Goal: Task Accomplishment & Management: Manage account settings

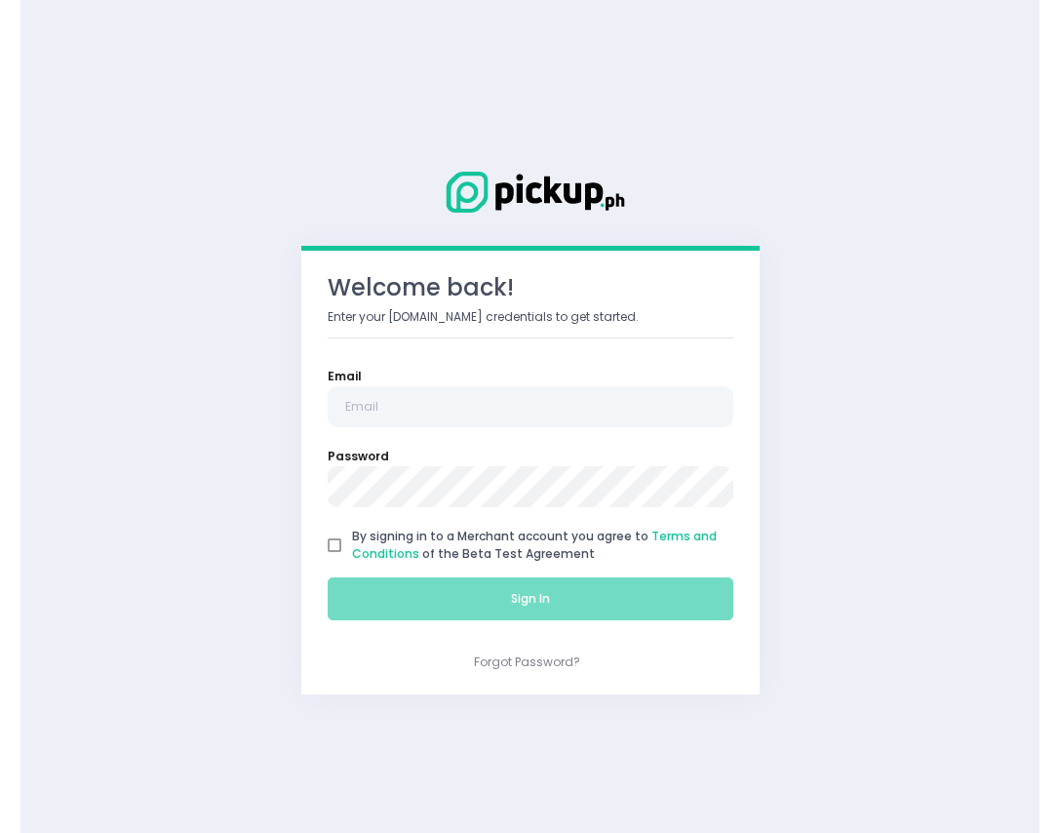
scroll to position [262, 0]
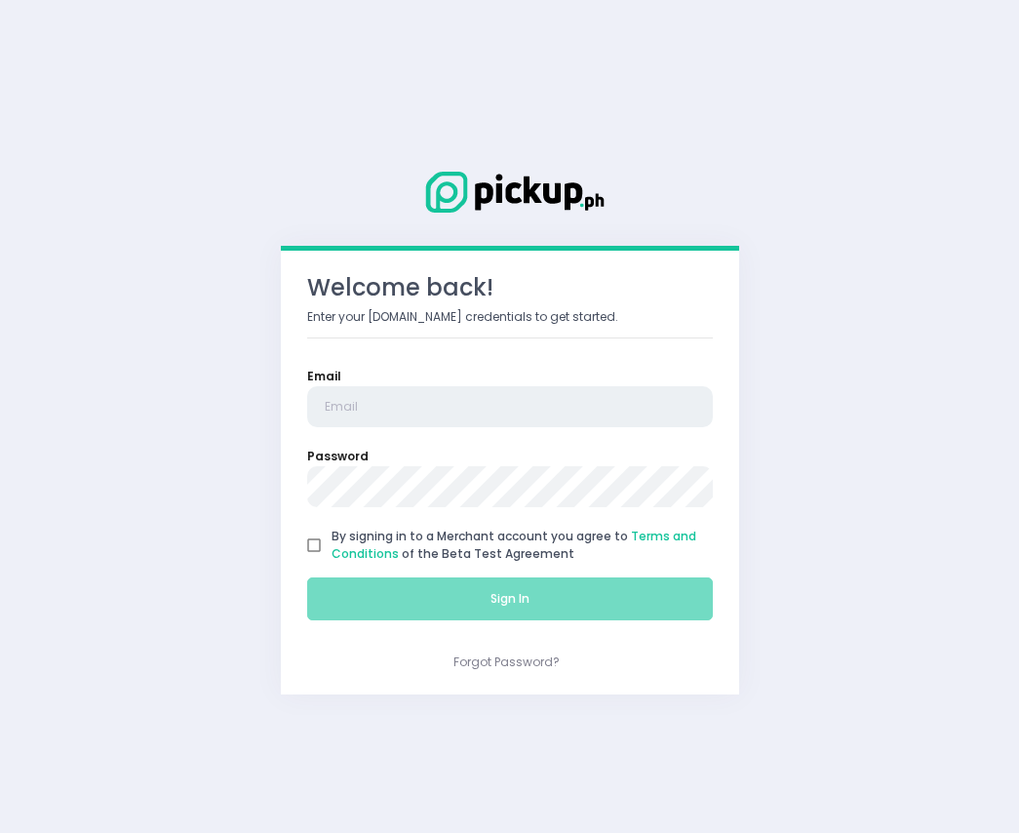
type input "[EMAIL_ADDRESS][DOMAIN_NAME]"
drag, startPoint x: 313, startPoint y: 547, endPoint x: 337, endPoint y: 553, distance: 25.1
click at [313, 547] on input "By signing in to a Merchant account you agree to Terms and Conditions of the Be…" at bounding box center [313, 545] width 35 height 35
checkbox input "true"
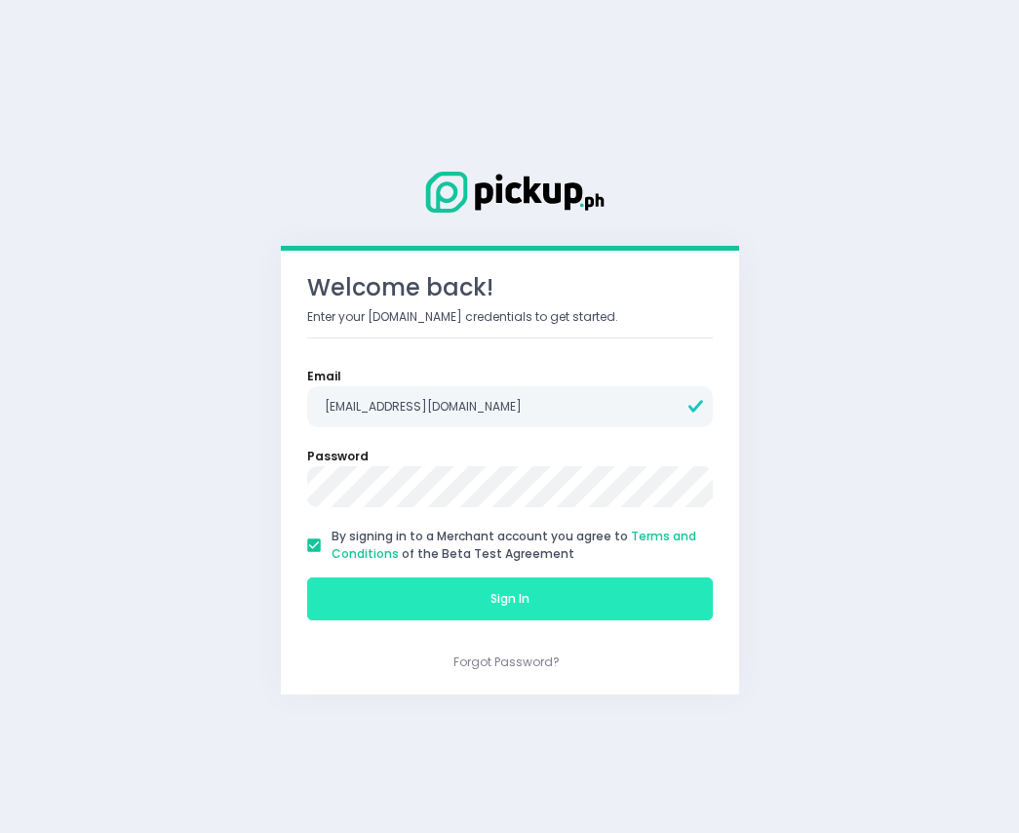
drag, startPoint x: 463, startPoint y: 595, endPoint x: 724, endPoint y: 138, distance: 525.5
click at [464, 595] on button "Sign In" at bounding box center [510, 598] width 406 height 43
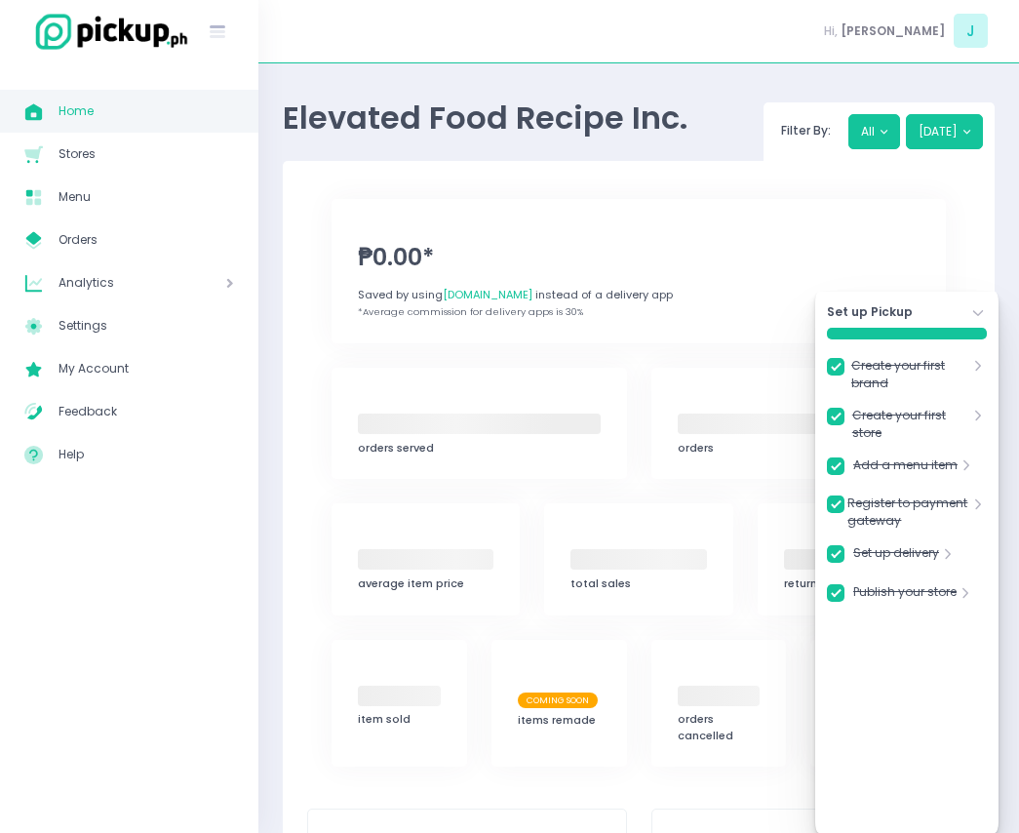
checkbox input "true"
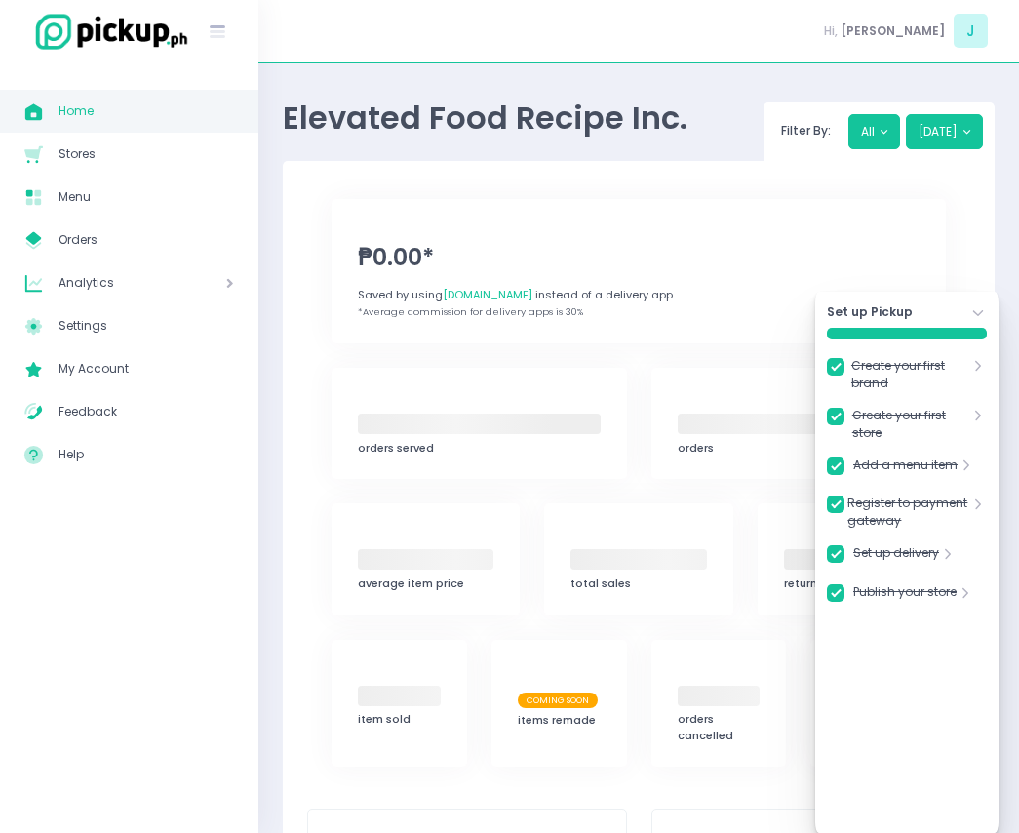
checkbox input "true"
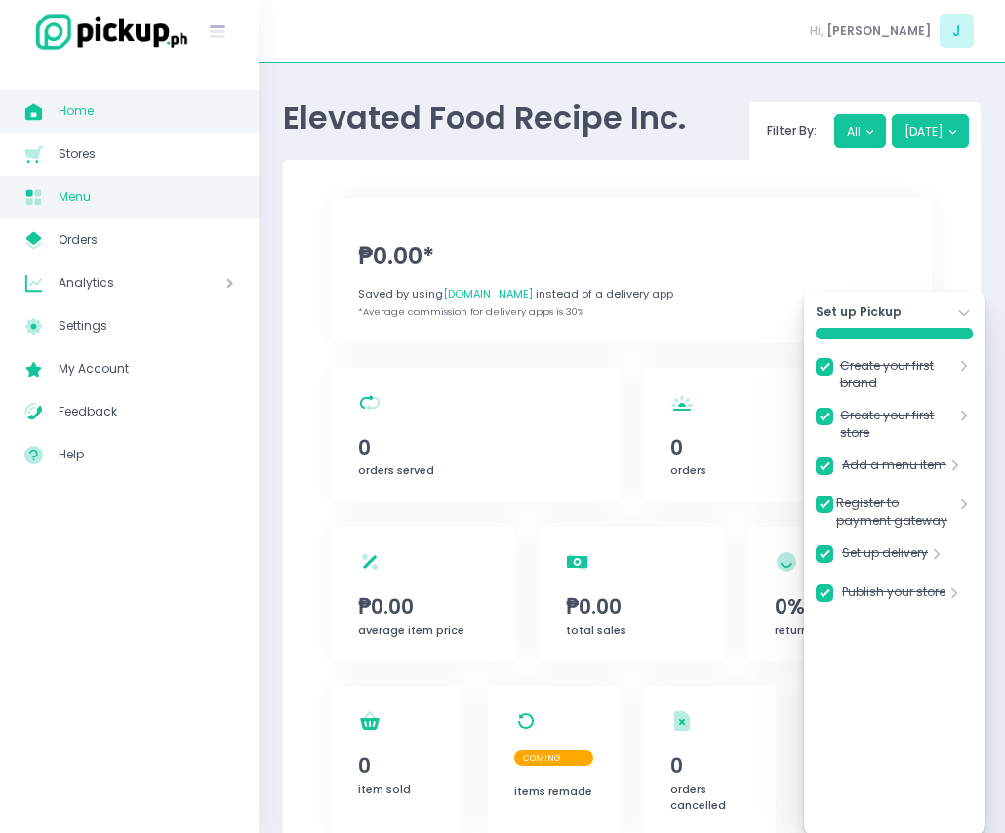
click at [135, 188] on span "Menu" at bounding box center [147, 196] width 176 height 25
checkbox input "true"
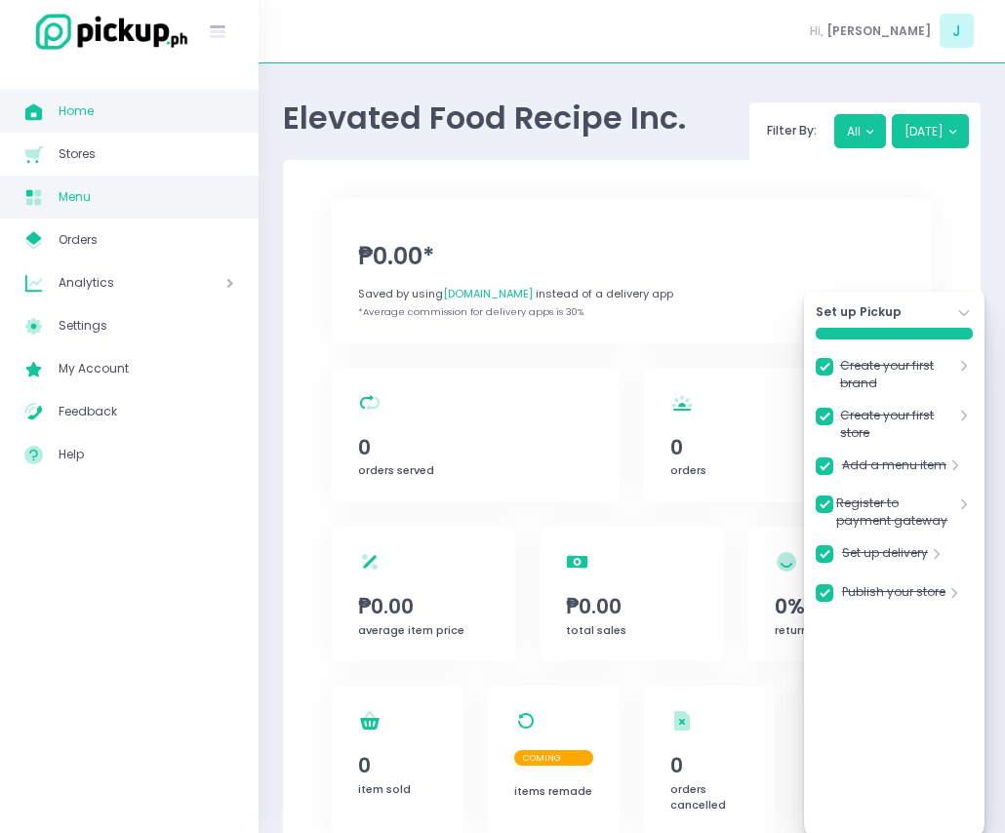
checkbox input "true"
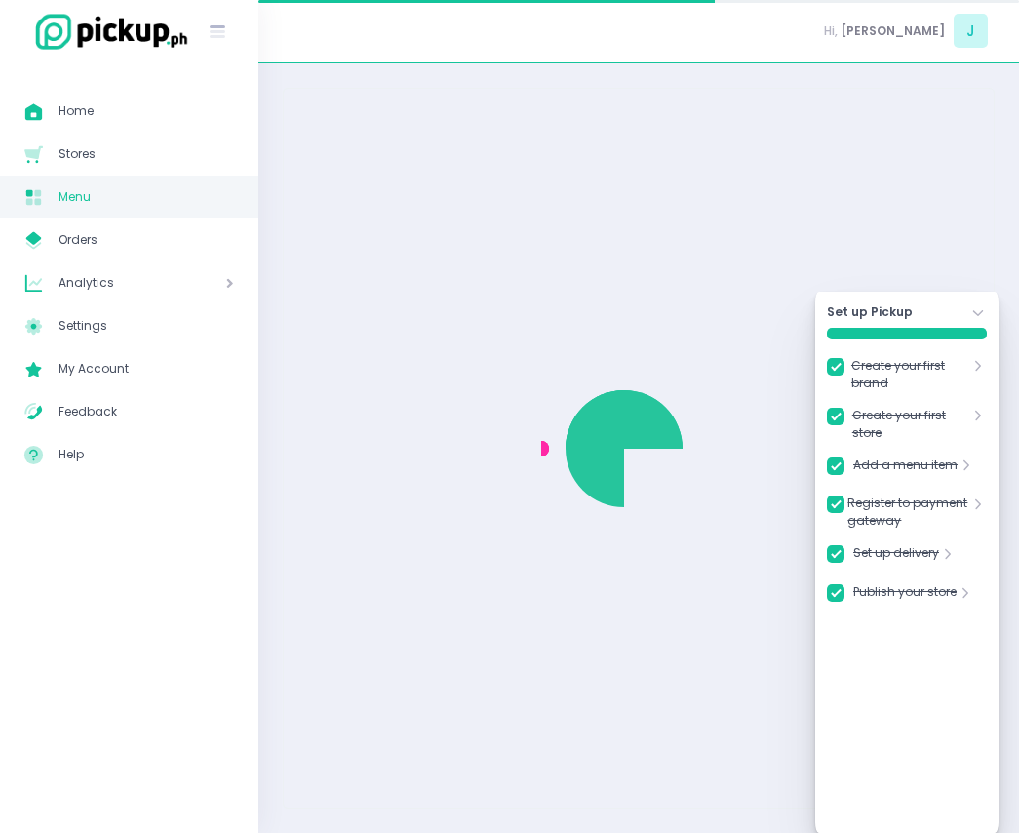
checkbox input "true"
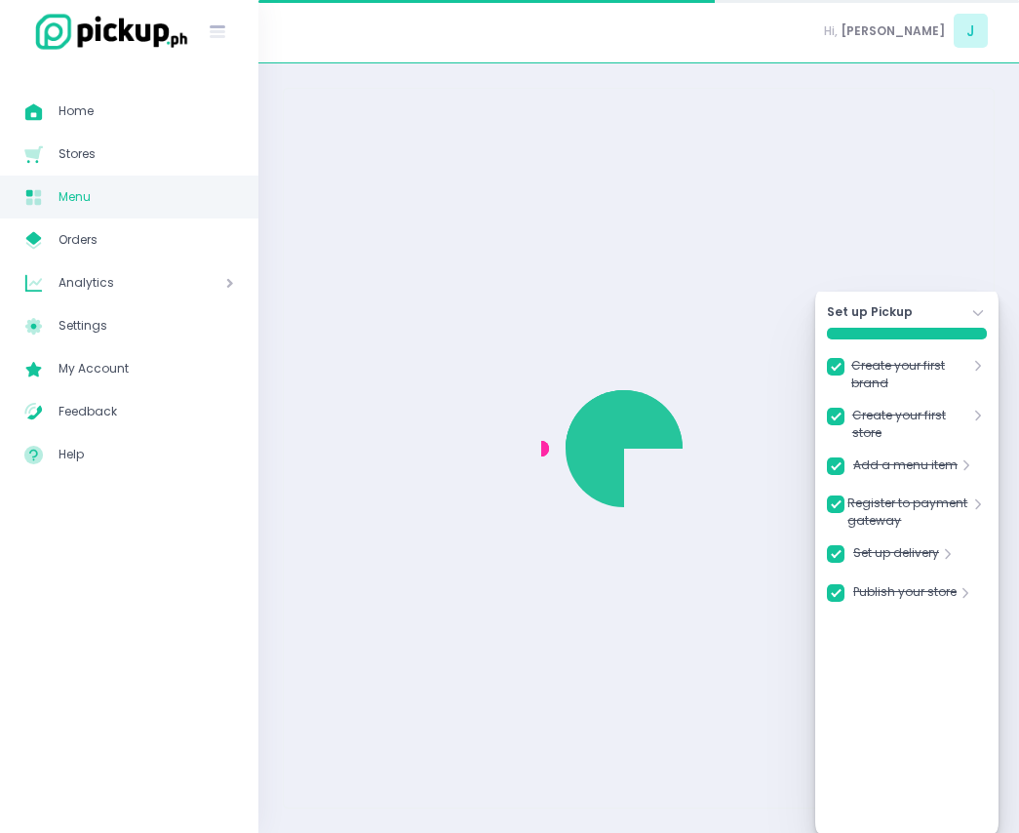
checkbox input "true"
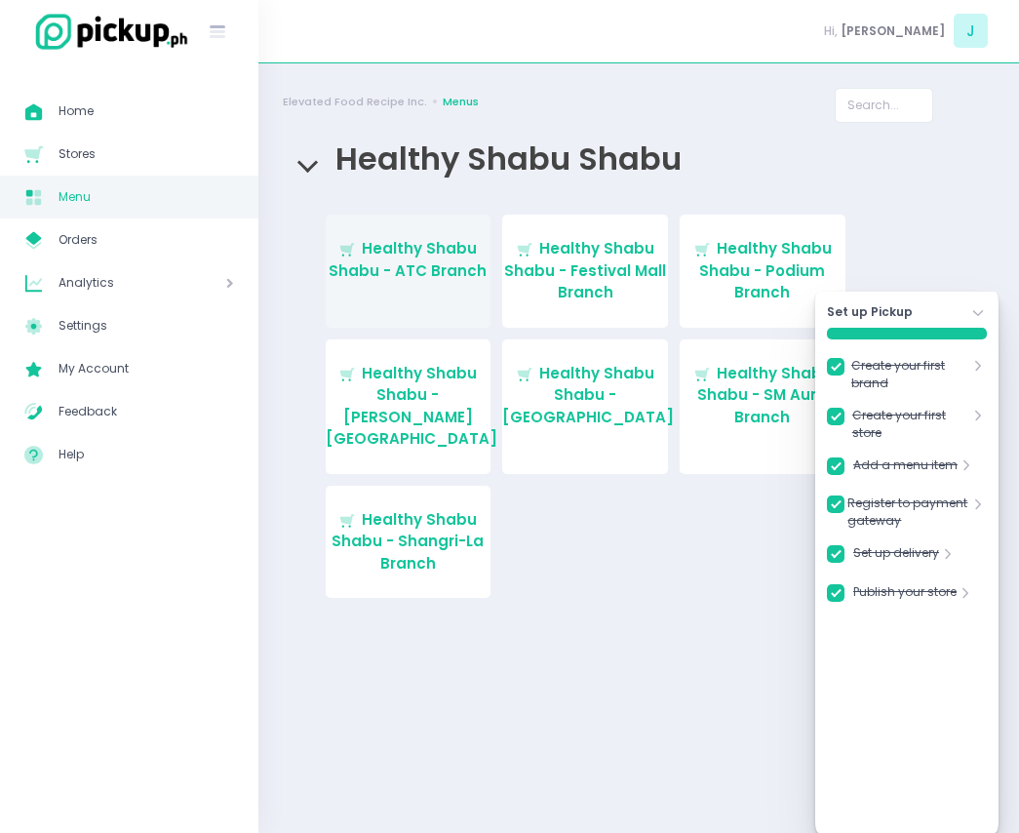
click at [451, 275] on span "Healthy Shabu Shabu - ATC Branch" at bounding box center [408, 259] width 158 height 43
checkbox input "true"
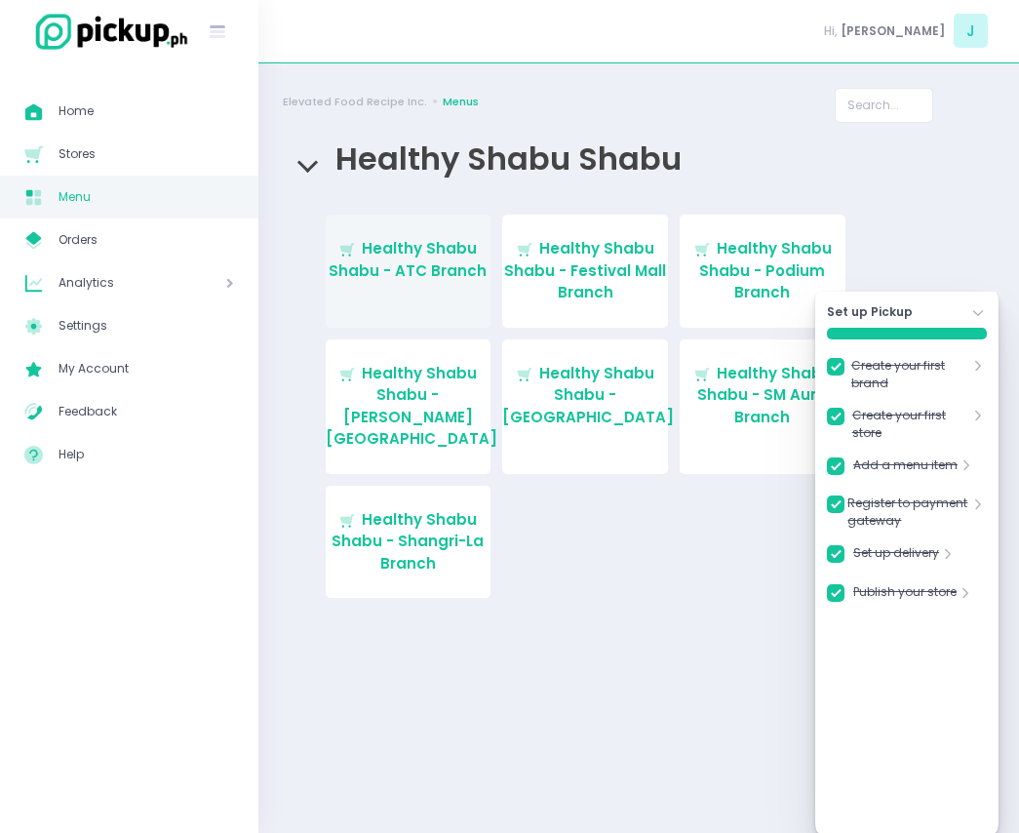
checkbox input "true"
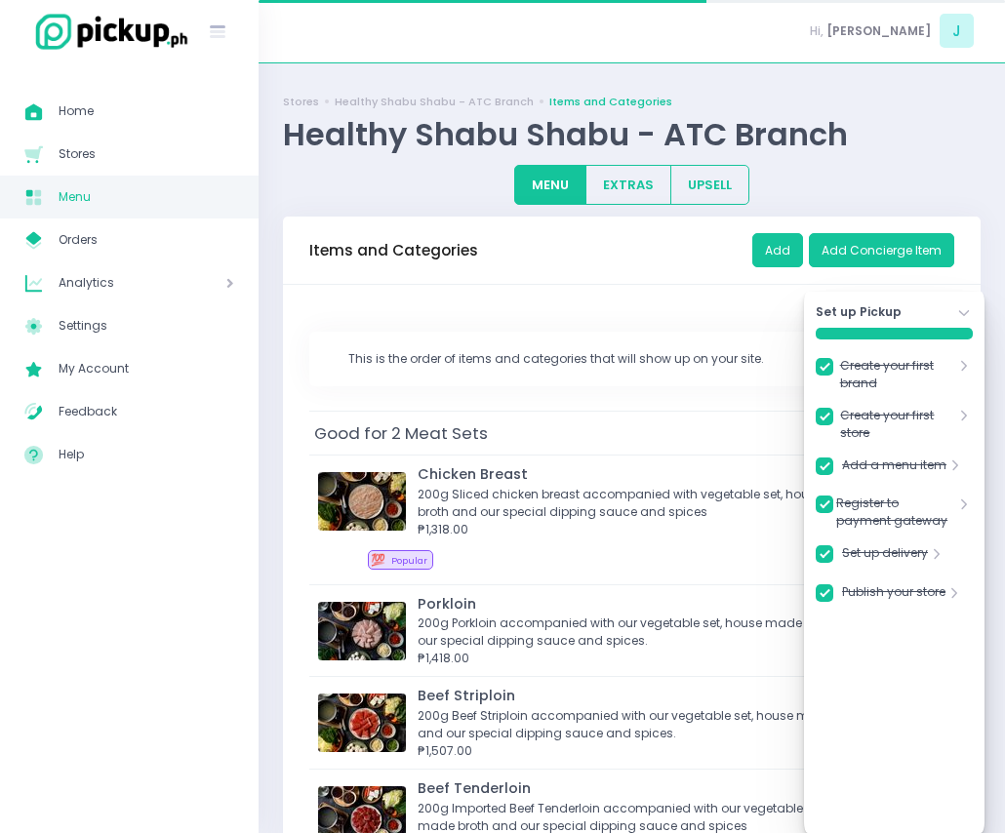
checkbox input "true"
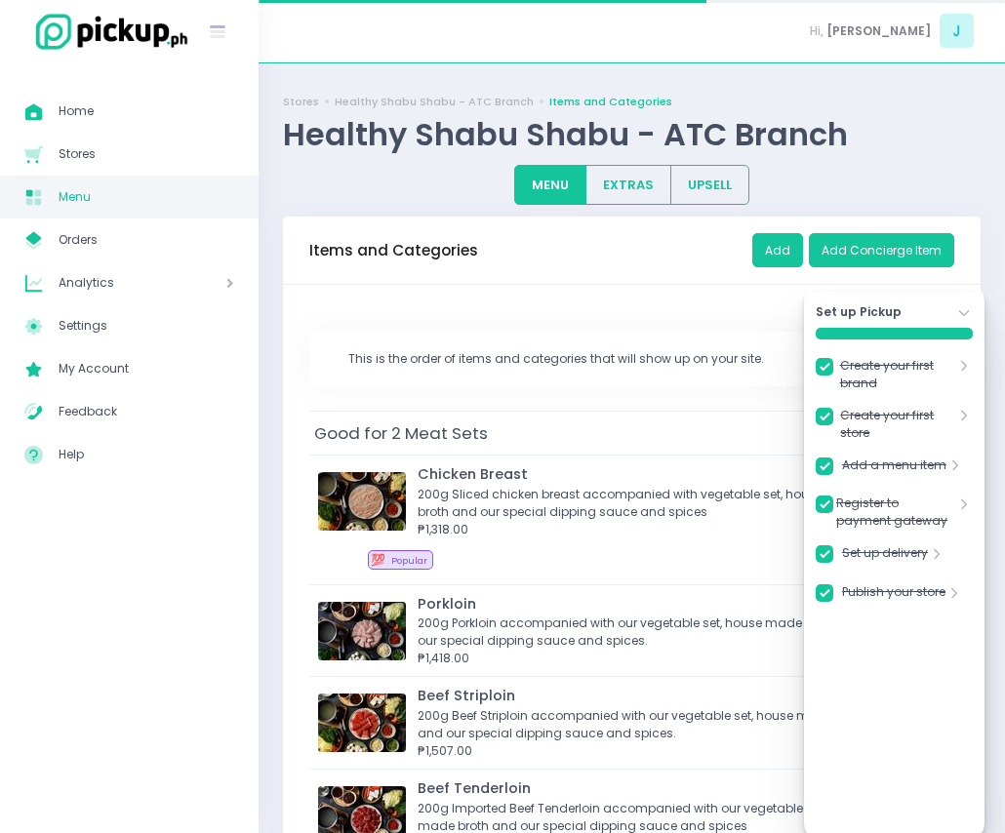
checkbox input "true"
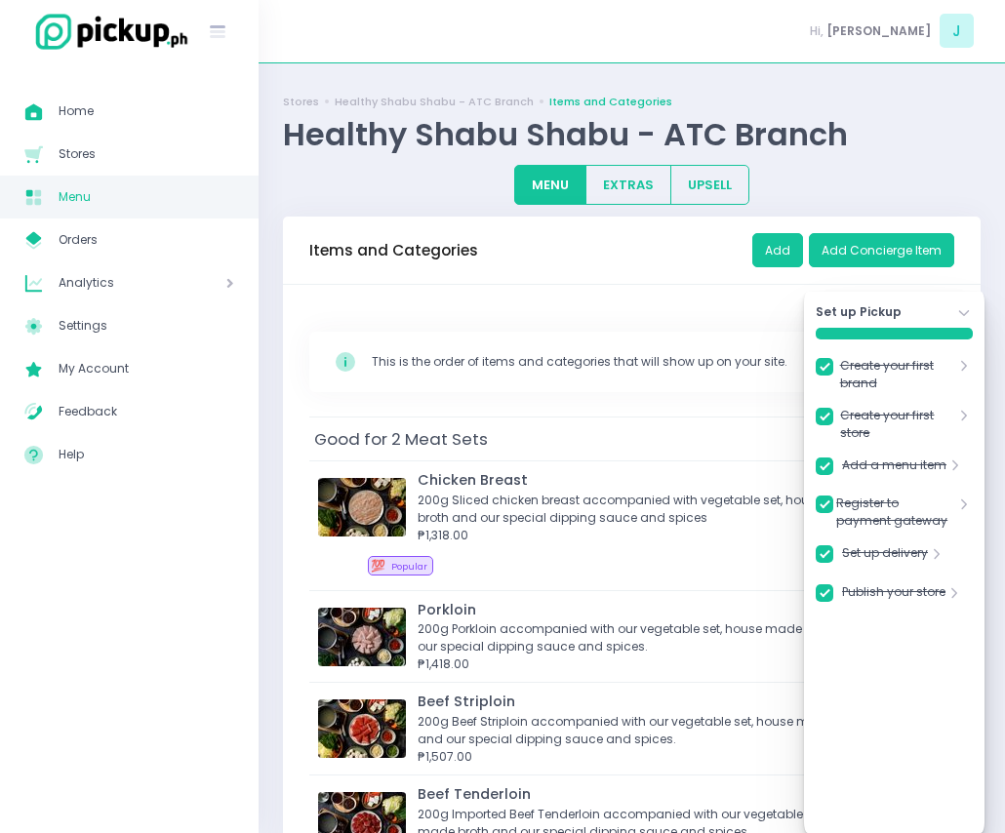
click at [979, 317] on div "Set up Pickup Stockholm-icons / Navigation / Angle-down Created with Sketch. Cr…" at bounding box center [894, 562] width 180 height 541
click at [961, 312] on icon at bounding box center [964, 313] width 11 height 6
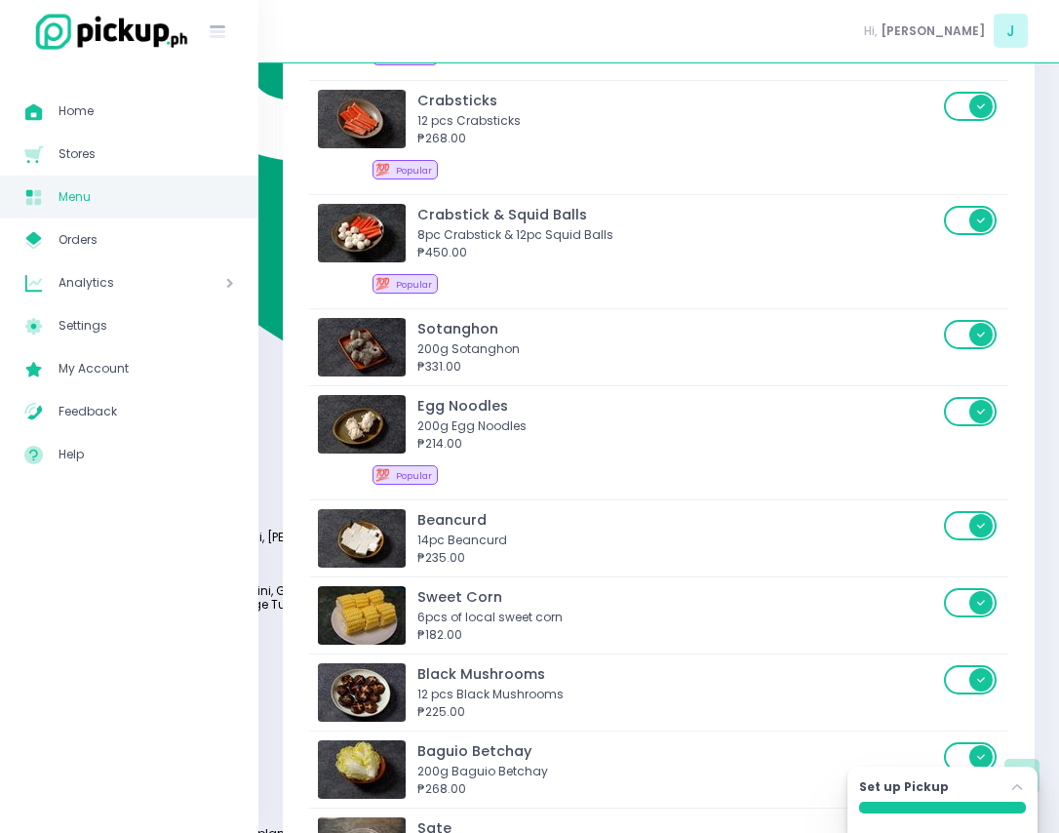
scroll to position [5466, 0]
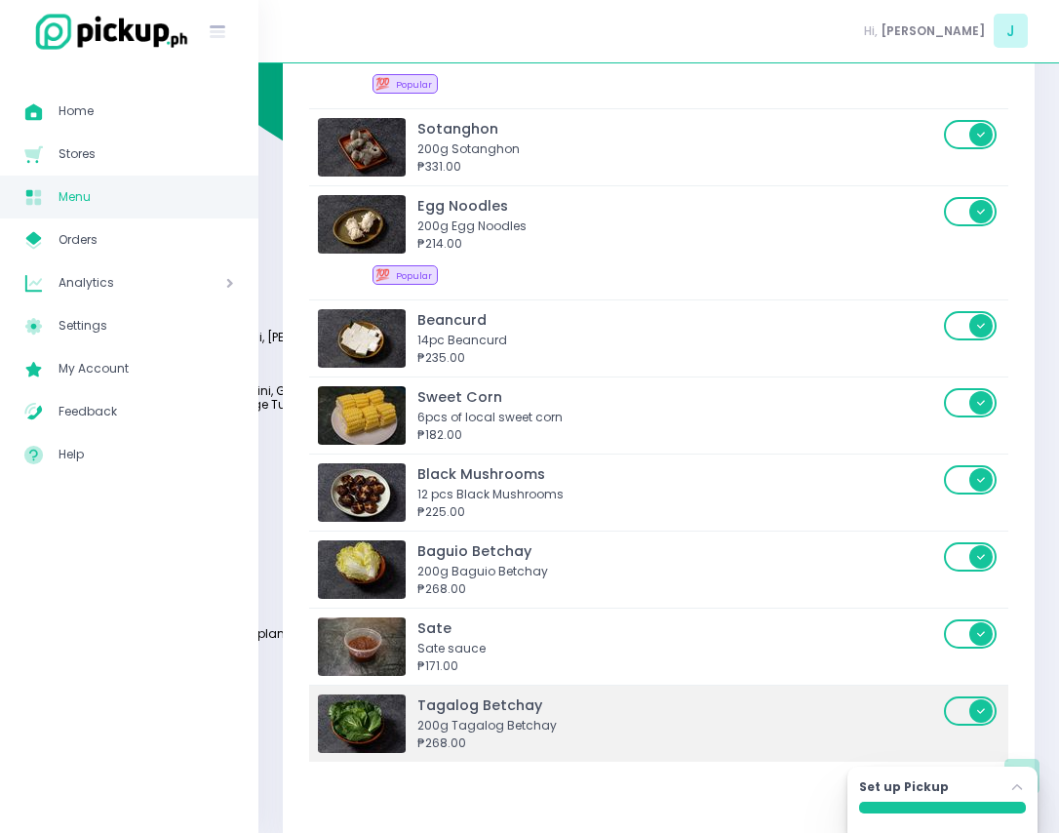
click at [983, 696] on span at bounding box center [972, 710] width 56 height 29
click at [610, 717] on div "200g Tagalog Betchay" at bounding box center [677, 726] width 521 height 18
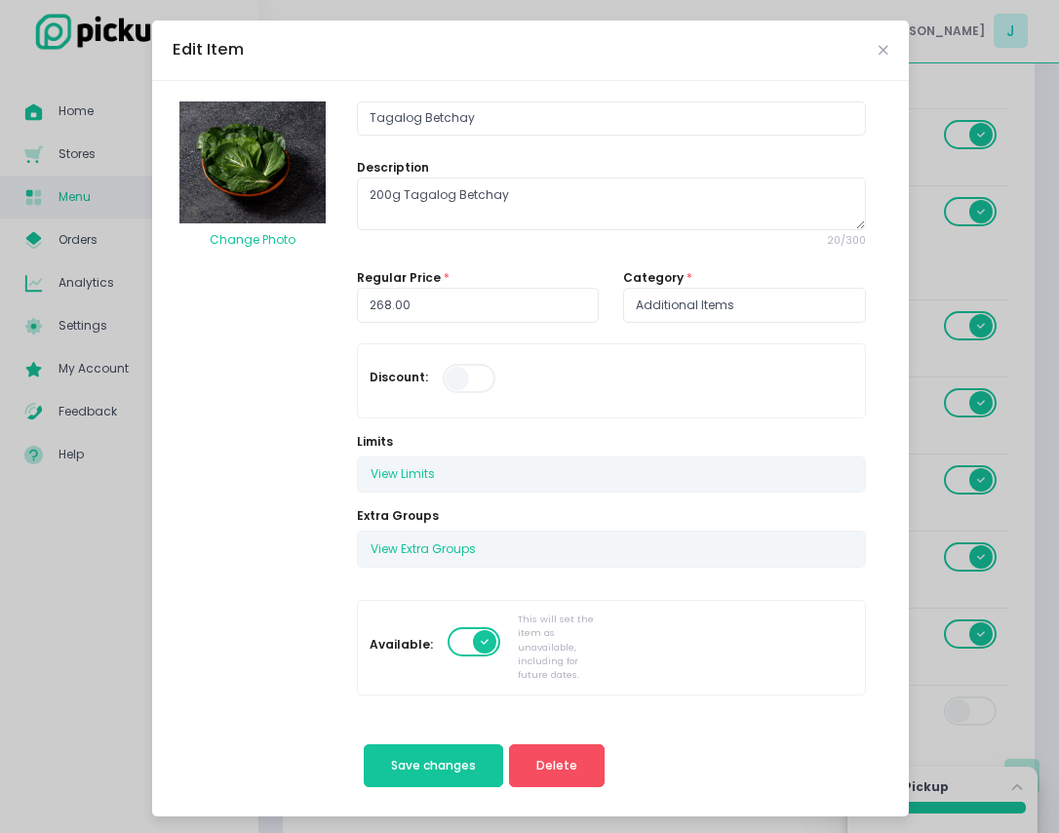
click at [478, 646] on span at bounding box center [476, 641] width 56 height 29
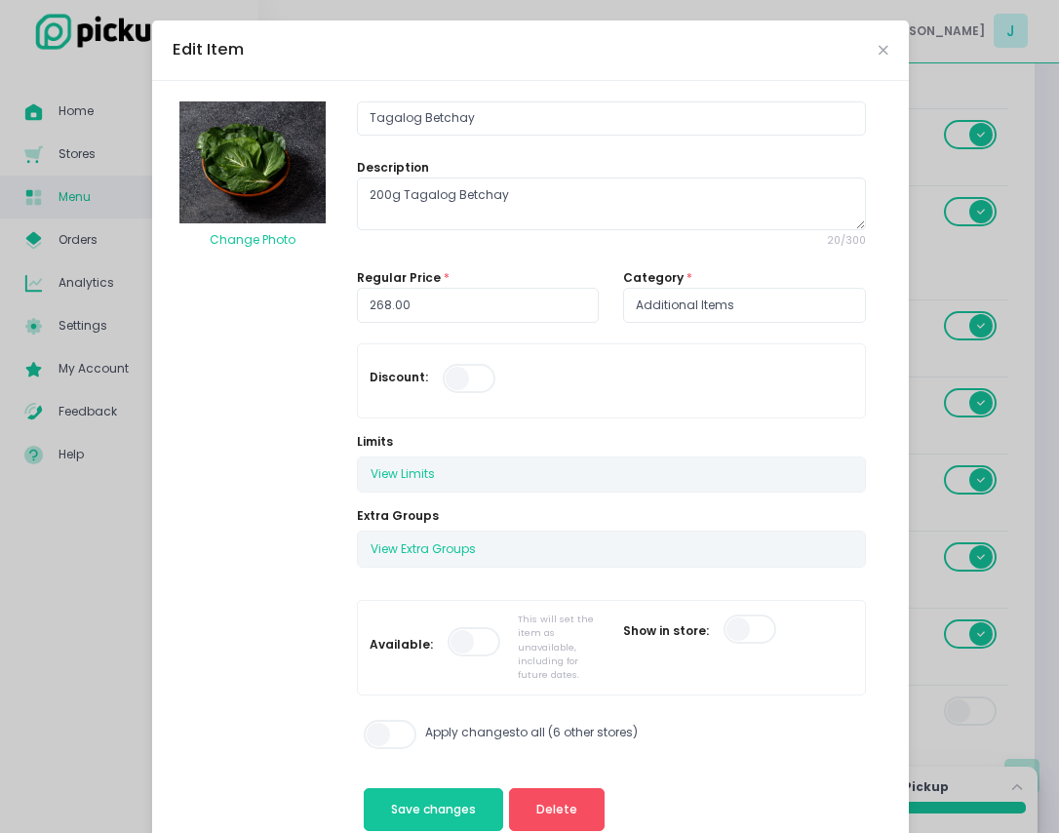
click at [370, 727] on span at bounding box center [392, 734] width 56 height 29
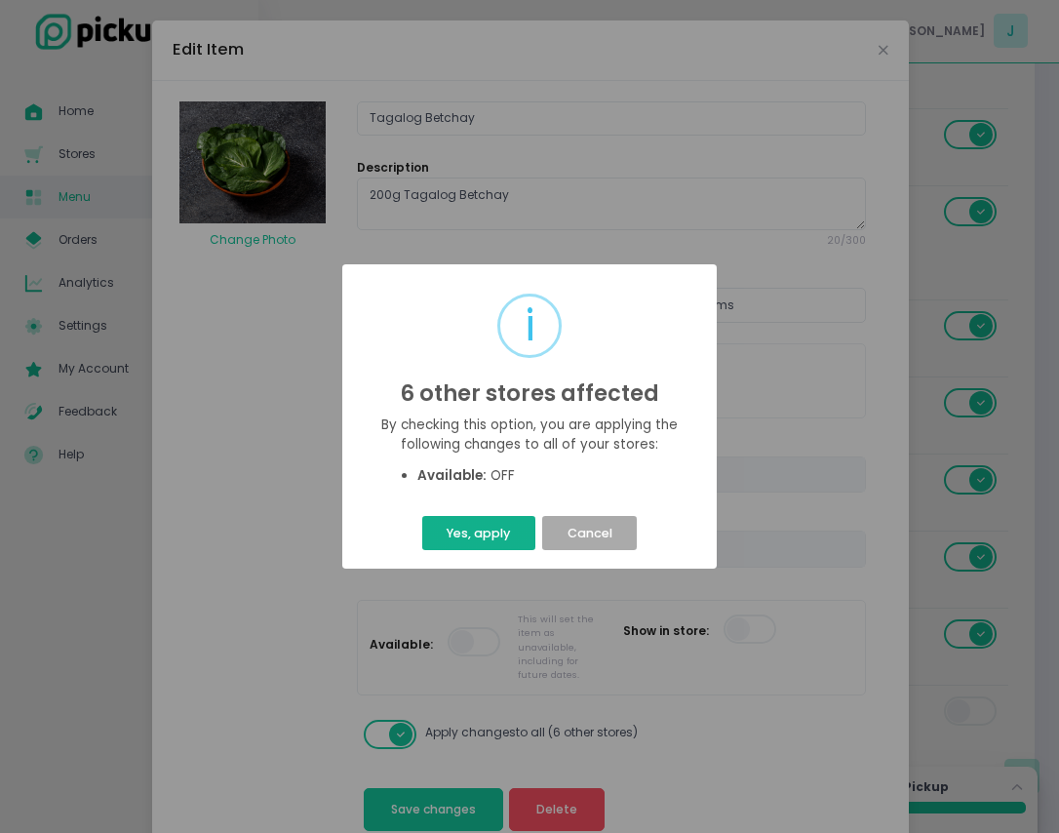
click at [473, 529] on button "Yes, apply" at bounding box center [478, 533] width 113 height 34
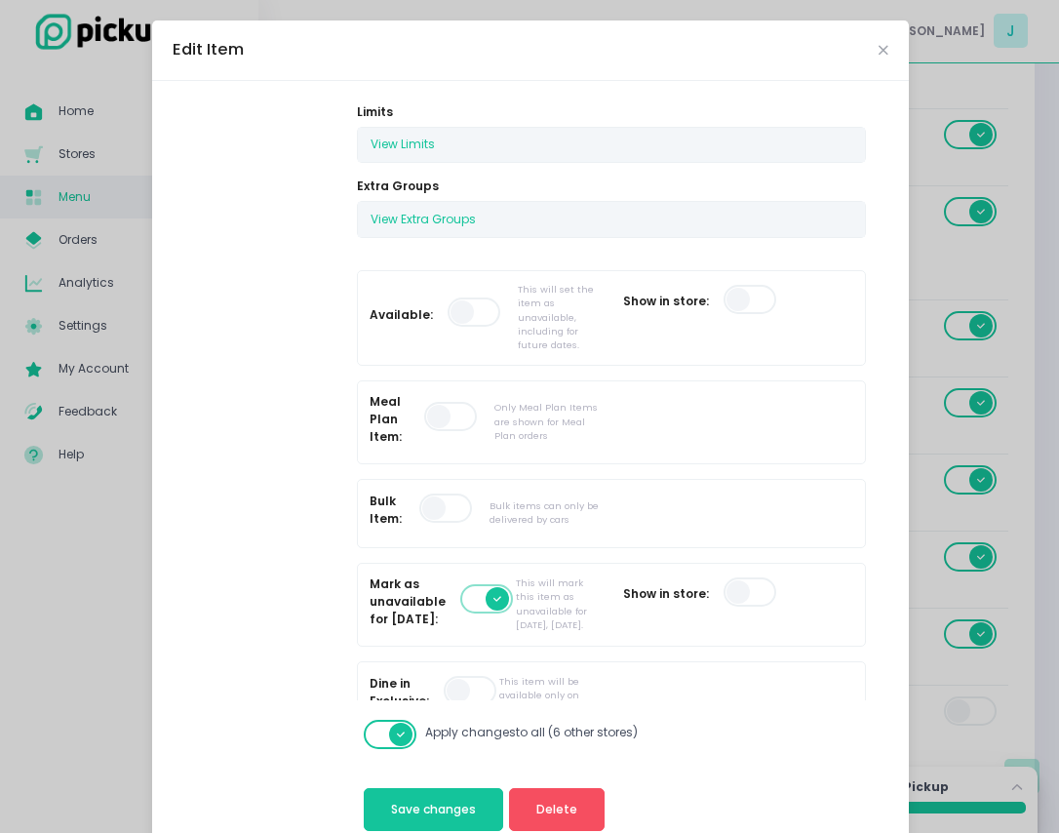
scroll to position [408, 0]
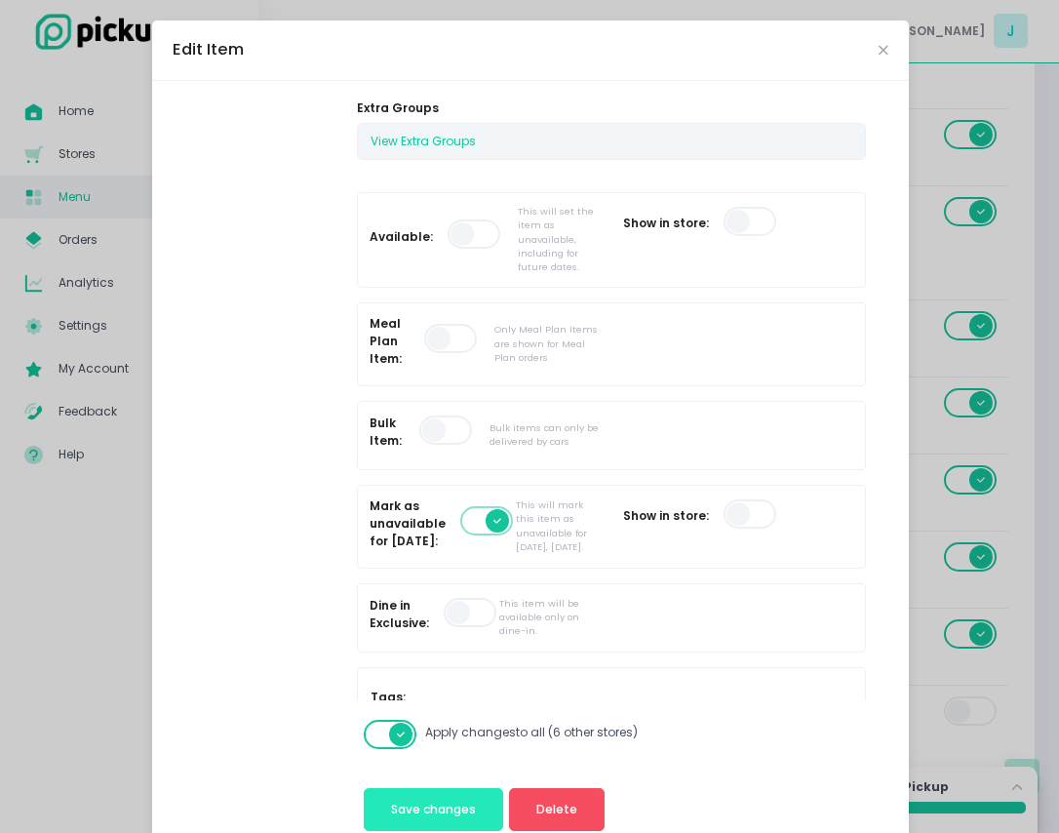
click at [411, 810] on span "Save changes" at bounding box center [433, 809] width 85 height 17
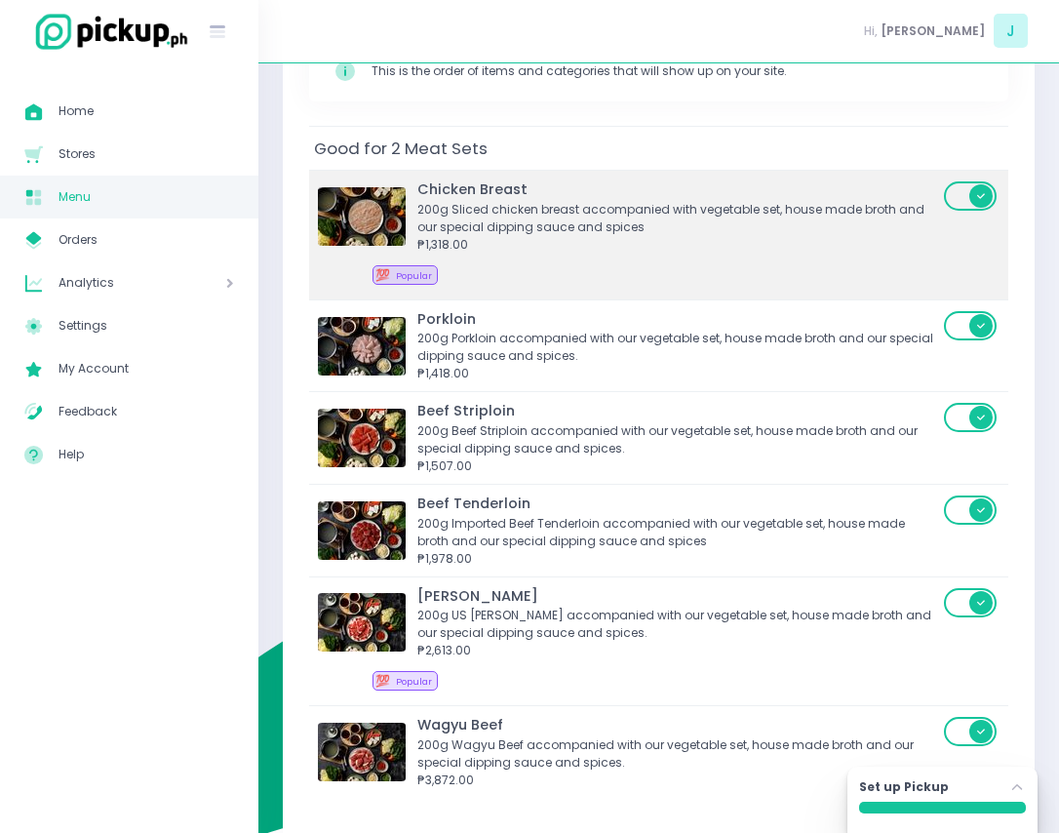
scroll to position [293, 0]
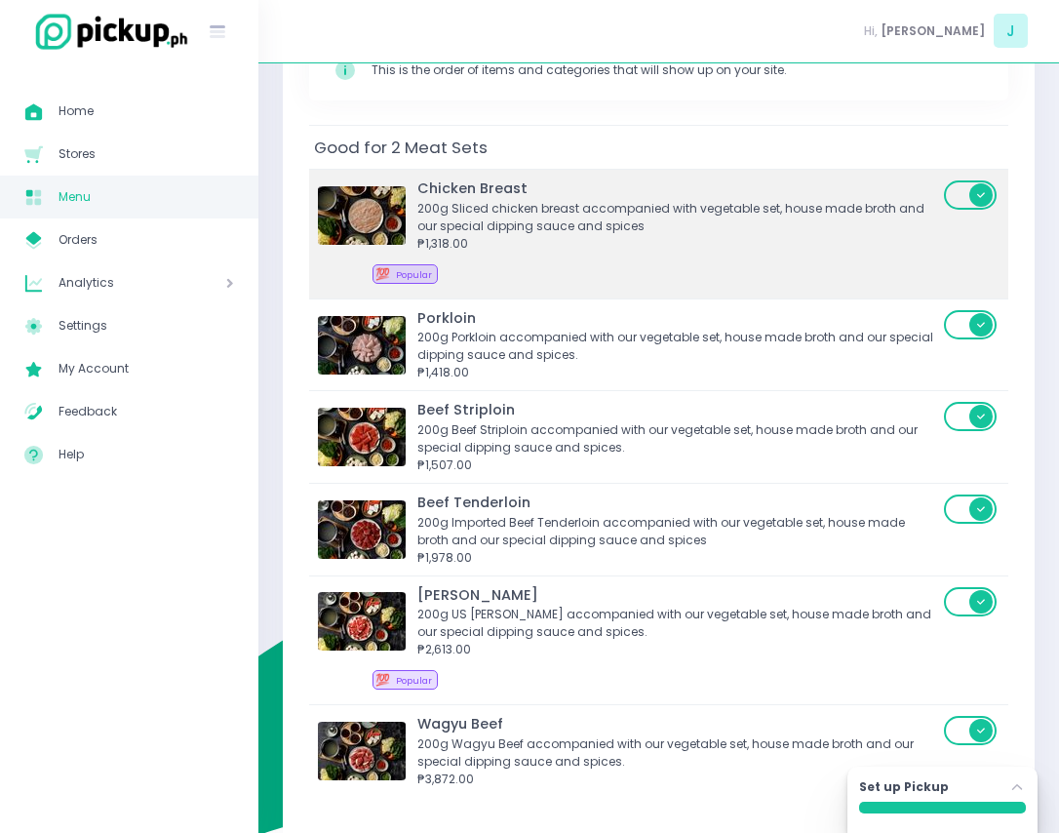
click at [414, 270] on span "Popular" at bounding box center [414, 274] width 36 height 13
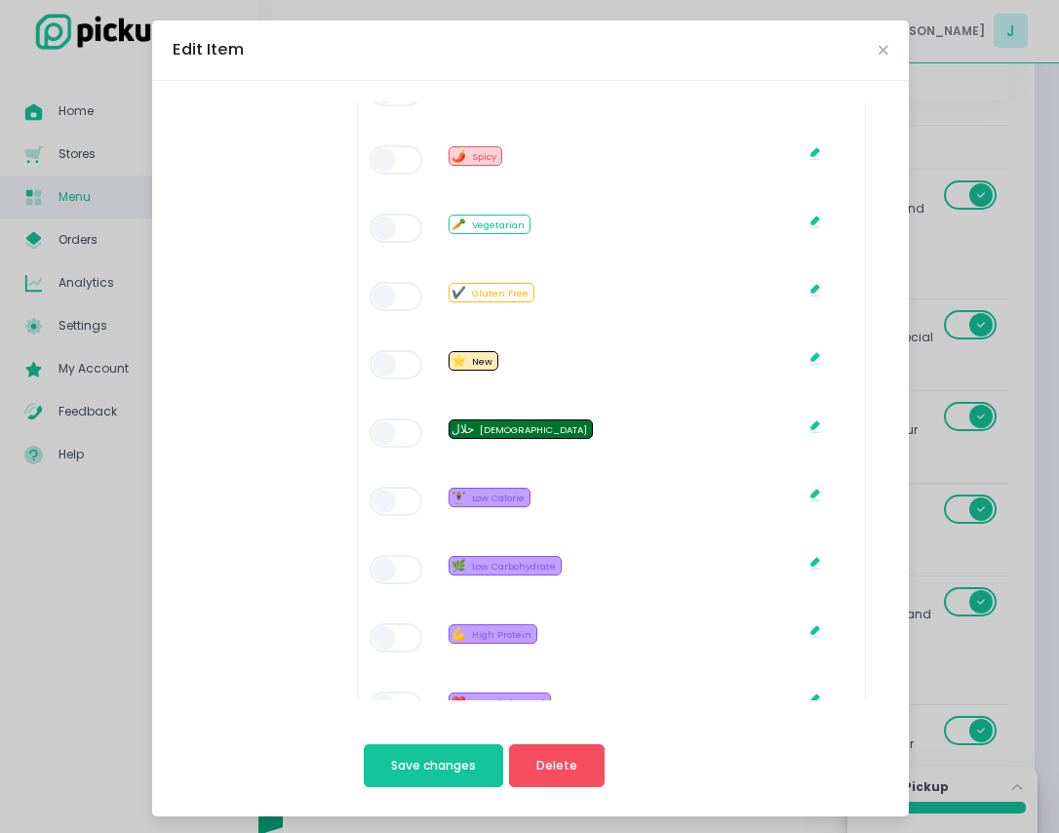
scroll to position [1212, 0]
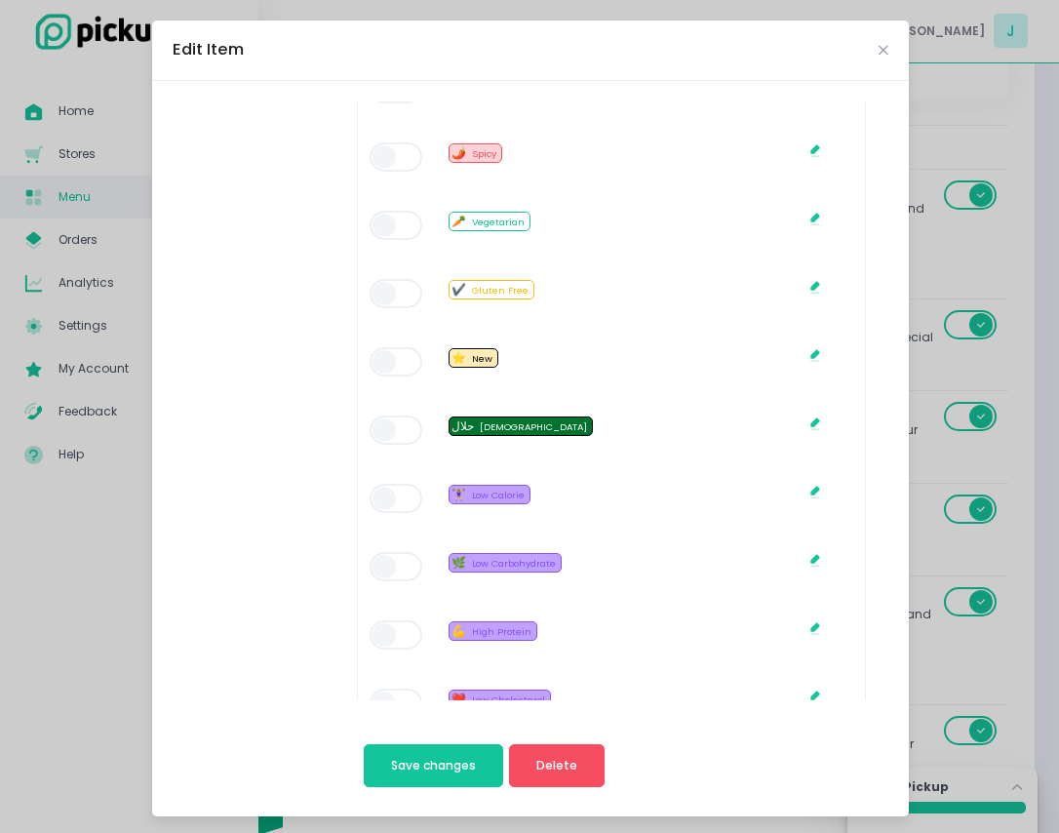
click at [370, 509] on span at bounding box center [398, 498] width 56 height 29
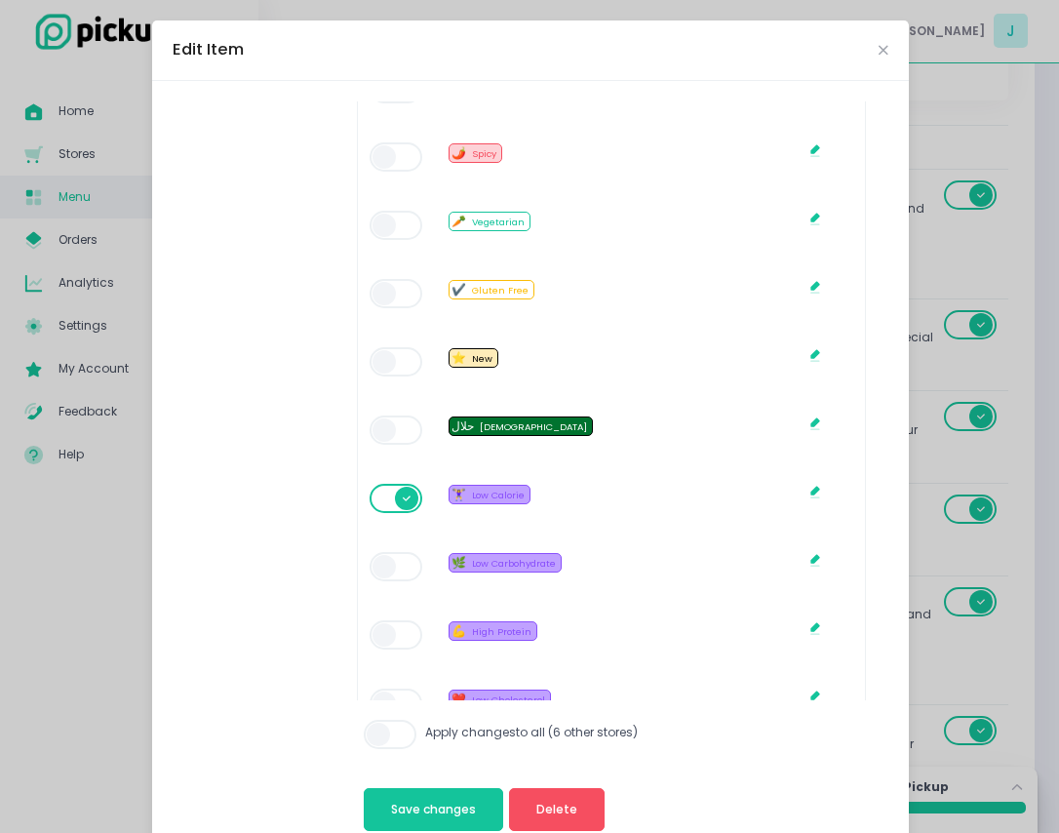
click at [382, 641] on span at bounding box center [398, 634] width 56 height 29
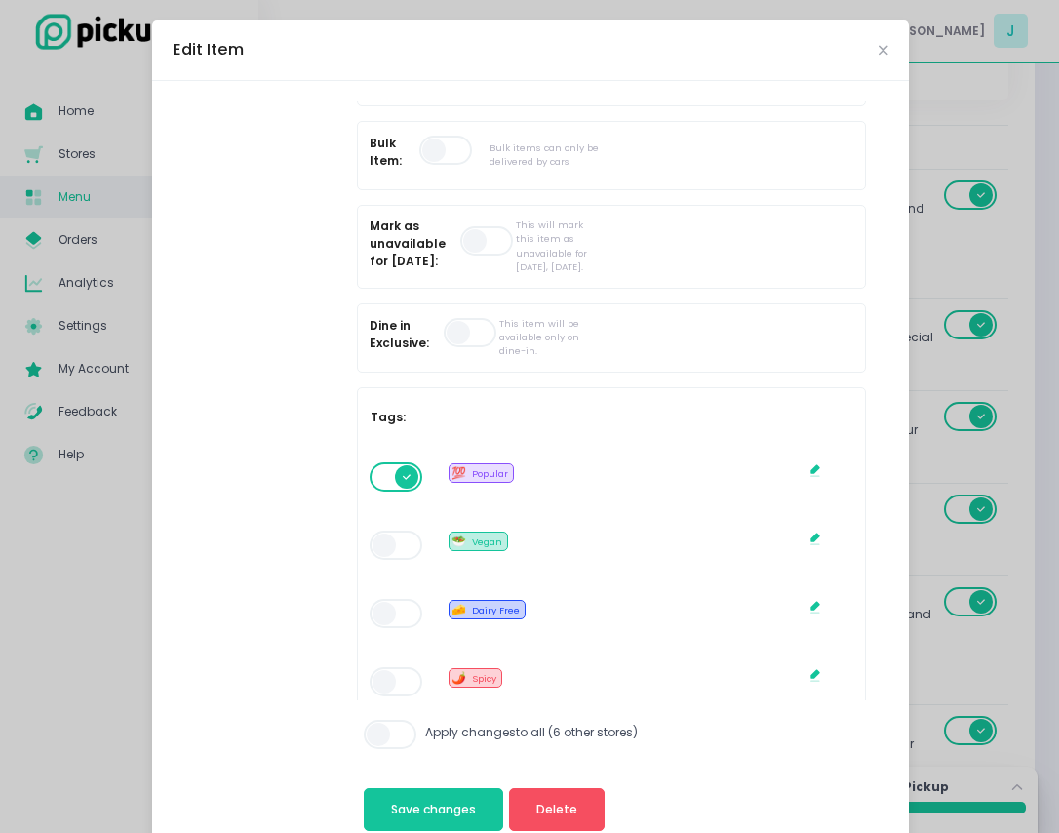
scroll to position [730, 0]
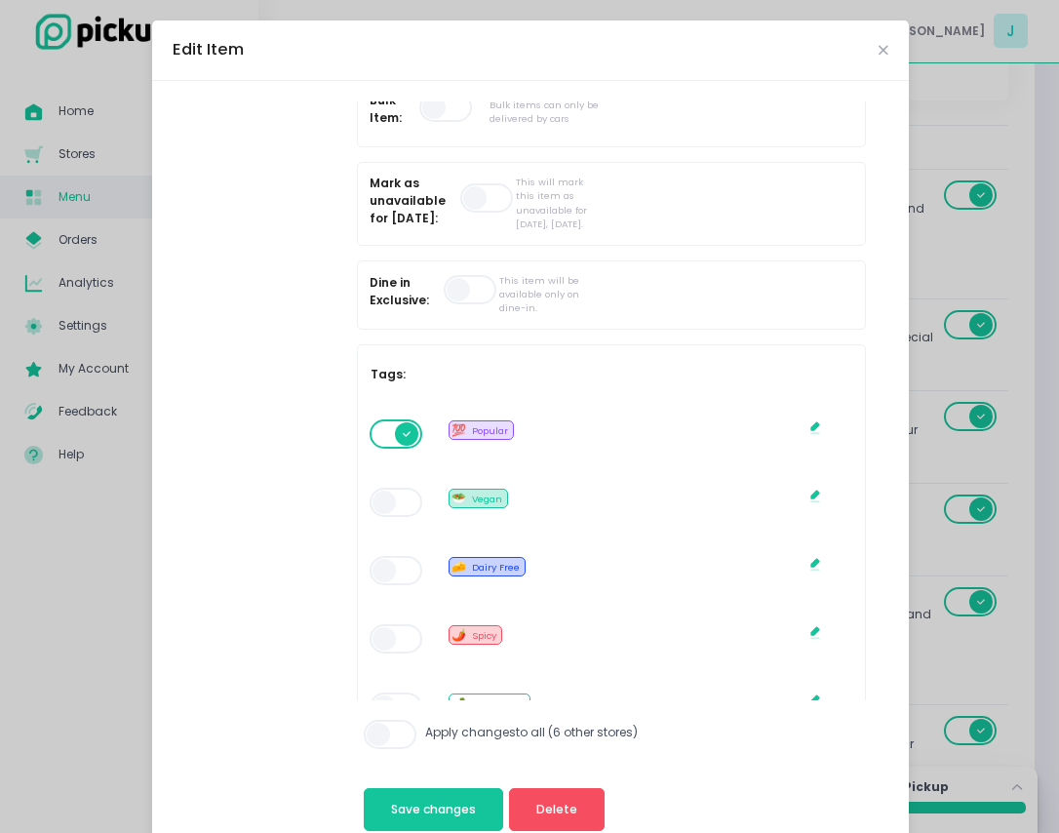
click at [387, 447] on span at bounding box center [398, 433] width 56 height 29
click at [427, 806] on span "Save changes" at bounding box center [433, 809] width 85 height 17
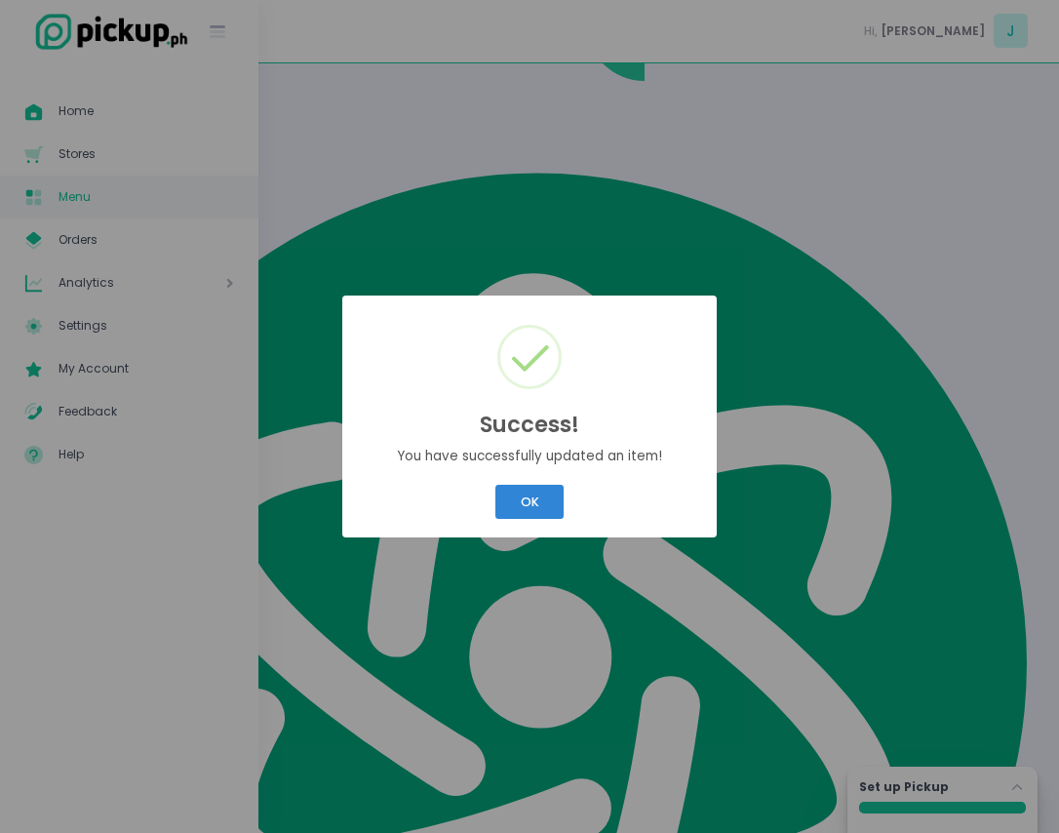
scroll to position [0, 0]
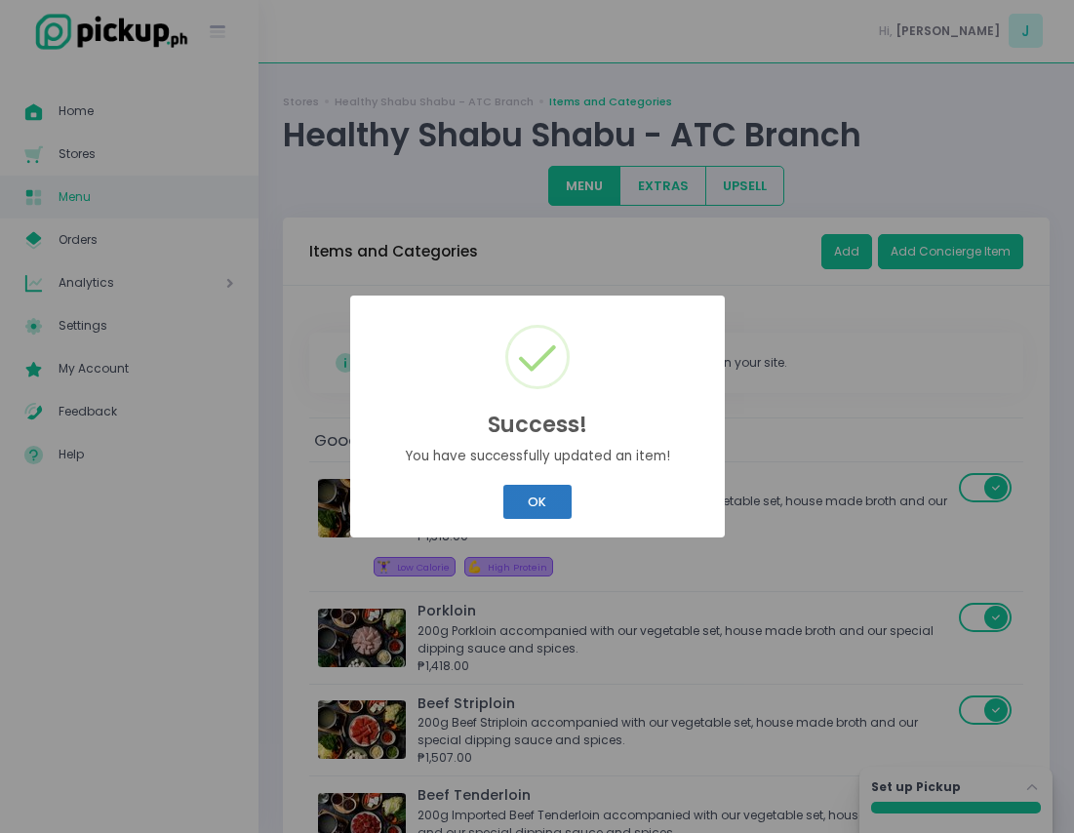
click at [556, 501] on button "OK" at bounding box center [537, 502] width 68 height 34
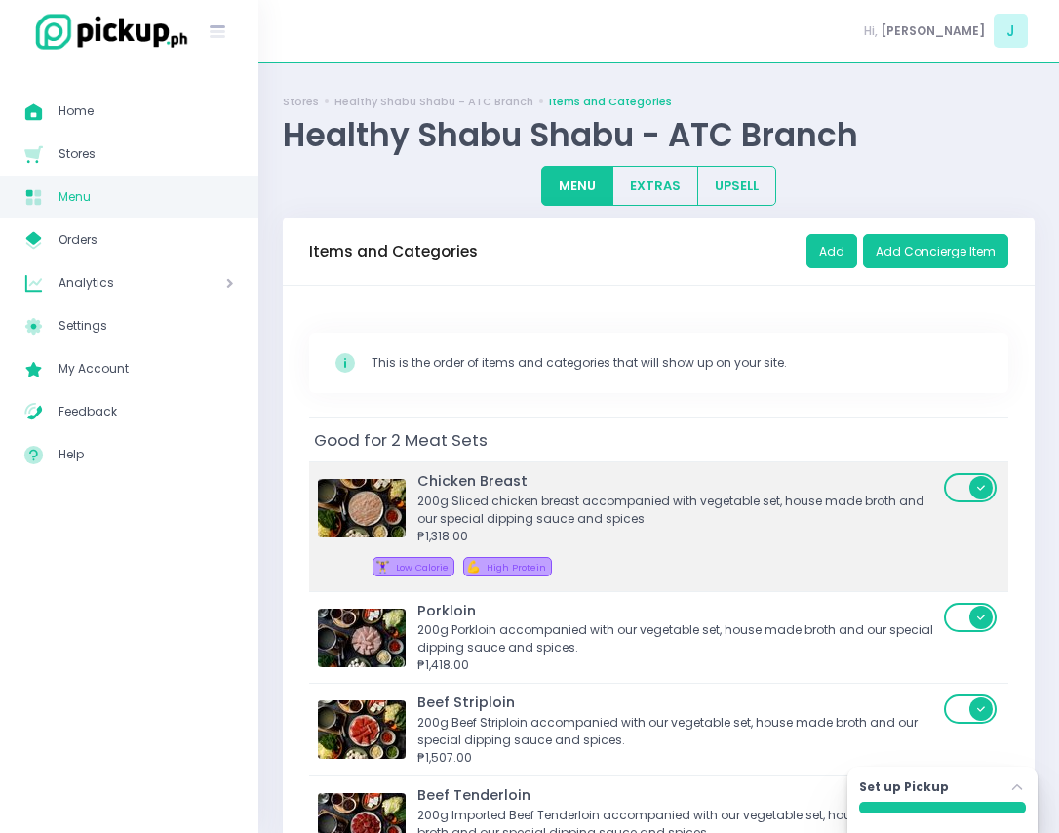
click at [639, 578] on div "🏋️‍♀️ Low Calorie 💪 High Protein" at bounding box center [665, 569] width 584 height 25
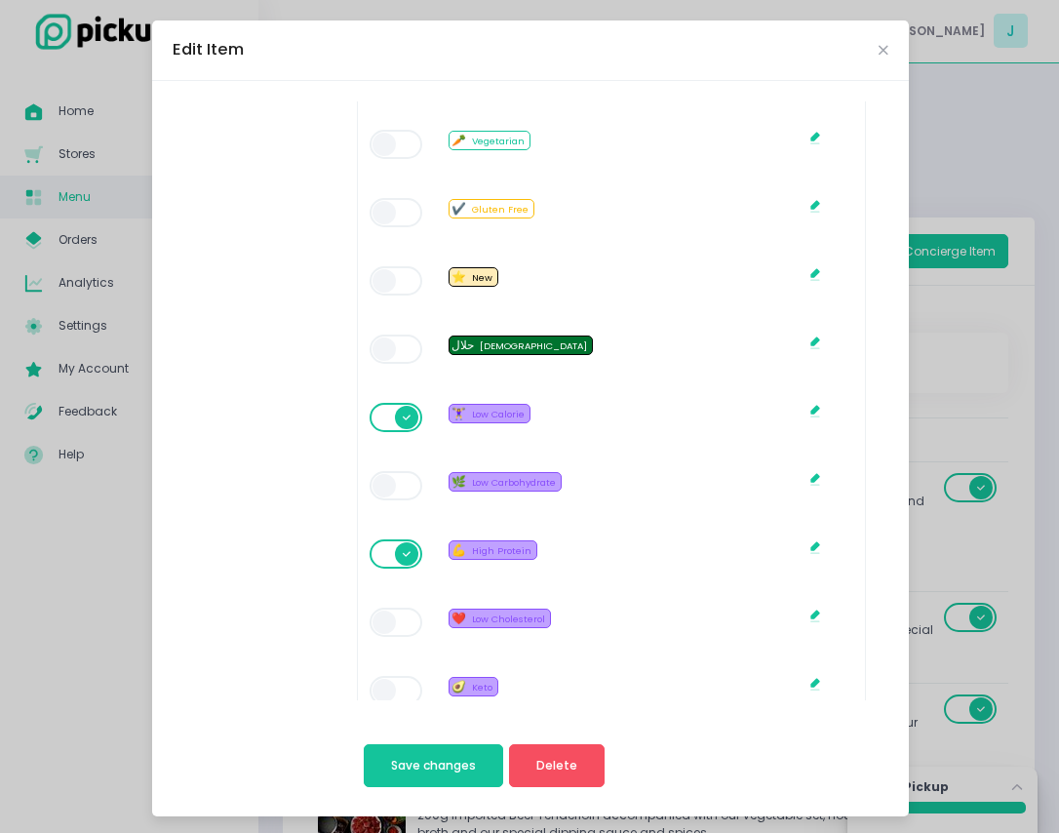
scroll to position [1351, 0]
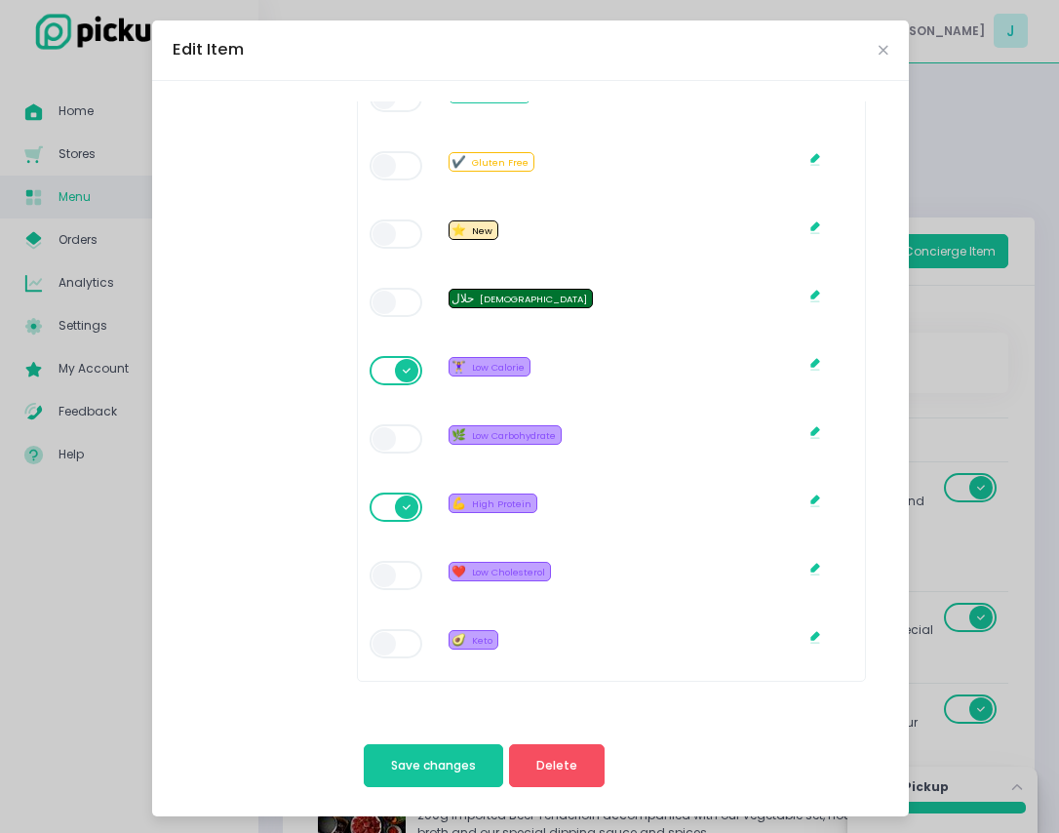
click at [404, 366] on span at bounding box center [398, 370] width 56 height 29
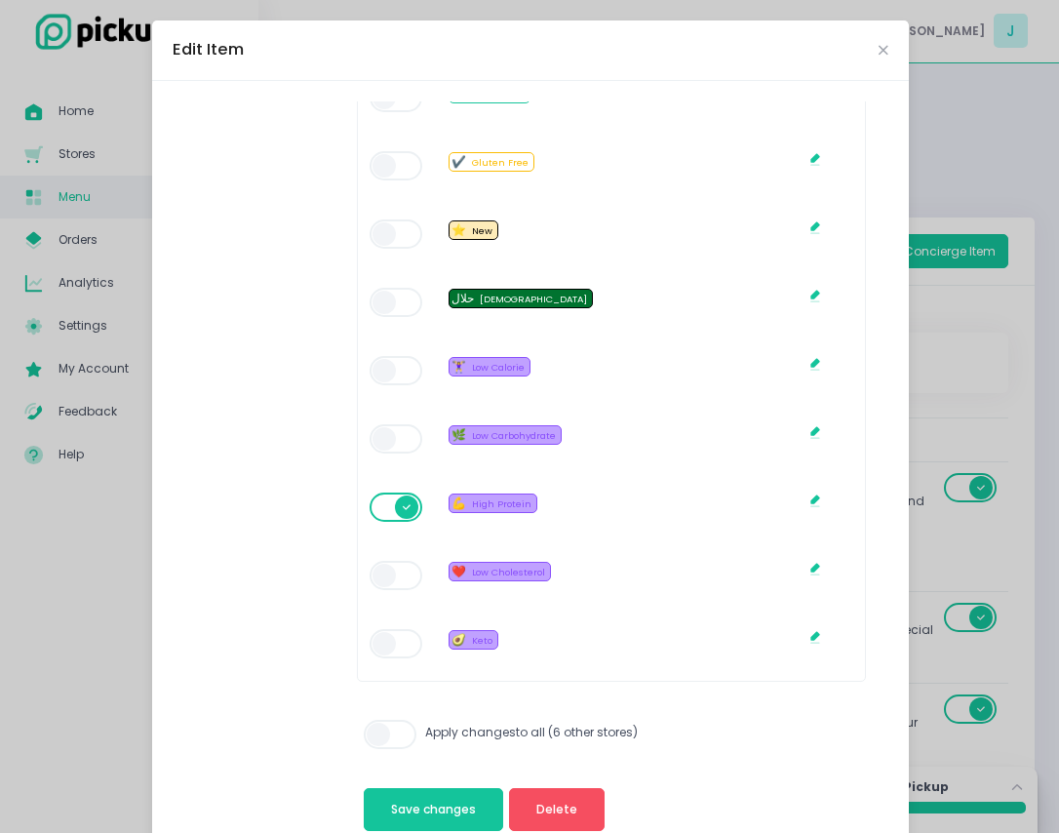
click at [396, 374] on span at bounding box center [398, 370] width 56 height 29
click at [382, 748] on span at bounding box center [392, 734] width 56 height 29
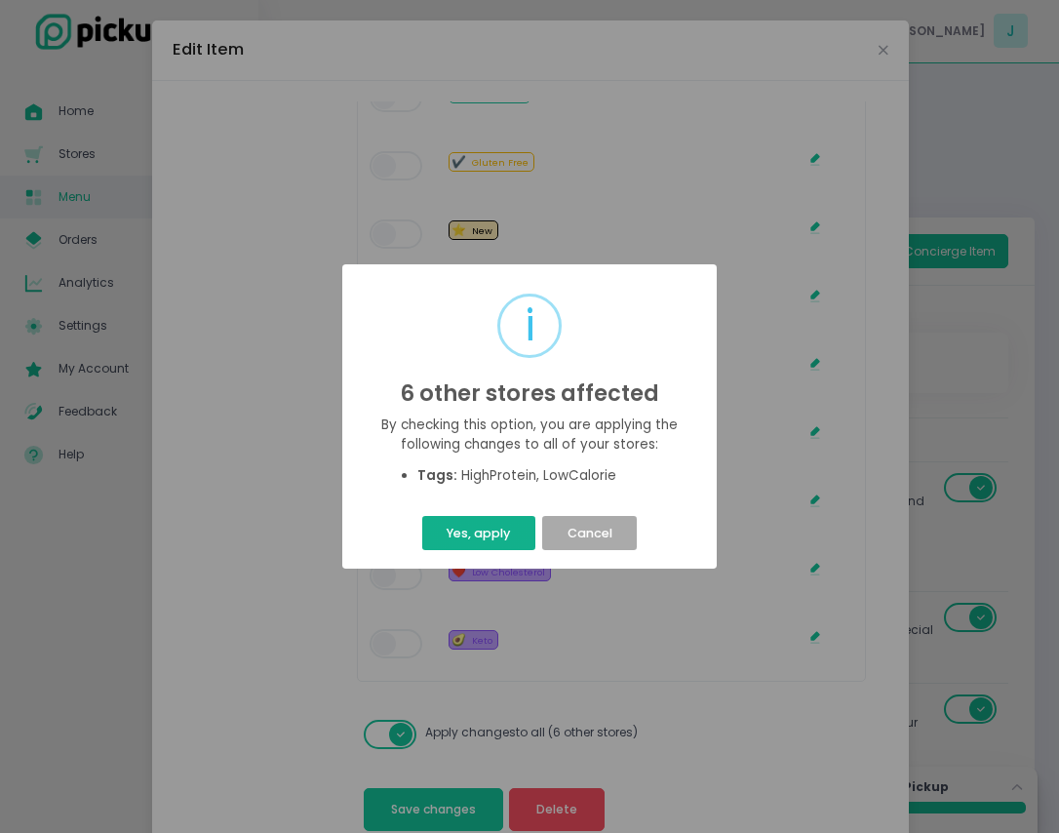
click at [510, 531] on button "Yes, apply" at bounding box center [478, 533] width 113 height 34
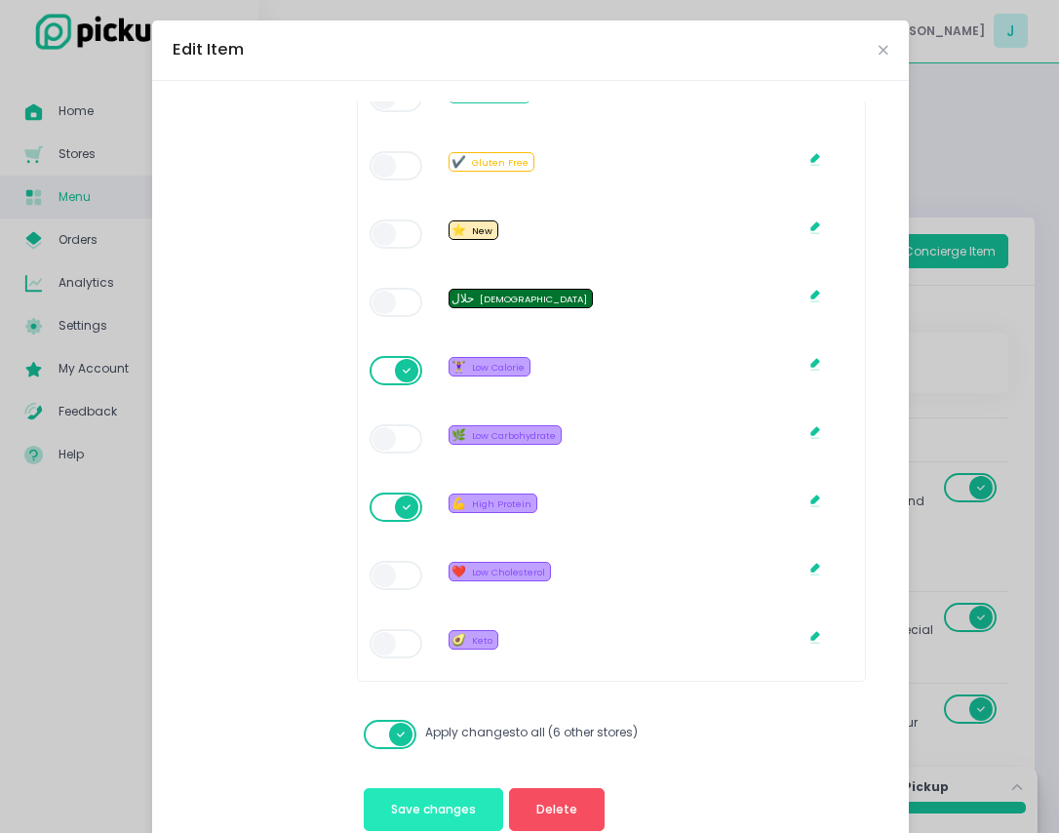
click at [449, 809] on span "Save changes" at bounding box center [433, 809] width 85 height 17
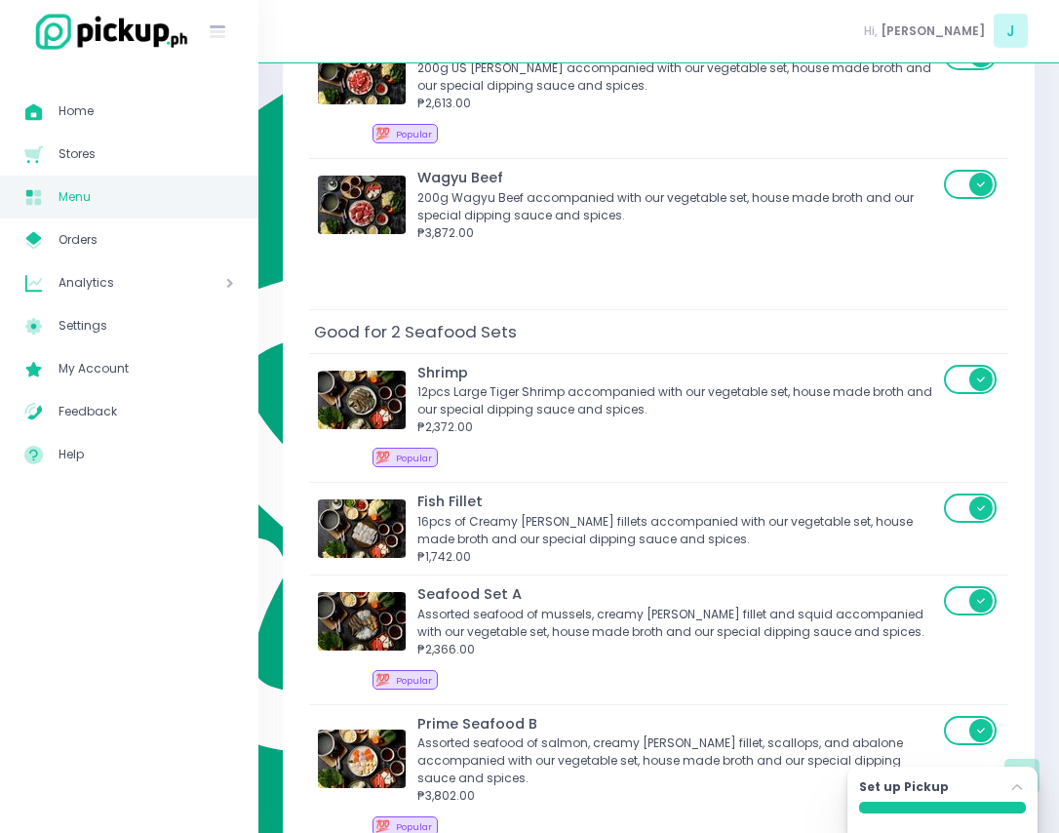
scroll to position [870, 0]
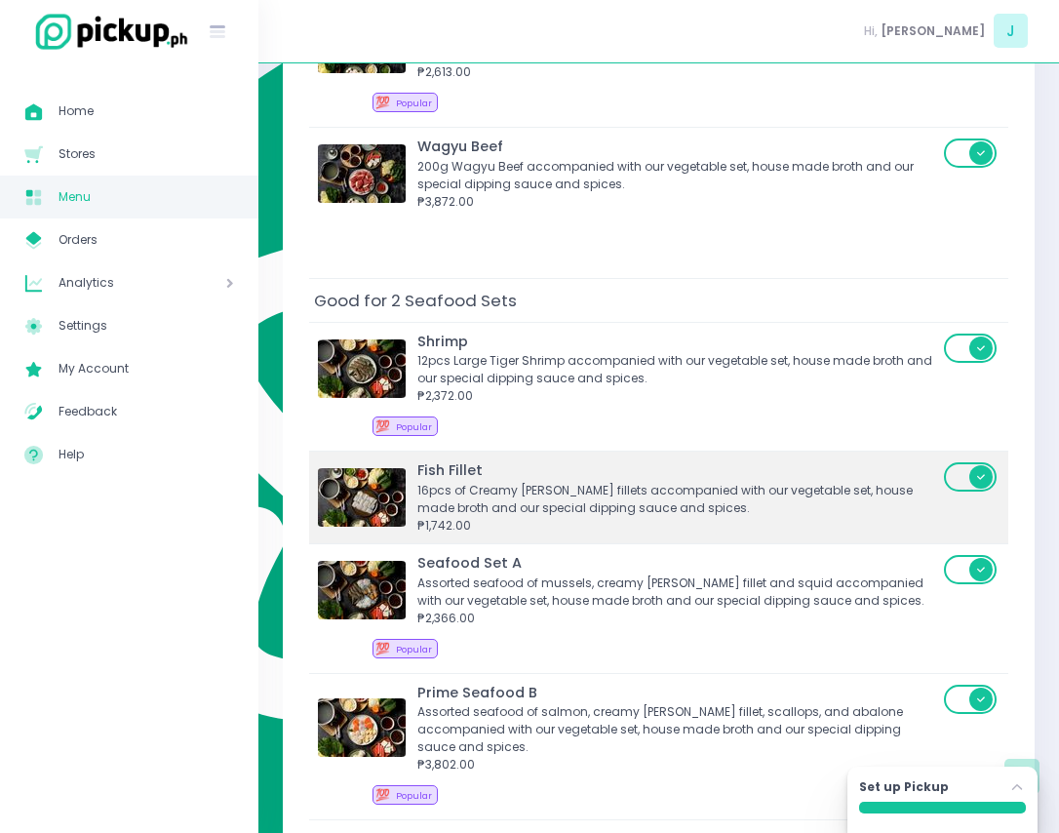
click at [705, 515] on div "16pcs of Creamy [PERSON_NAME] fillets accompanied with our vegetable set, house…" at bounding box center [677, 499] width 521 height 35
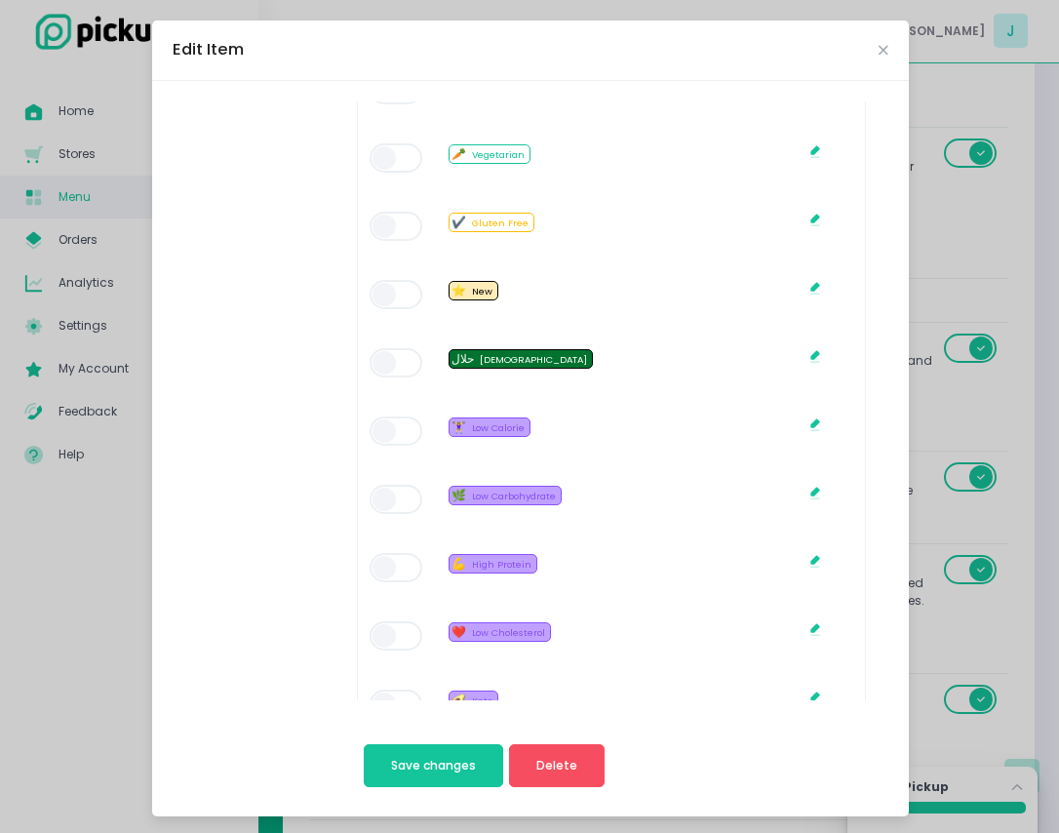
scroll to position [1286, 0]
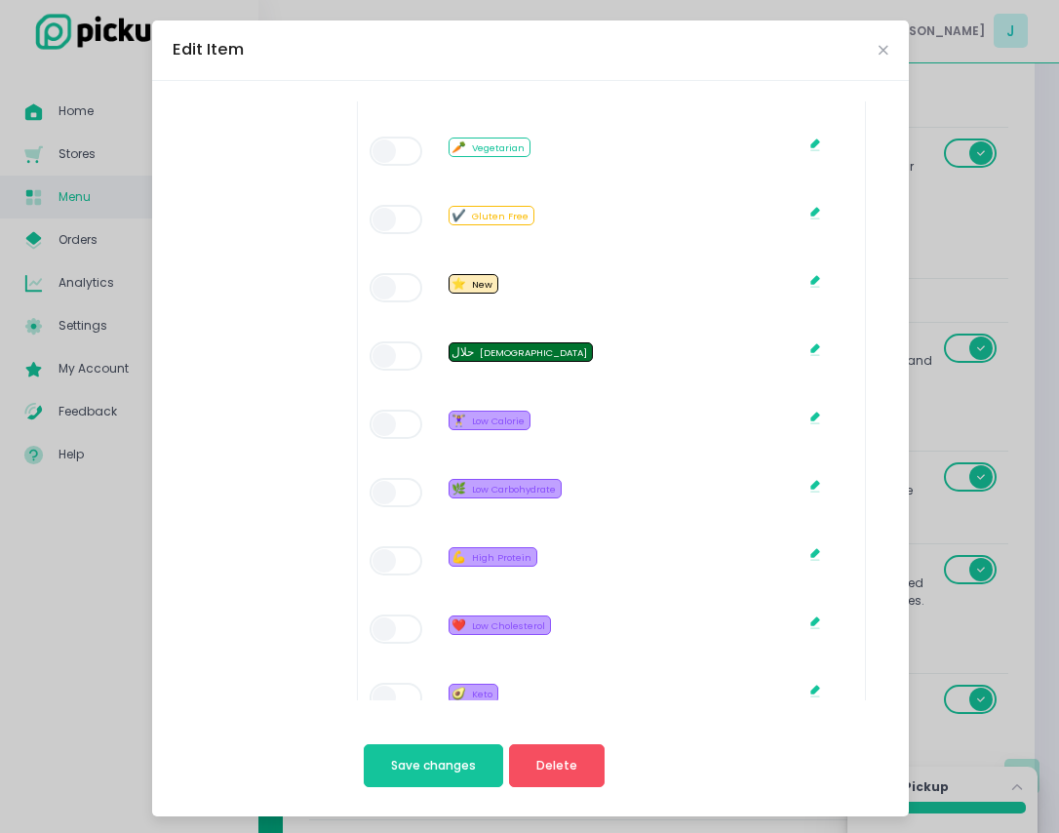
click at [382, 433] on span at bounding box center [398, 424] width 56 height 29
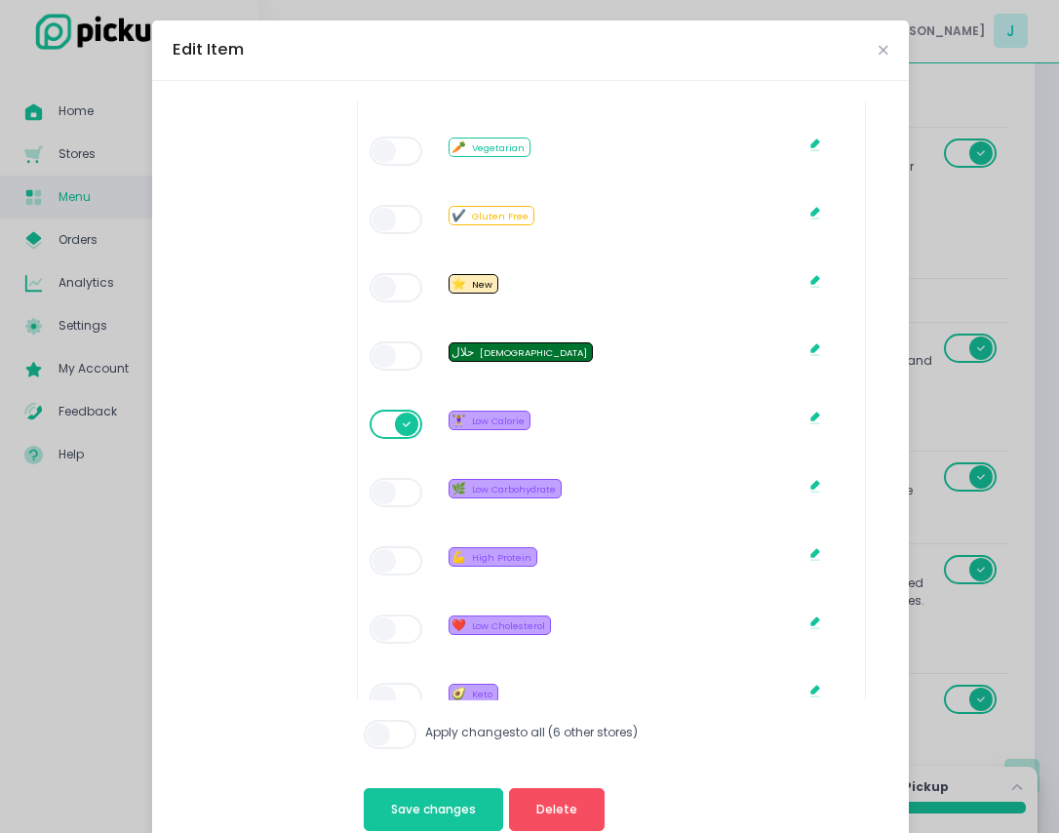
click at [384, 562] on span at bounding box center [398, 560] width 56 height 29
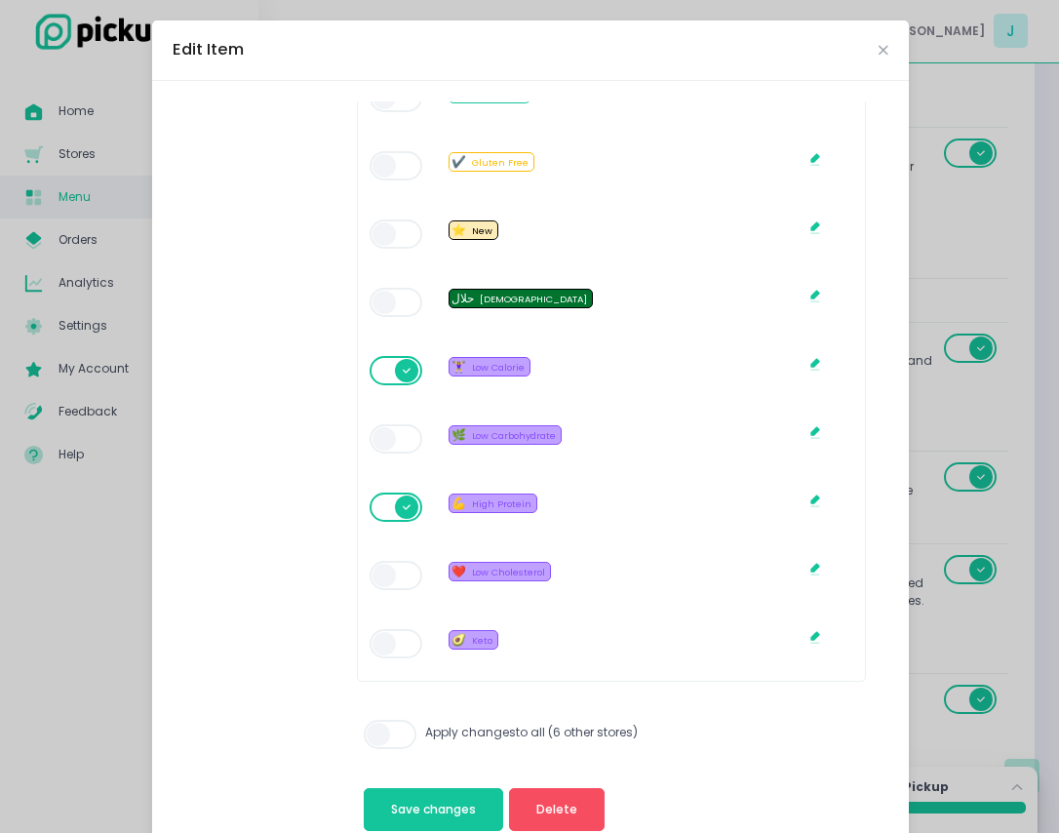
click at [353, 729] on div "Apply changes to all ( 6 other stores ) Save changes Delete" at bounding box center [619, 769] width 537 height 139
click at [367, 730] on span at bounding box center [392, 734] width 56 height 29
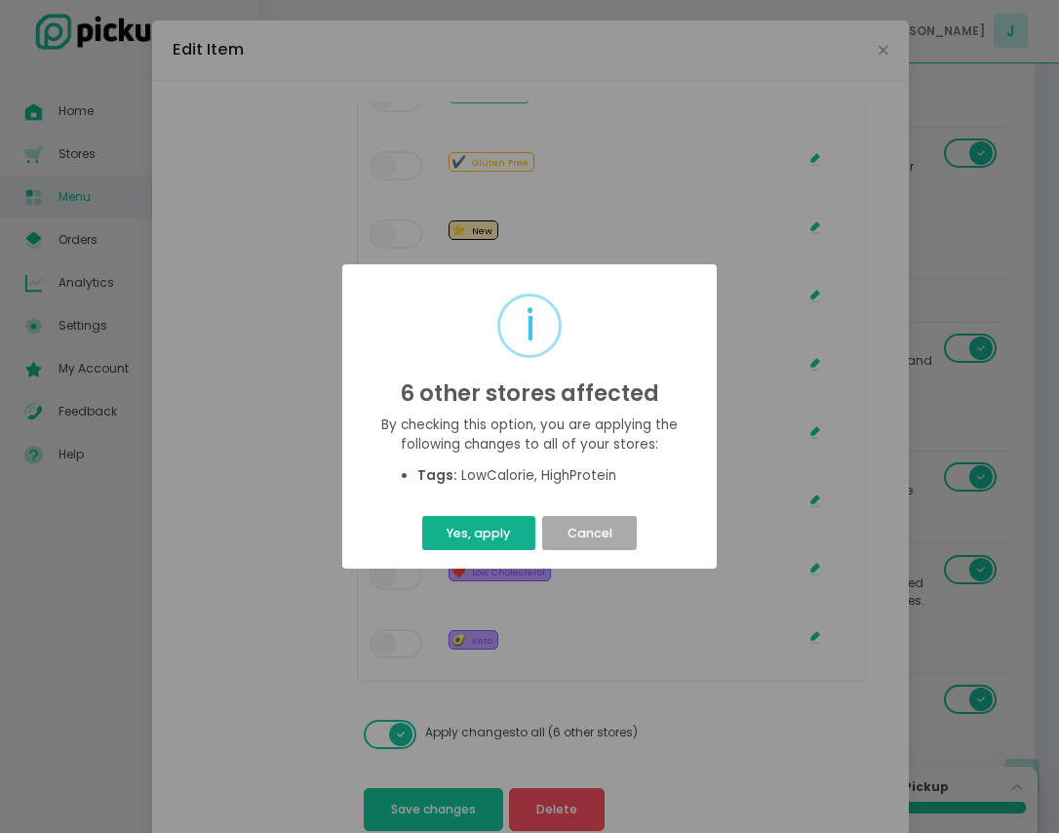
click at [502, 532] on button "Yes, apply" at bounding box center [478, 533] width 113 height 34
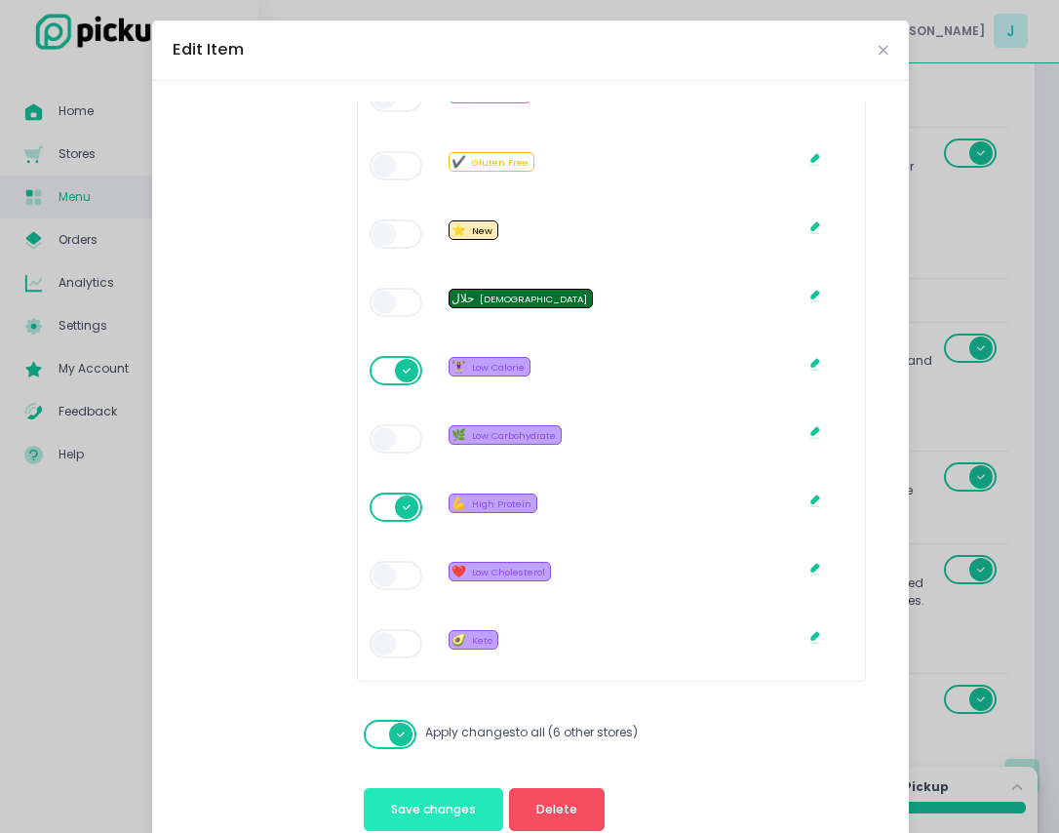
click at [438, 796] on button "Save changes" at bounding box center [433, 809] width 139 height 43
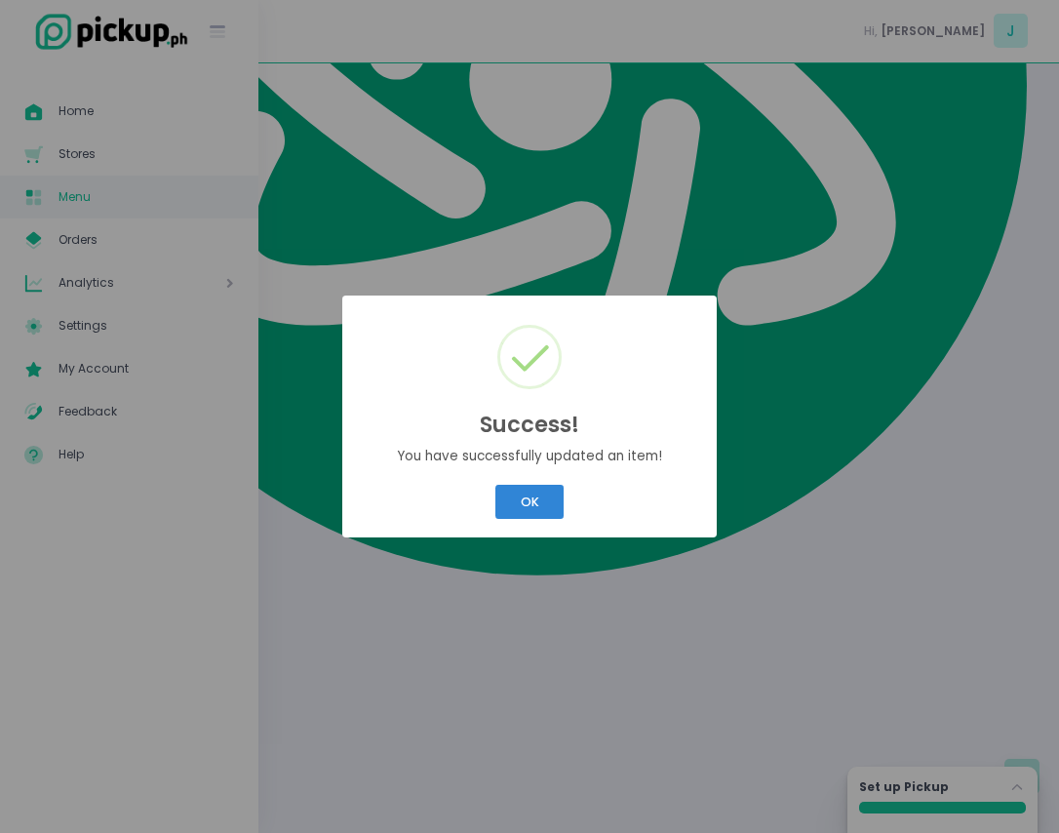
scroll to position [0, 0]
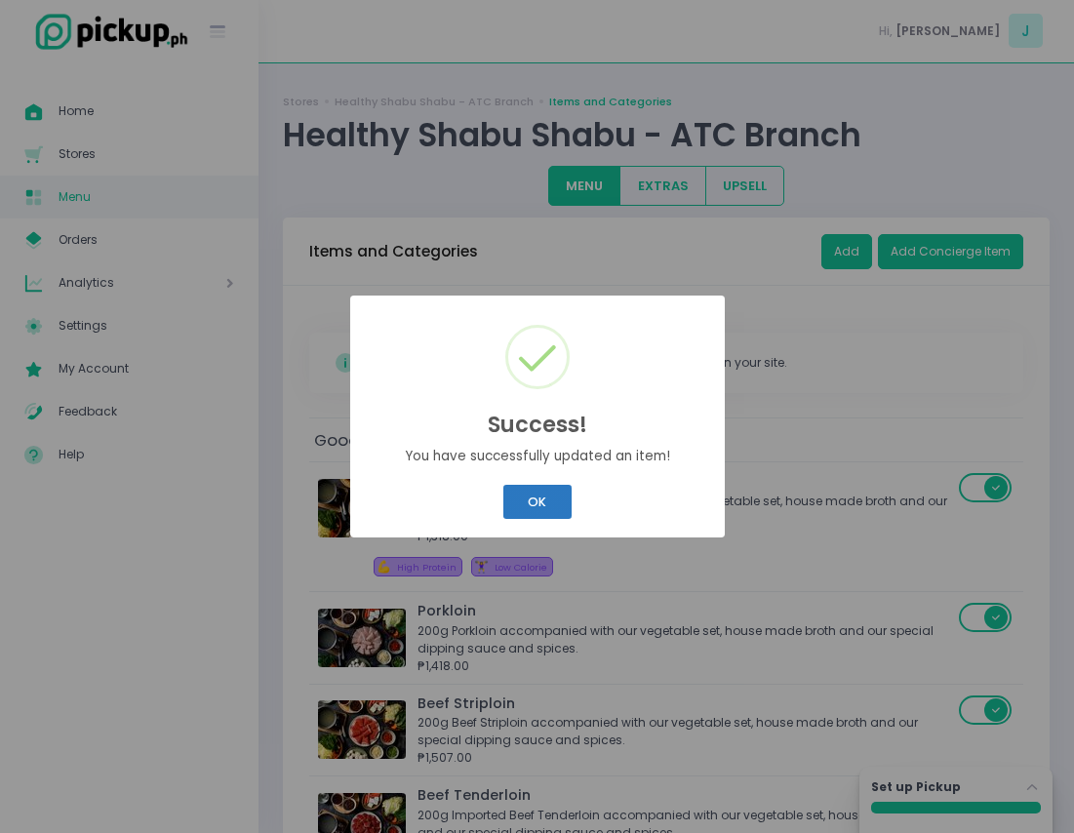
click at [538, 493] on button "OK" at bounding box center [537, 502] width 68 height 34
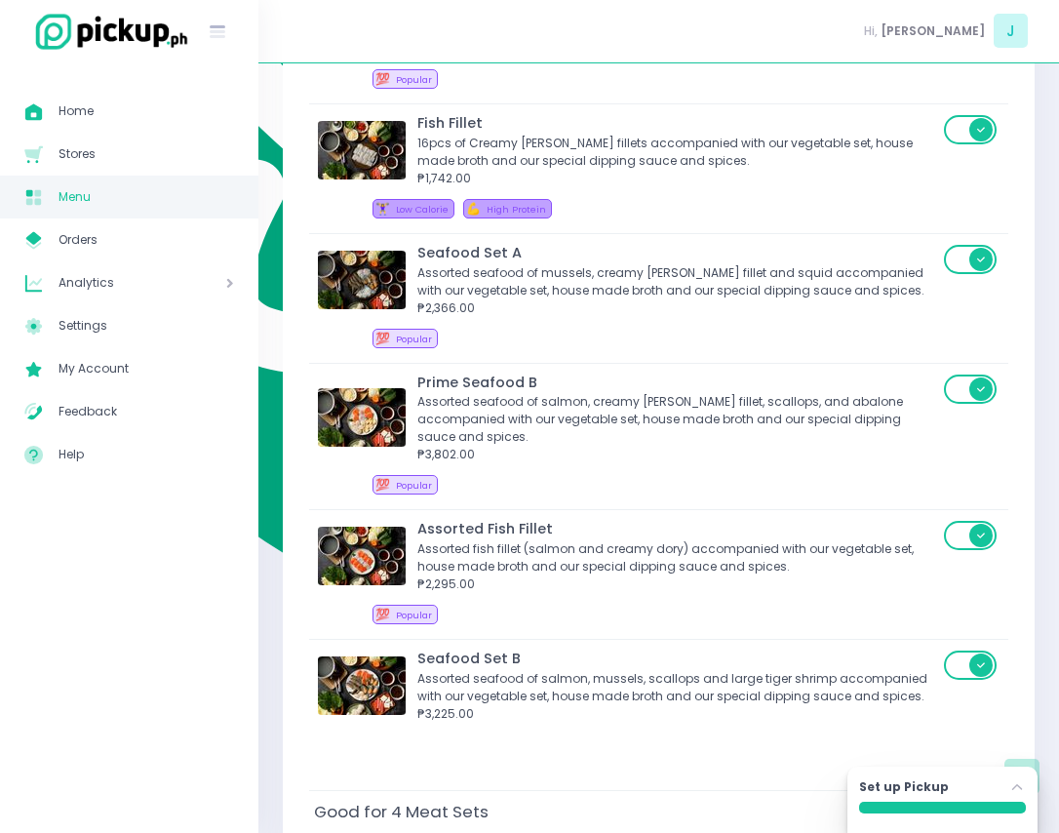
scroll to position [1233, 0]
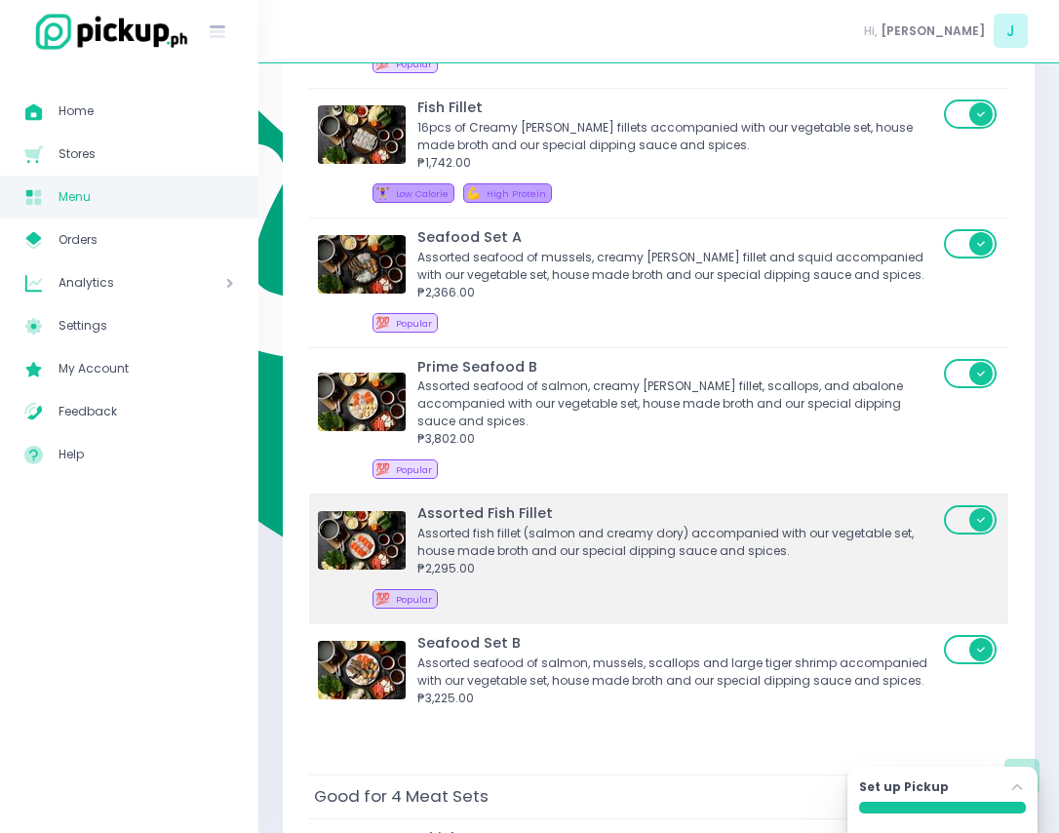
click at [800, 536] on div "Assorted fish fillet (salmon and creamy dory) accompanied with our vegetable se…" at bounding box center [677, 542] width 521 height 35
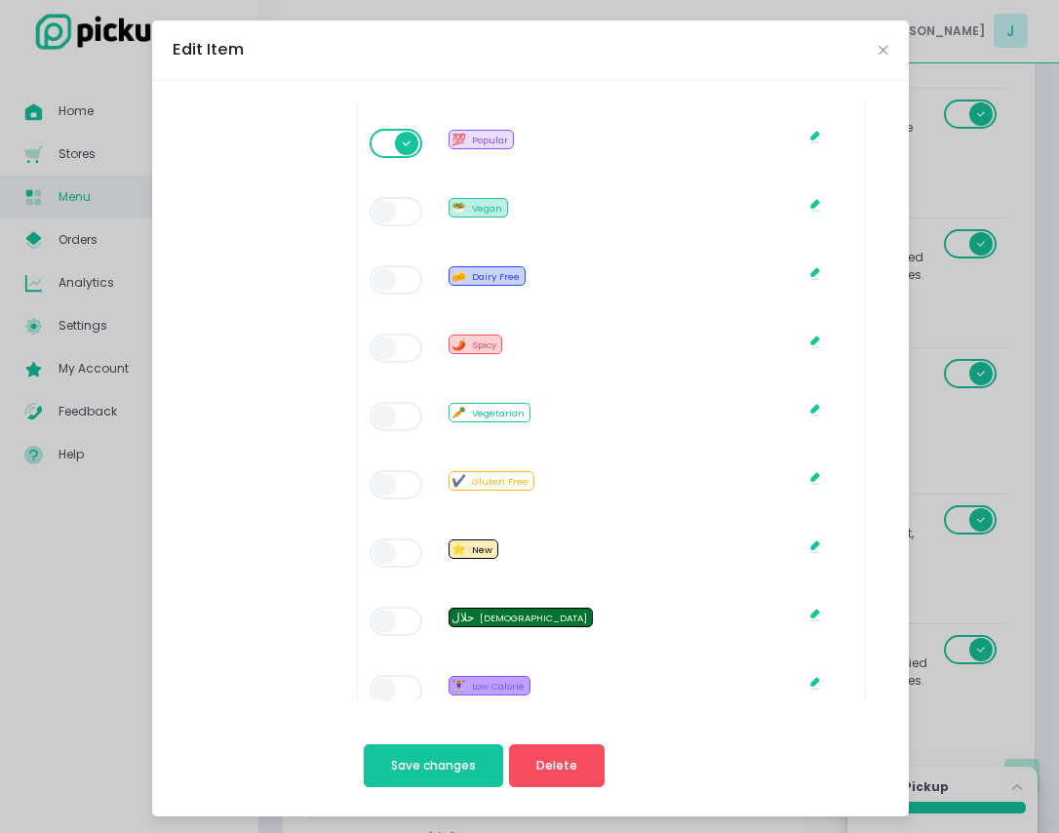
scroll to position [1017, 0]
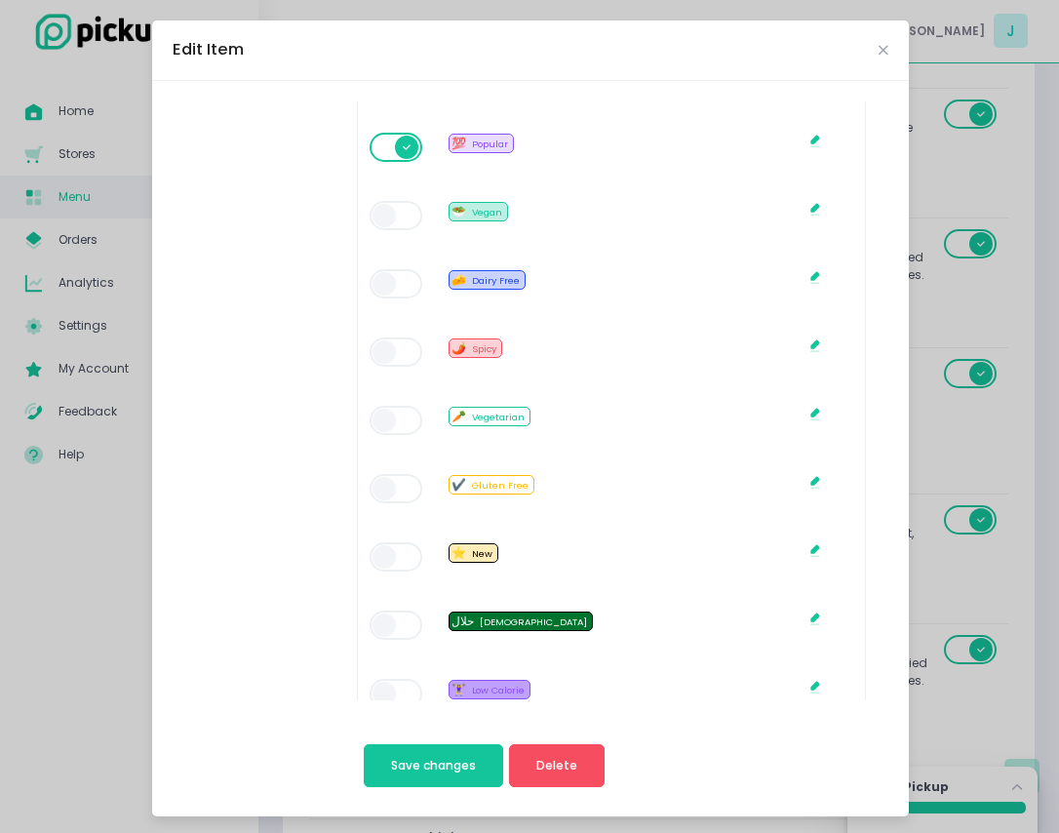
click at [397, 162] on span at bounding box center [398, 147] width 56 height 29
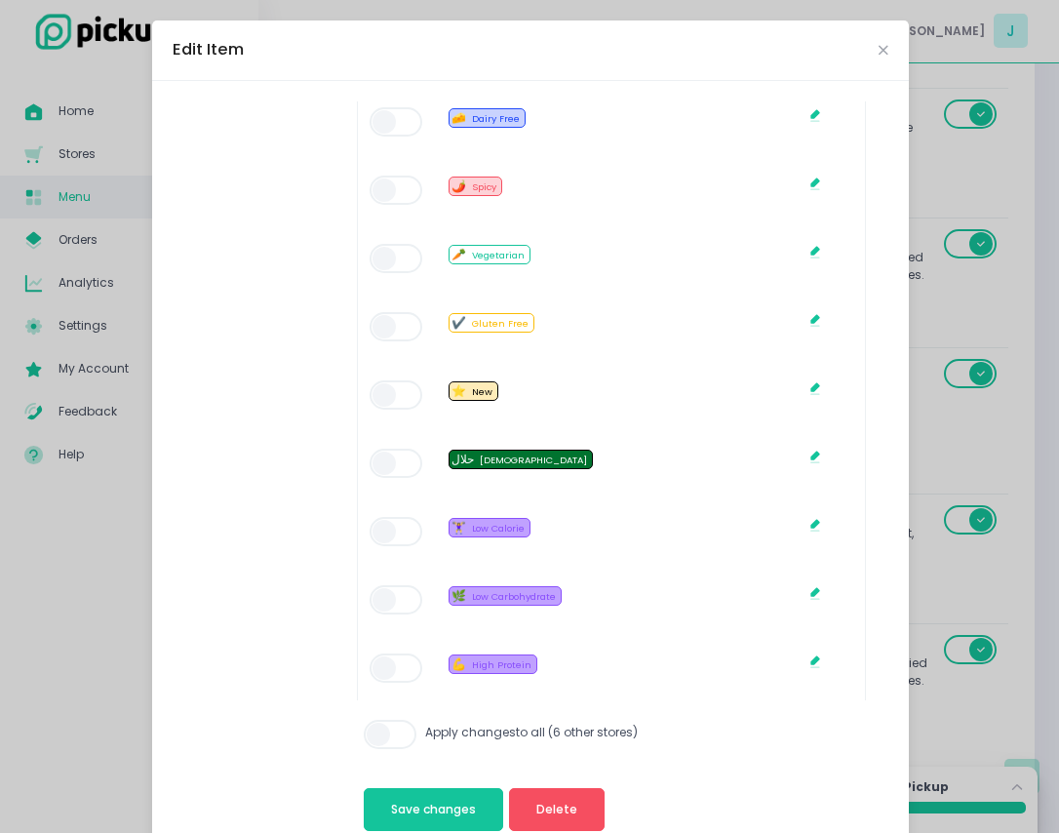
scroll to position [1193, 0]
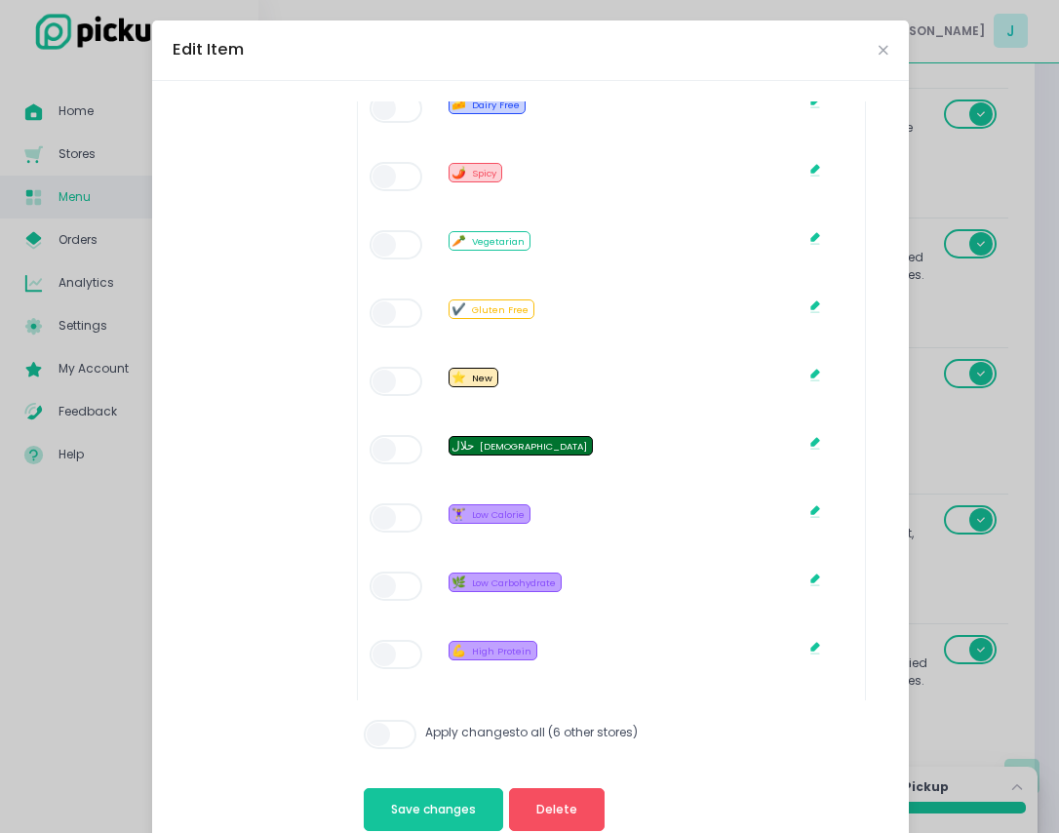
click at [370, 519] on span at bounding box center [398, 517] width 56 height 29
click at [376, 664] on span at bounding box center [398, 654] width 56 height 29
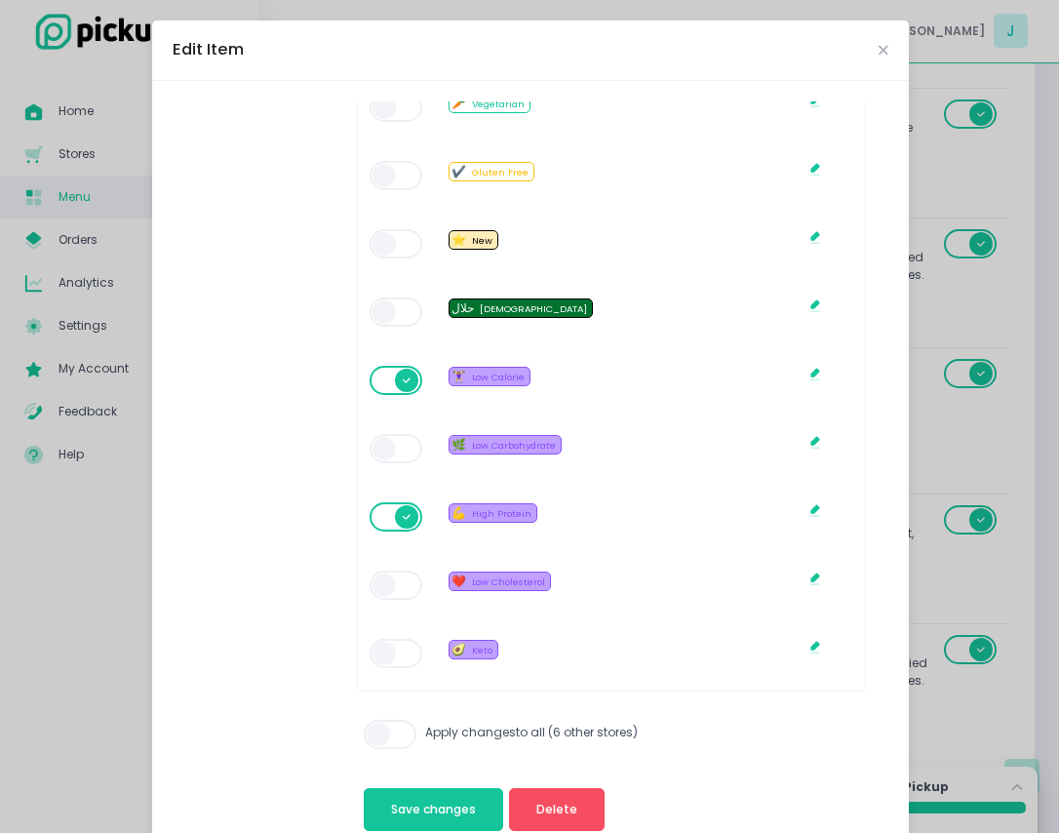
scroll to position [1351, 0]
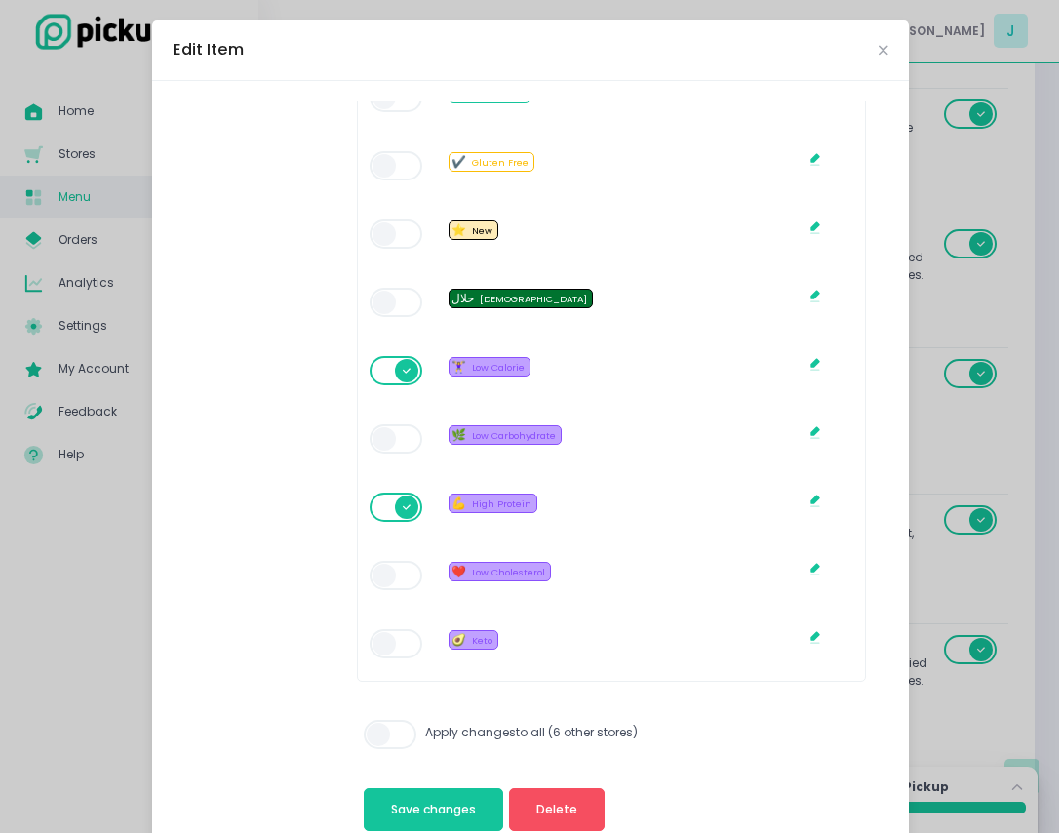
click at [370, 565] on div at bounding box center [398, 575] width 56 height 33
click at [388, 581] on span at bounding box center [398, 575] width 56 height 29
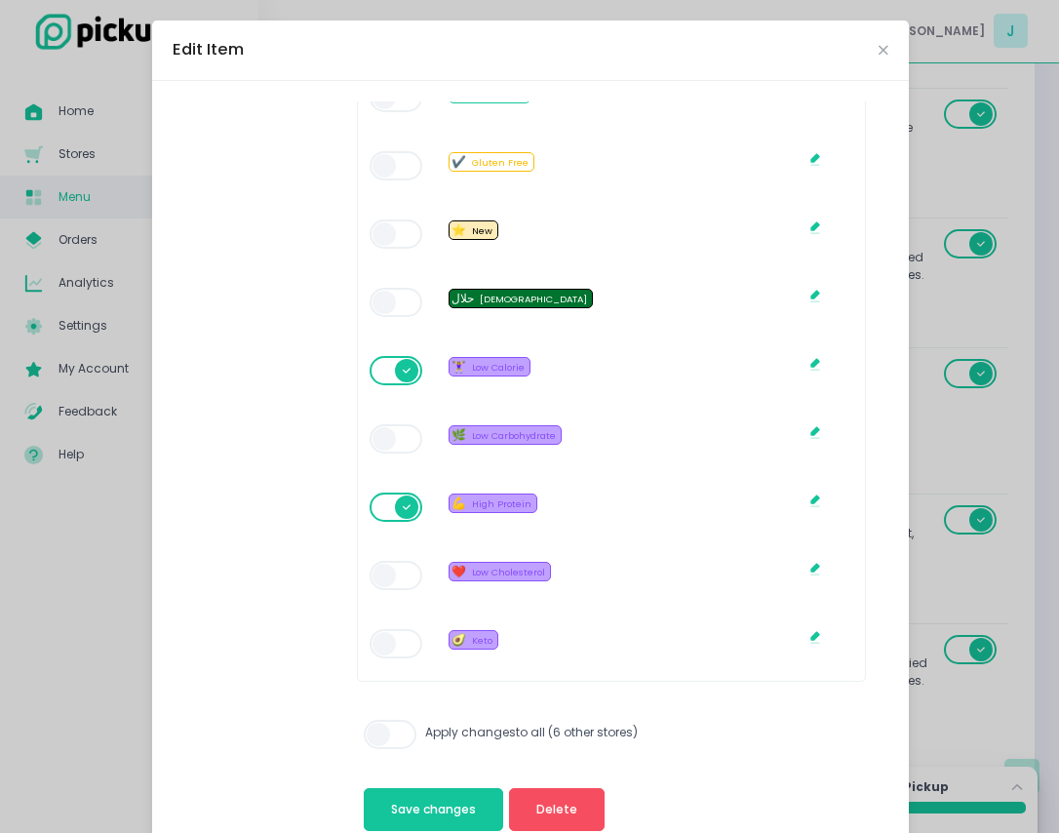
click at [447, 814] on span "Save changes" at bounding box center [433, 809] width 85 height 17
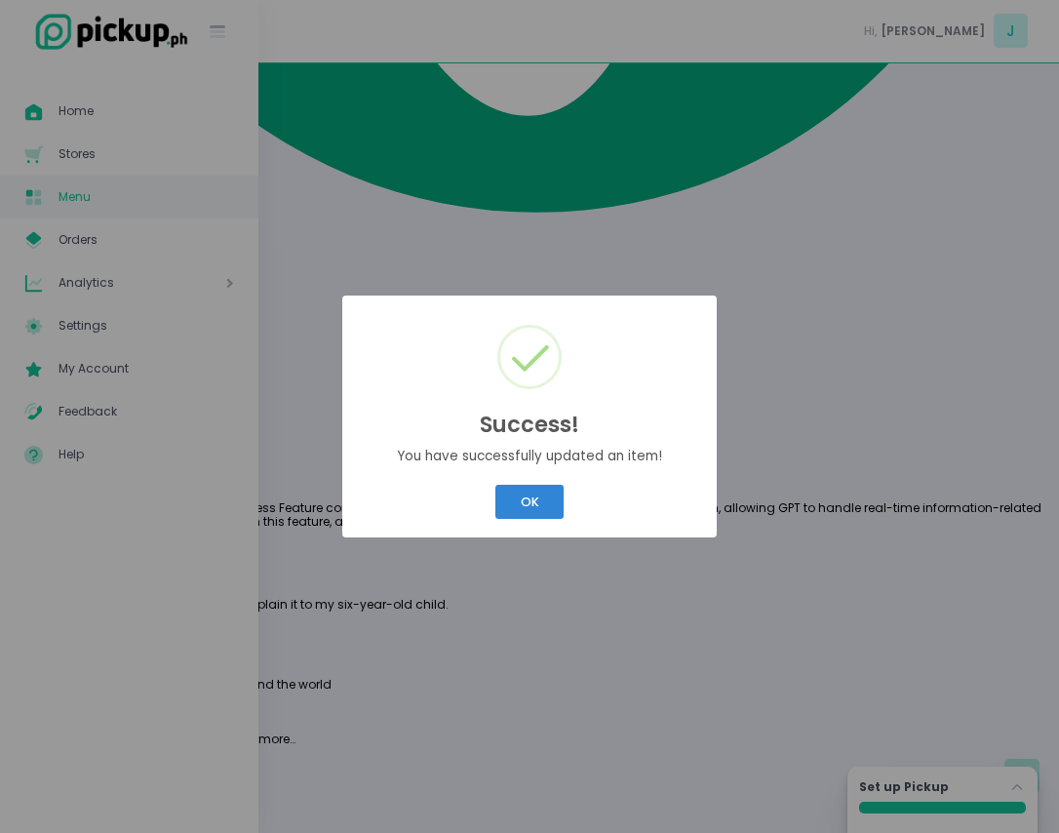
scroll to position [0, 0]
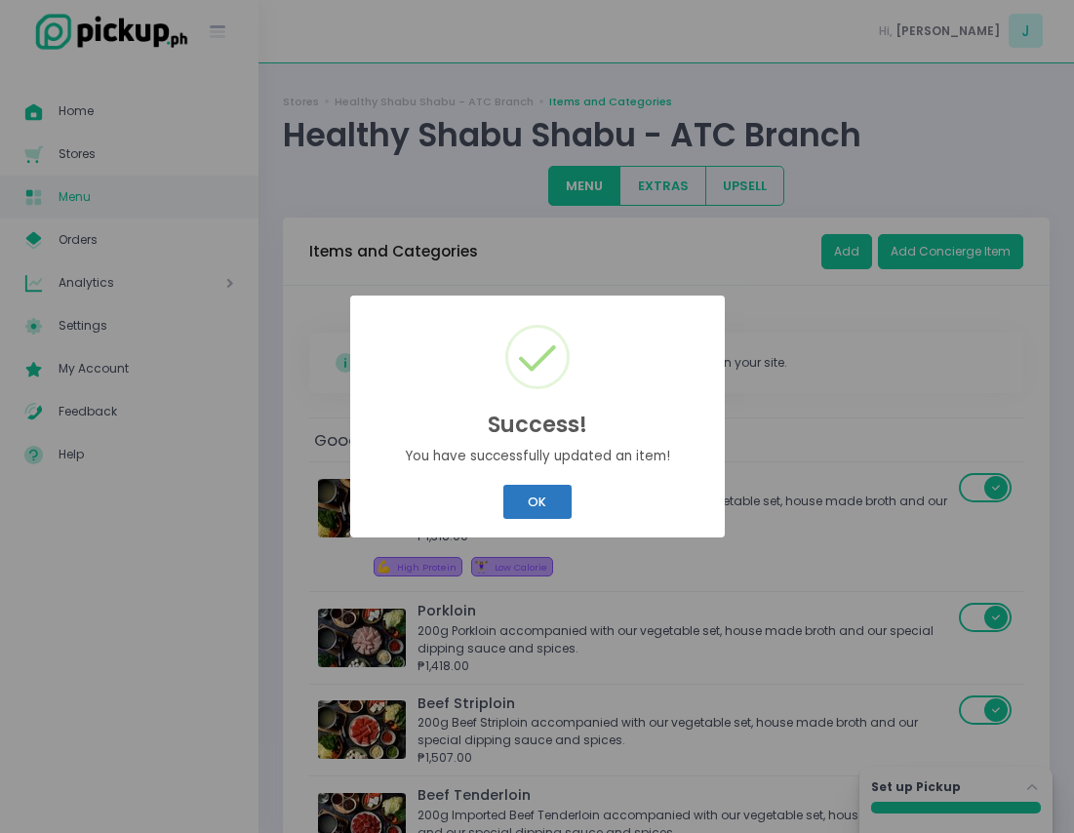
click at [539, 495] on button "OK" at bounding box center [537, 502] width 68 height 34
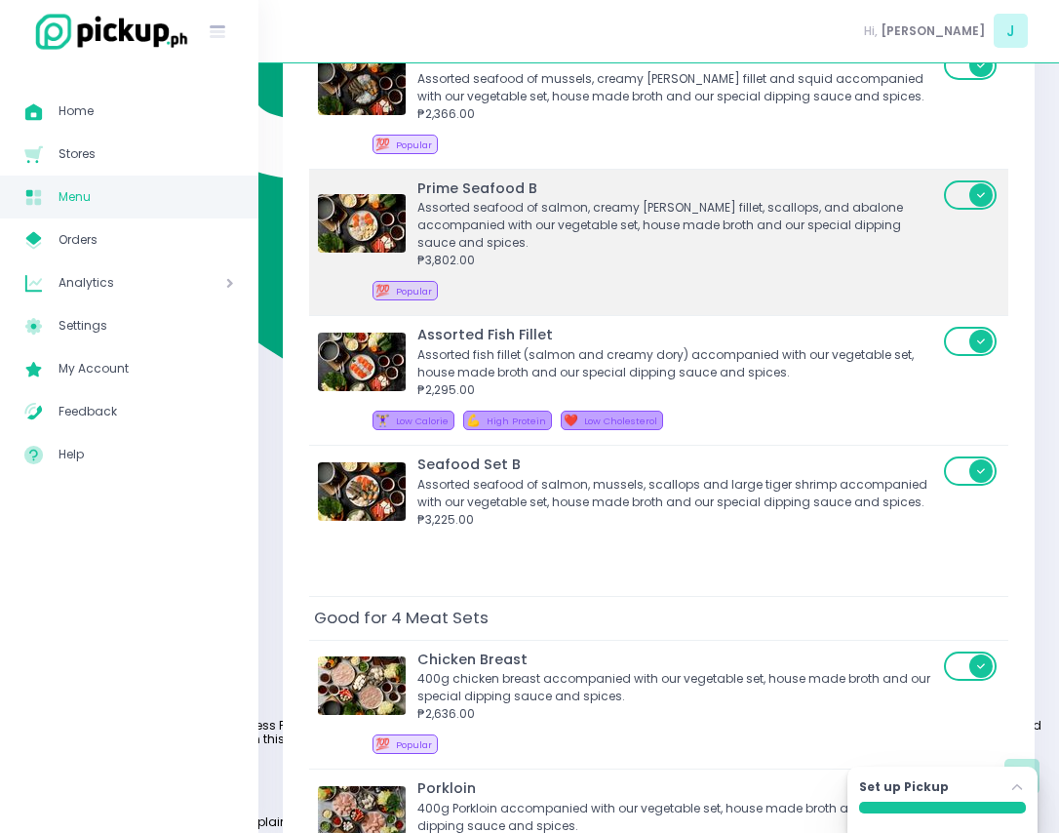
scroll to position [1388, 0]
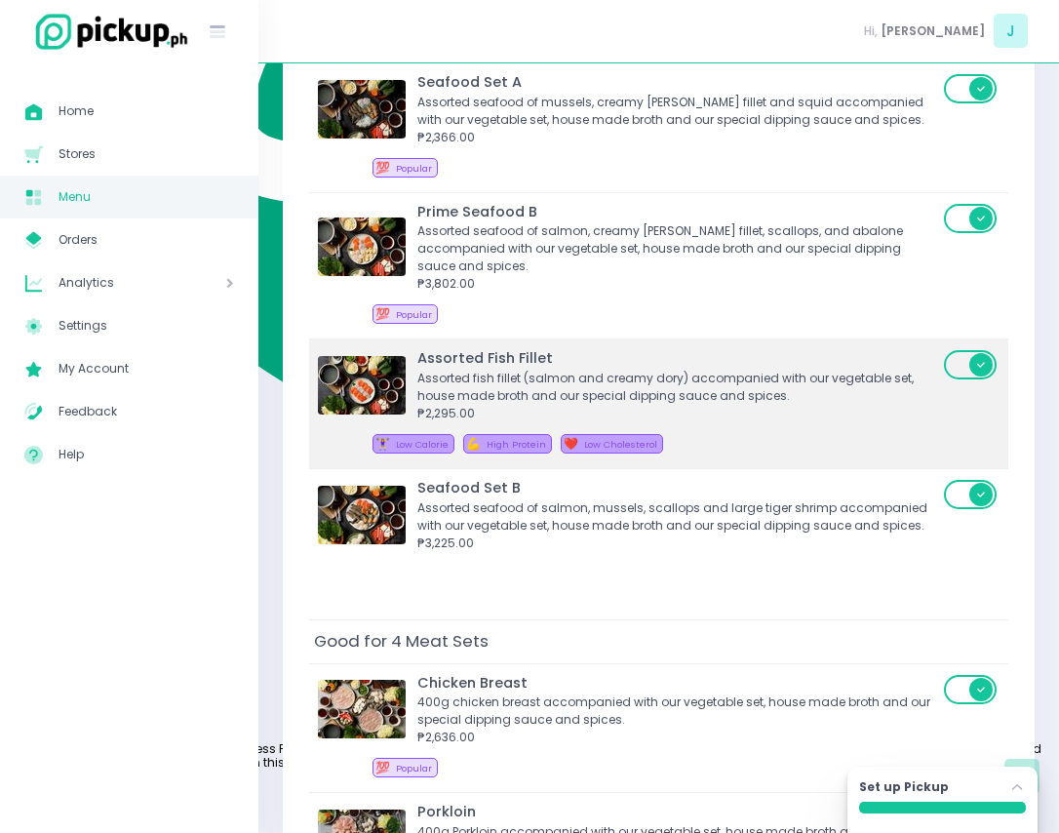
click at [774, 405] on div "₱2,295.00" at bounding box center [677, 414] width 521 height 18
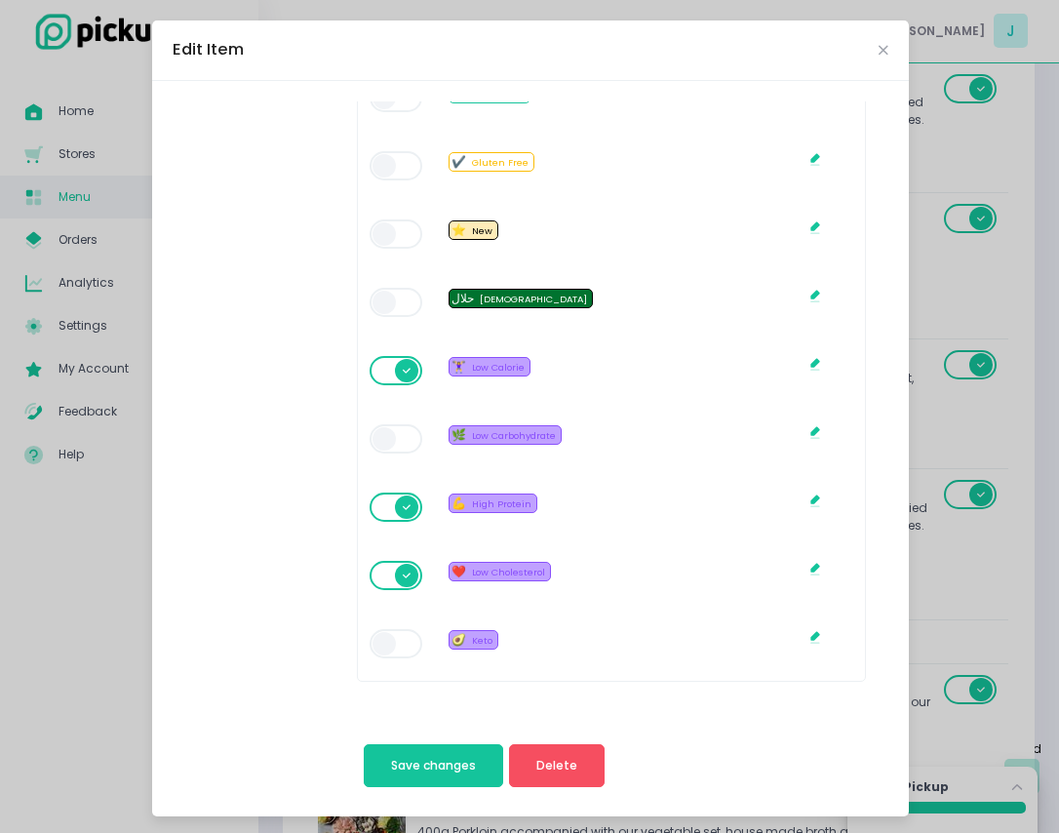
scroll to position [1351, 0]
click at [385, 573] on span at bounding box center [398, 575] width 56 height 29
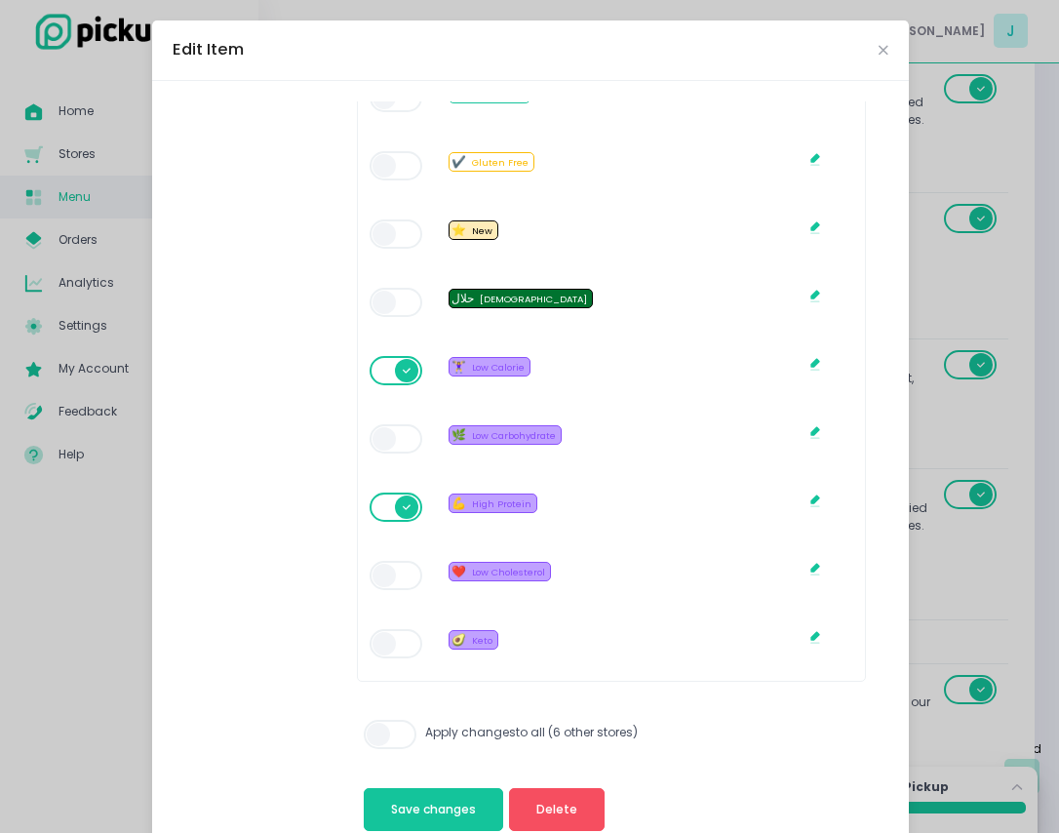
click at [385, 573] on span at bounding box center [398, 575] width 56 height 29
click at [386, 733] on span at bounding box center [392, 734] width 56 height 29
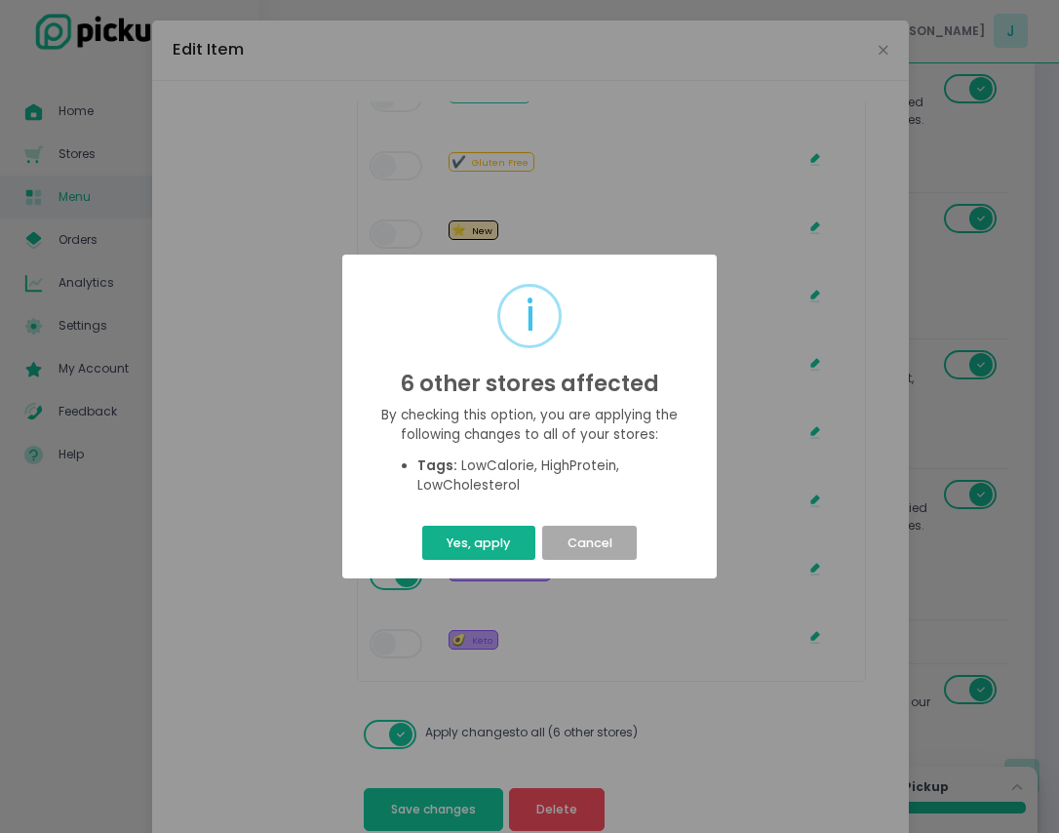
click at [493, 539] on button "Yes, apply" at bounding box center [478, 543] width 113 height 34
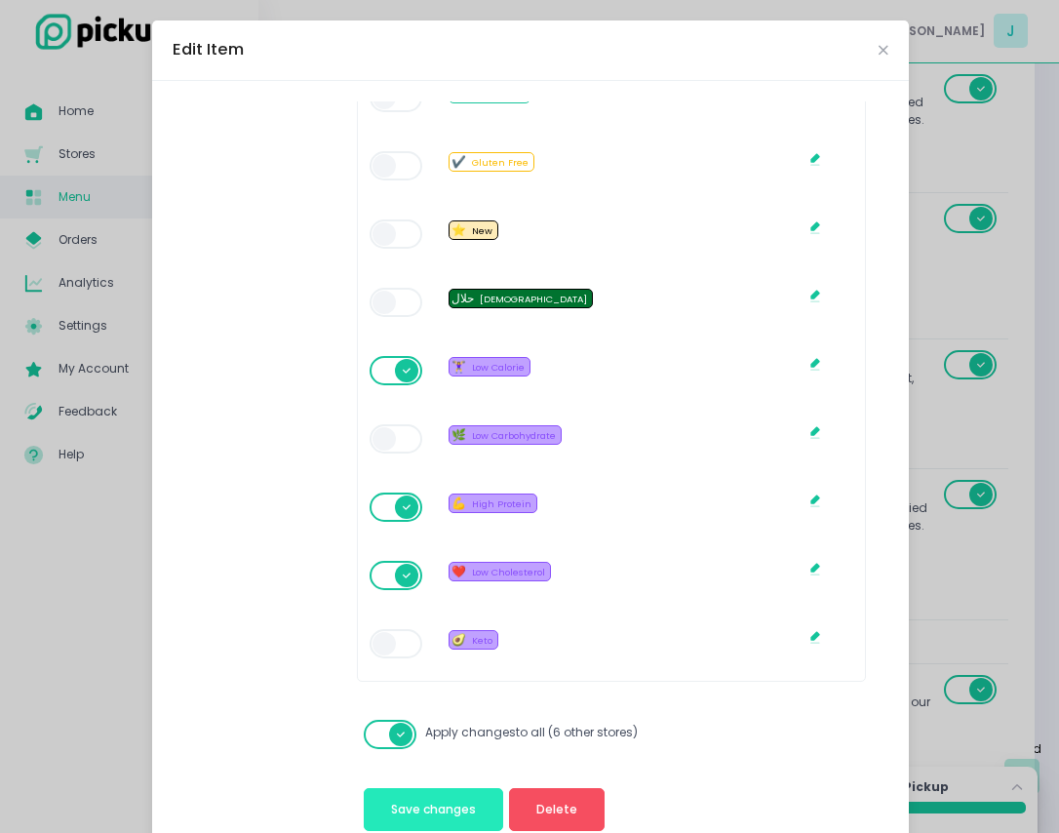
click at [470, 796] on button "Save changes" at bounding box center [433, 809] width 139 height 43
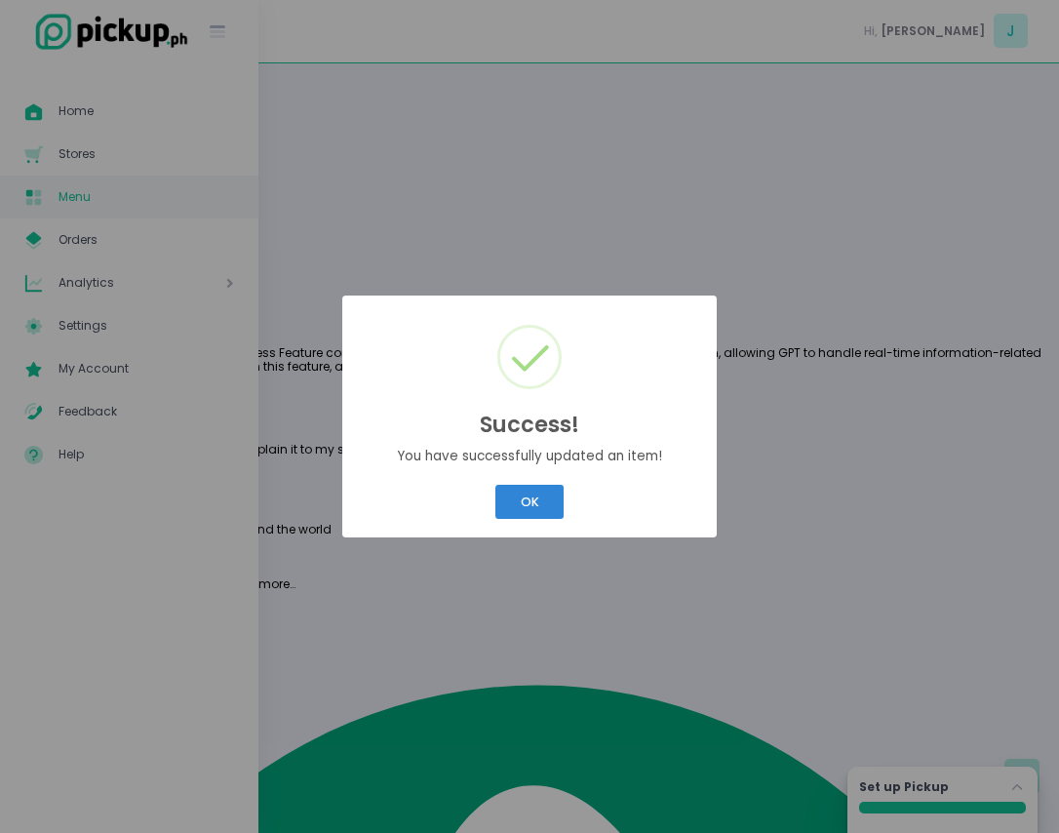
scroll to position [0, 0]
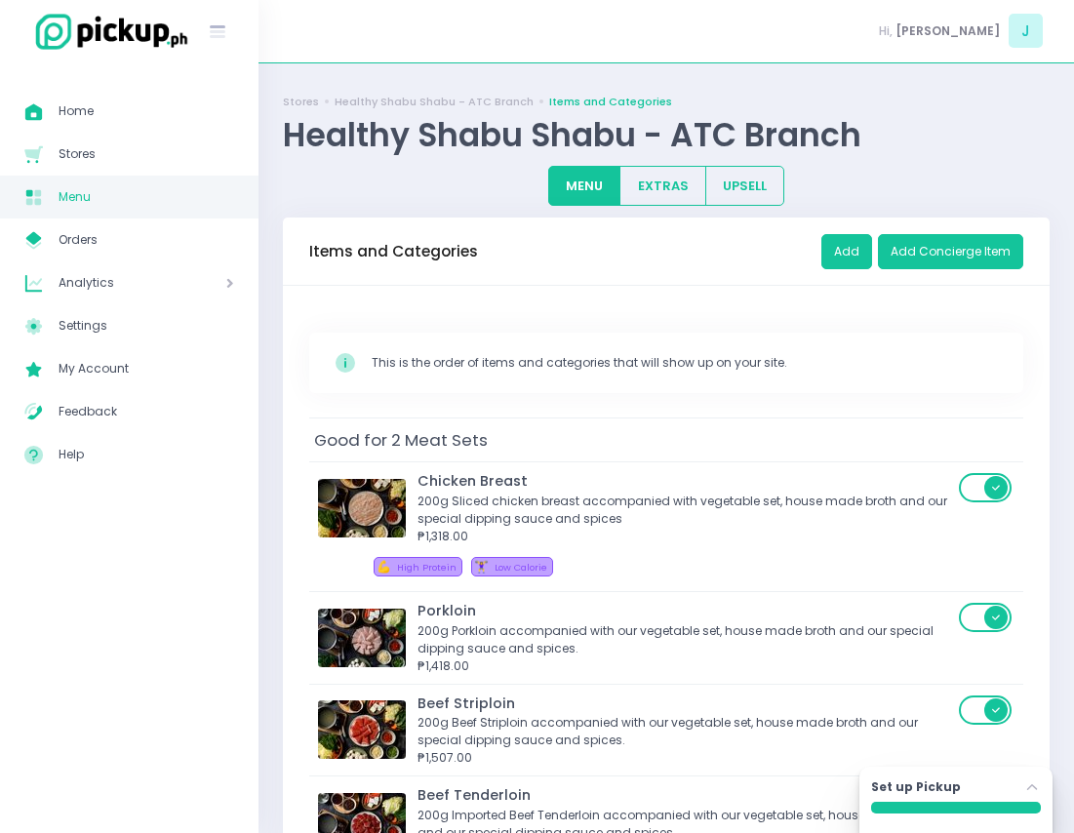
click at [527, 503] on div "Success! × You have successfully updated an item! OK Cancel" at bounding box center [537, 416] width 1074 height 833
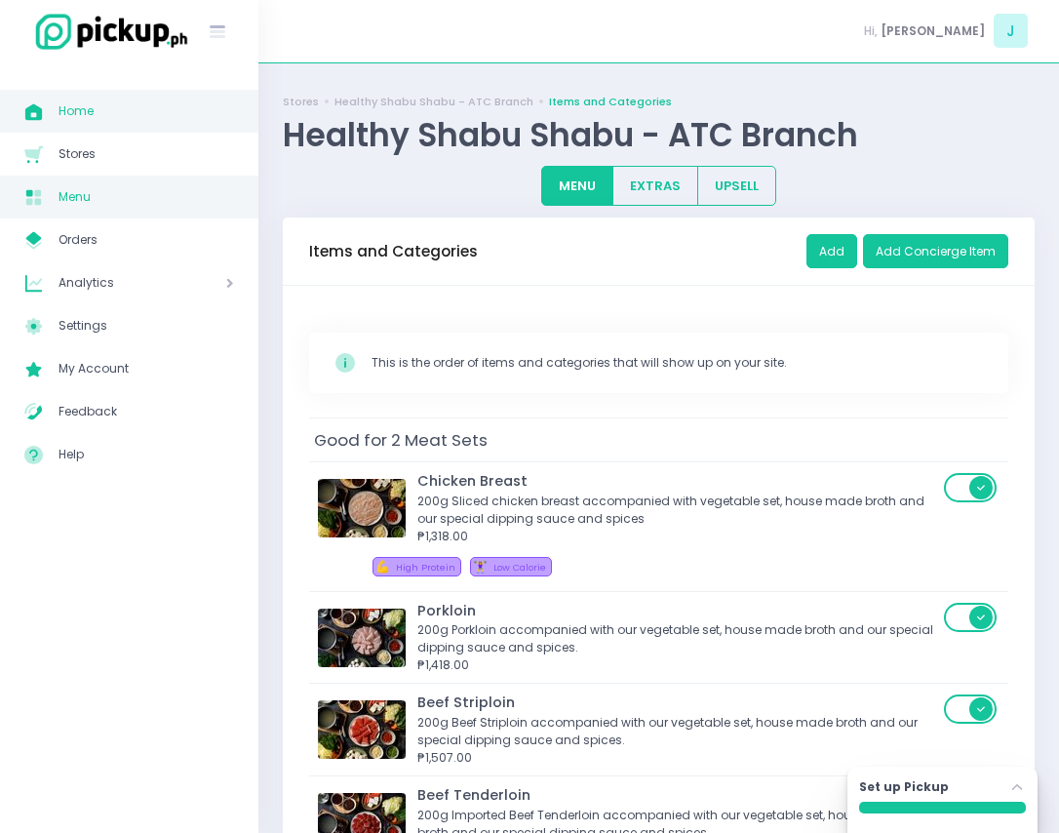
click at [125, 123] on span "Home" at bounding box center [147, 111] width 176 height 25
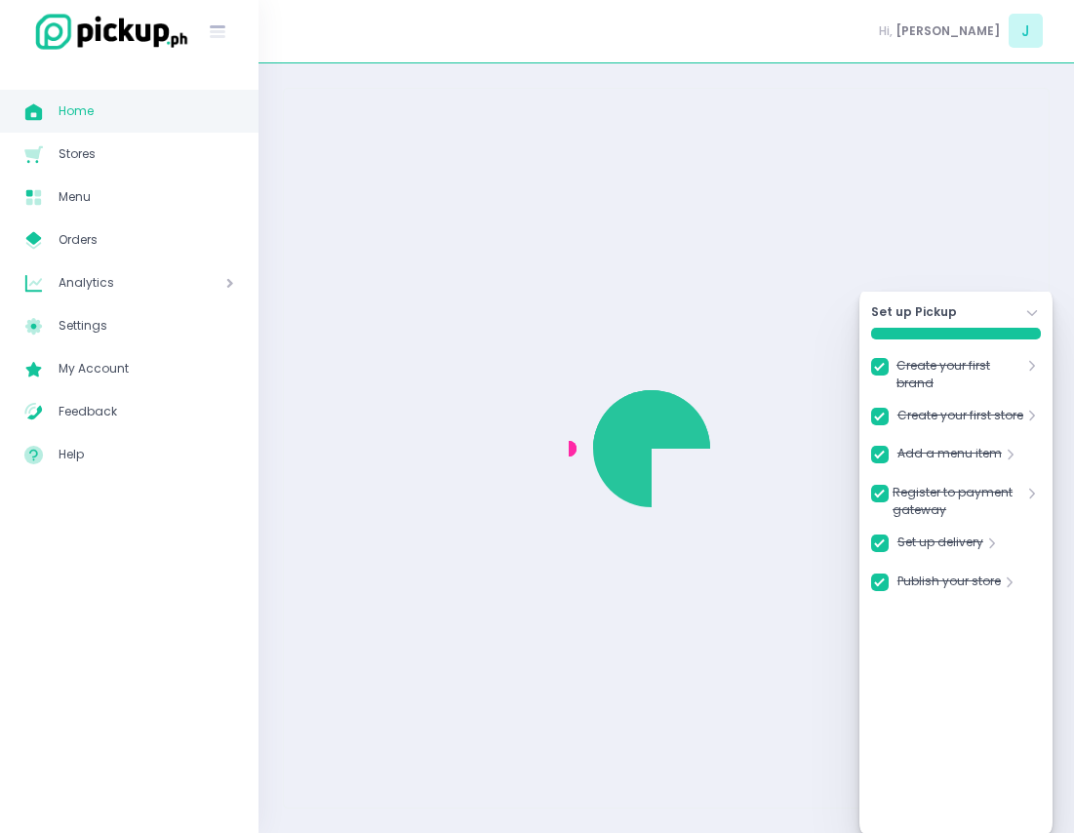
checkbox input "true"
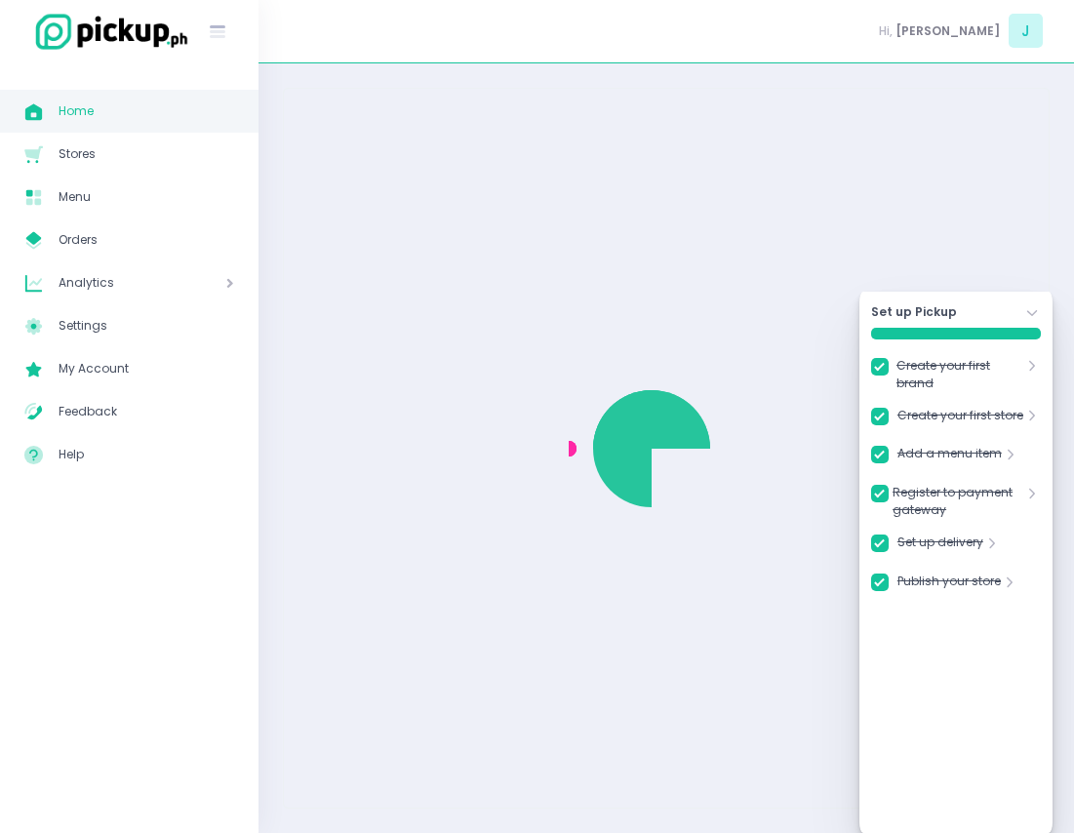
checkbox input "true"
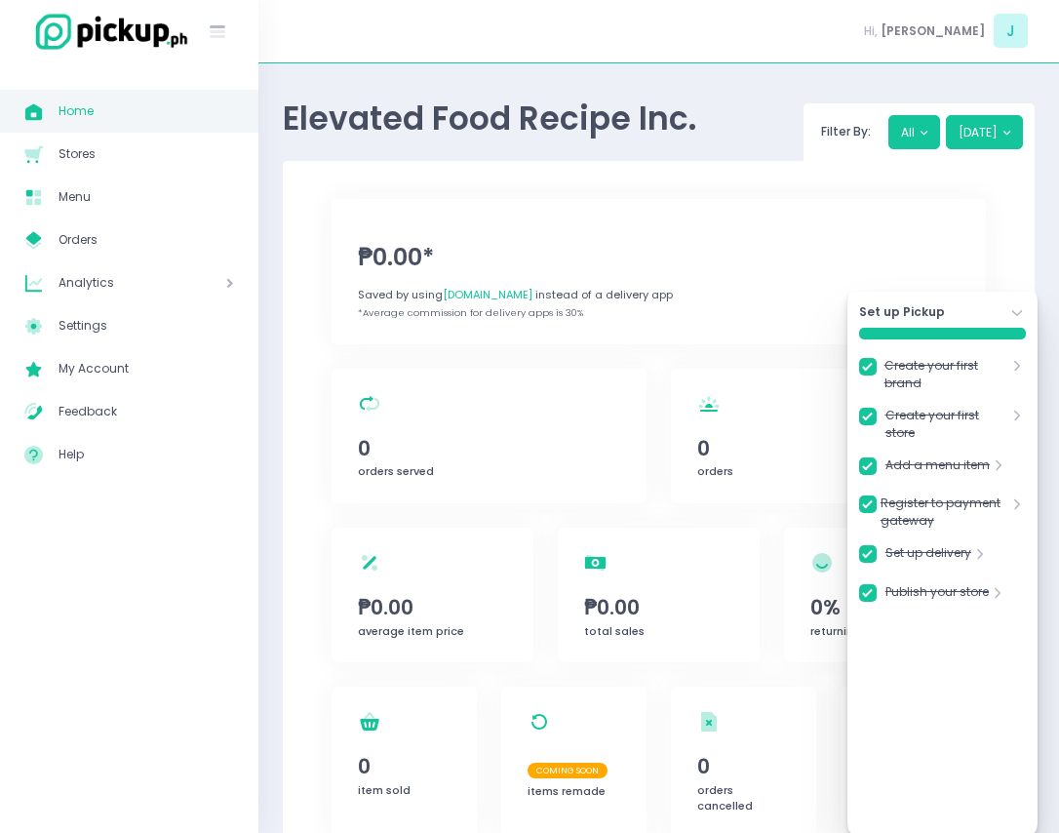
click at [1018, 311] on div "Set up Pickup Stockholm-icons / Navigation / Angle-down Created with Sketch. Cr…" at bounding box center [942, 562] width 190 height 541
click at [1018, 319] on icon "Stockholm-icons / Navigation / Angle-down Created with Sketch." at bounding box center [1017, 313] width 18 height 18
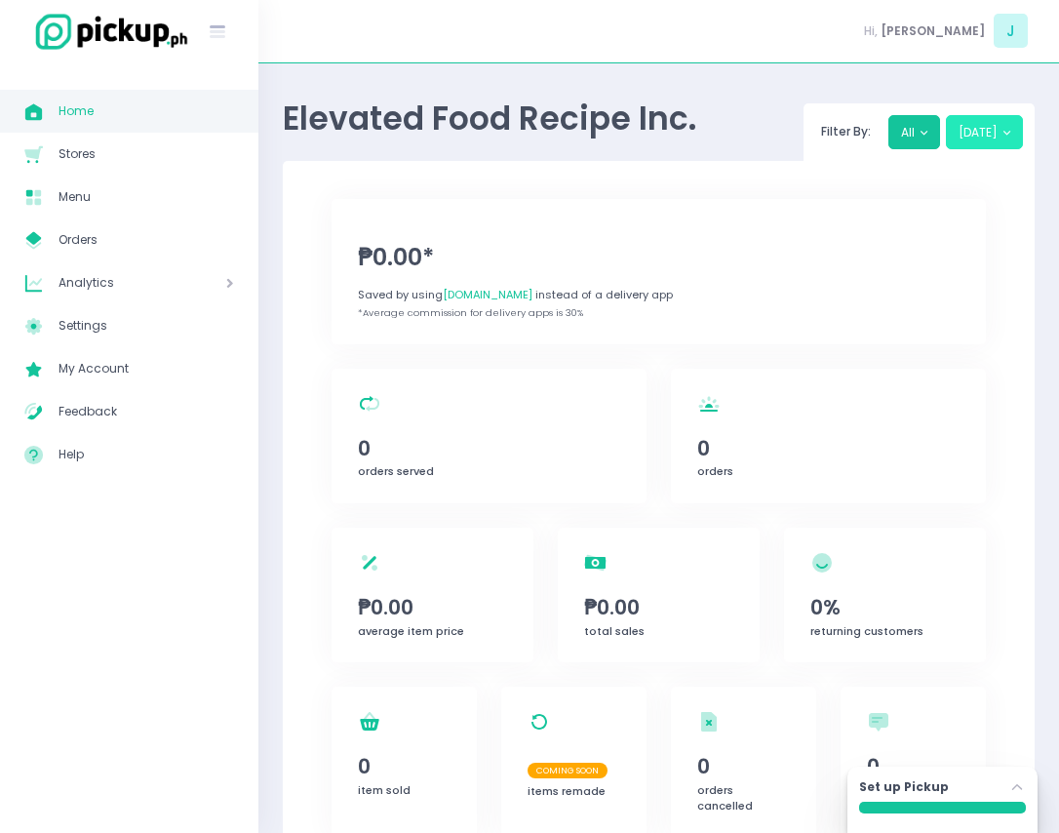
click at [992, 138] on button "[DATE]" at bounding box center [984, 132] width 77 height 35
click at [981, 134] on button "[DATE]" at bounding box center [984, 132] width 77 height 35
click at [134, 286] on span "Analytics" at bounding box center [115, 282] width 112 height 25
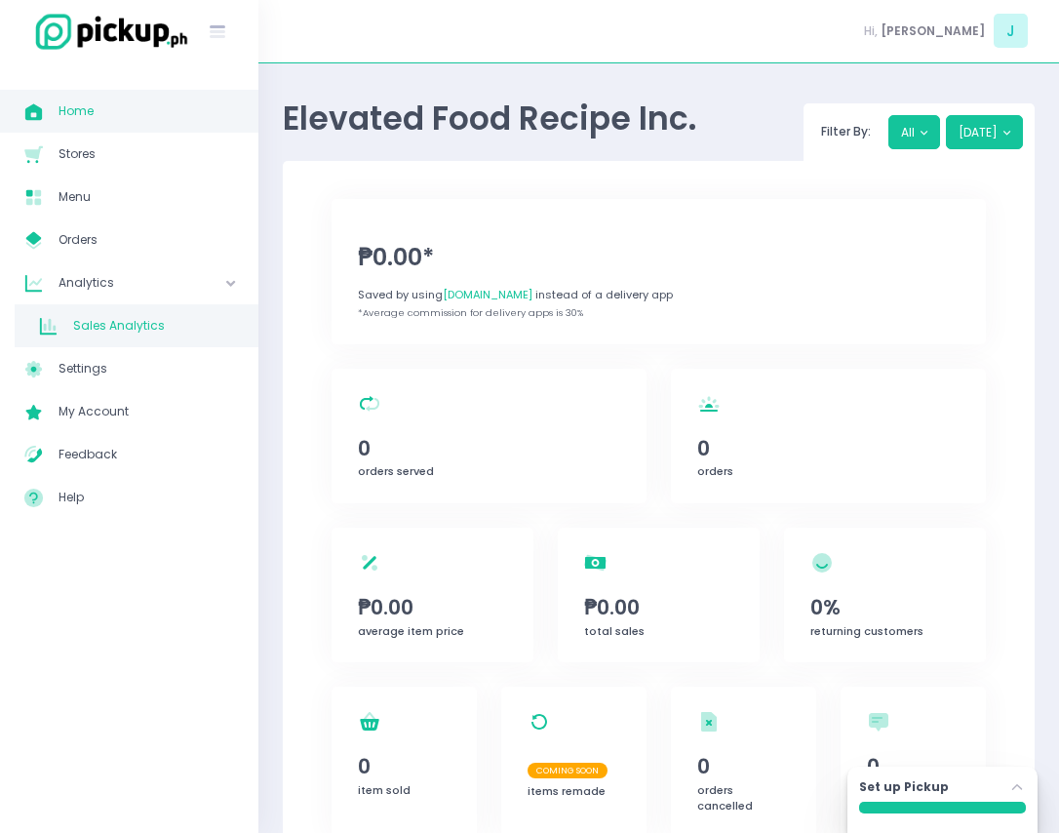
click at [170, 328] on span "Sales Analytics" at bounding box center [153, 325] width 161 height 25
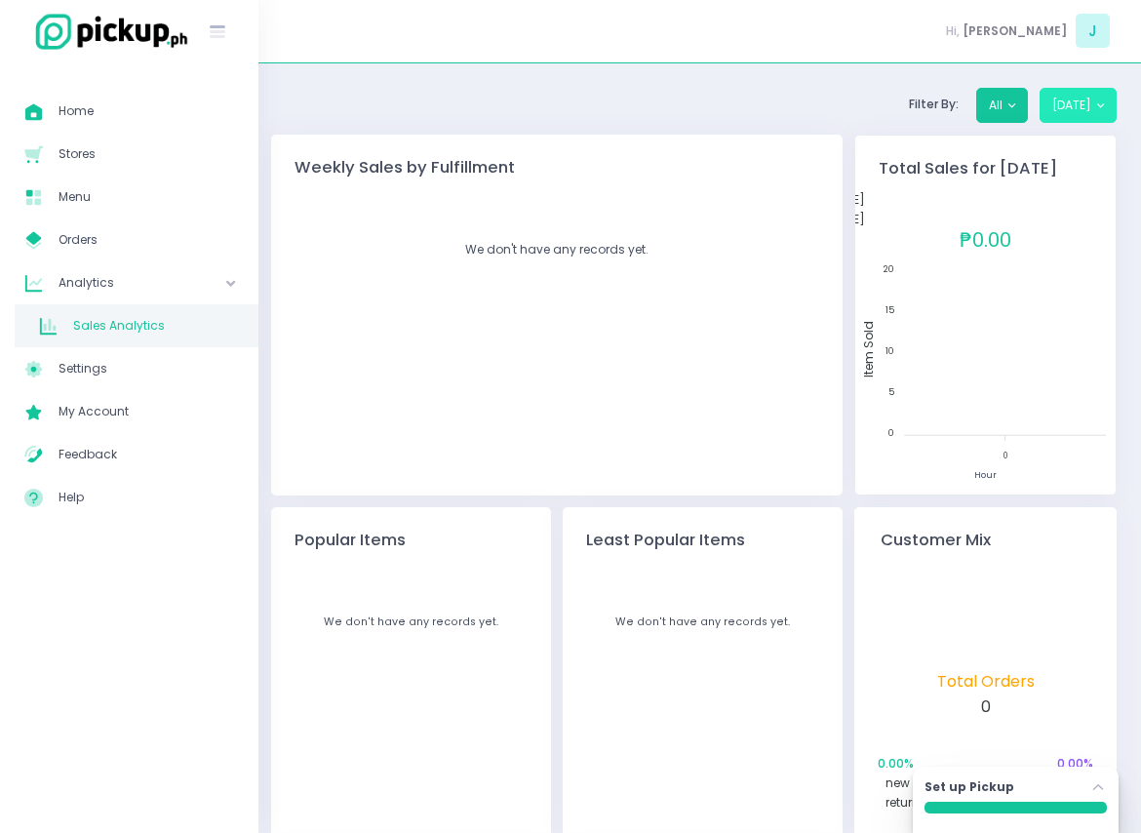
click at [1018, 97] on button "[DATE]" at bounding box center [1078, 105] width 77 height 35
click at [1018, 102] on button "[DATE]" at bounding box center [1078, 105] width 77 height 35
click at [1018, 104] on button "[DATE]" at bounding box center [1078, 105] width 77 height 35
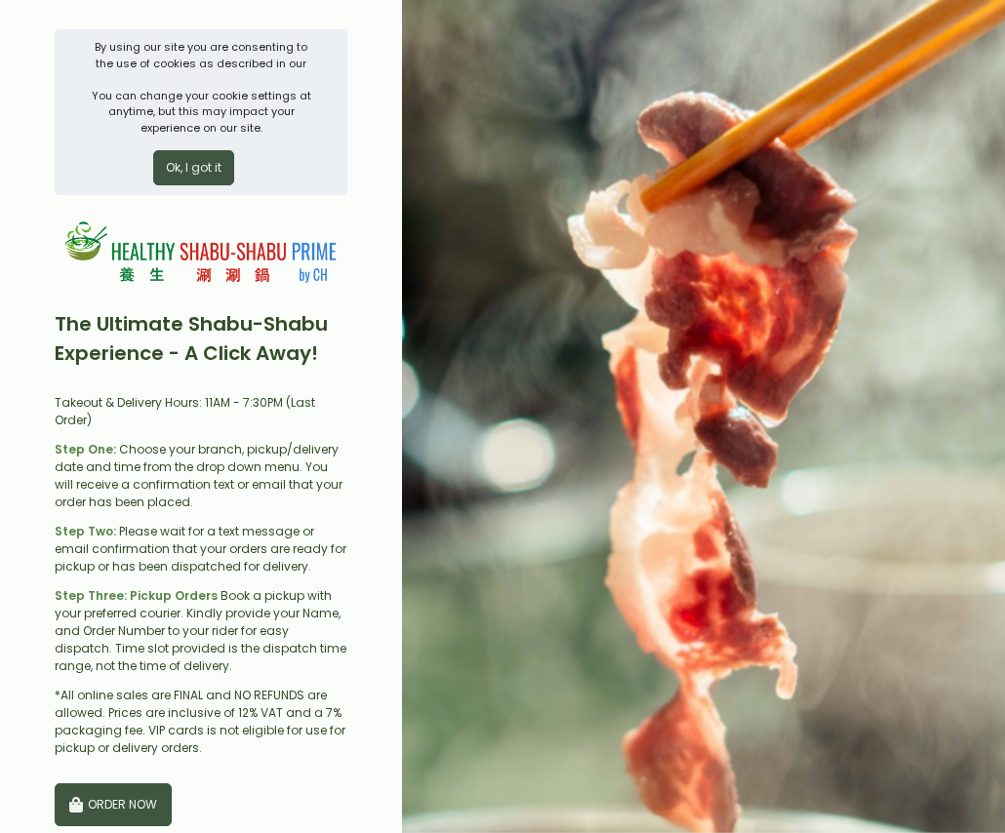
scroll to position [262, 0]
click at [138, 788] on button "ORDER NOW" at bounding box center [113, 804] width 117 height 43
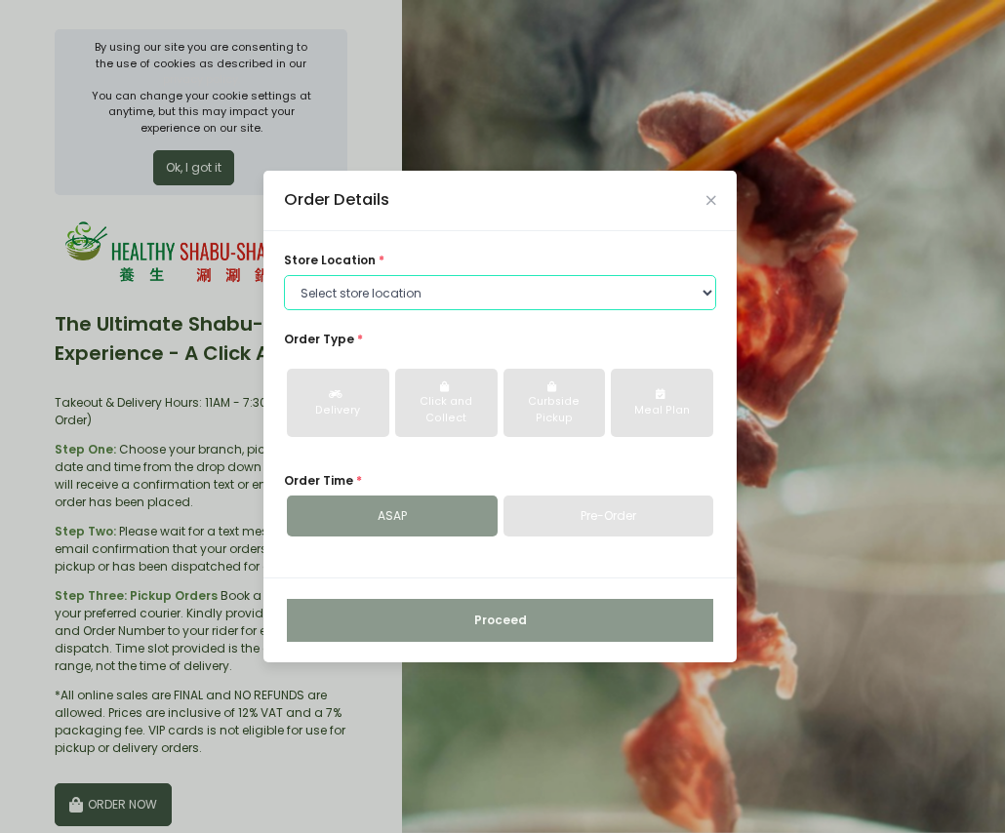
click at [475, 288] on select "Select store location Healthy Shabu Shabu - Rockwell Healthy Shabu Shabu - Shan…" at bounding box center [500, 292] width 432 height 35
select select "629707ffa3918958cd1b0cfb"
click at [284, 275] on select "Select store location Healthy Shabu Shabu - Rockwell Healthy Shabu Shabu - Shan…" at bounding box center [500, 292] width 432 height 35
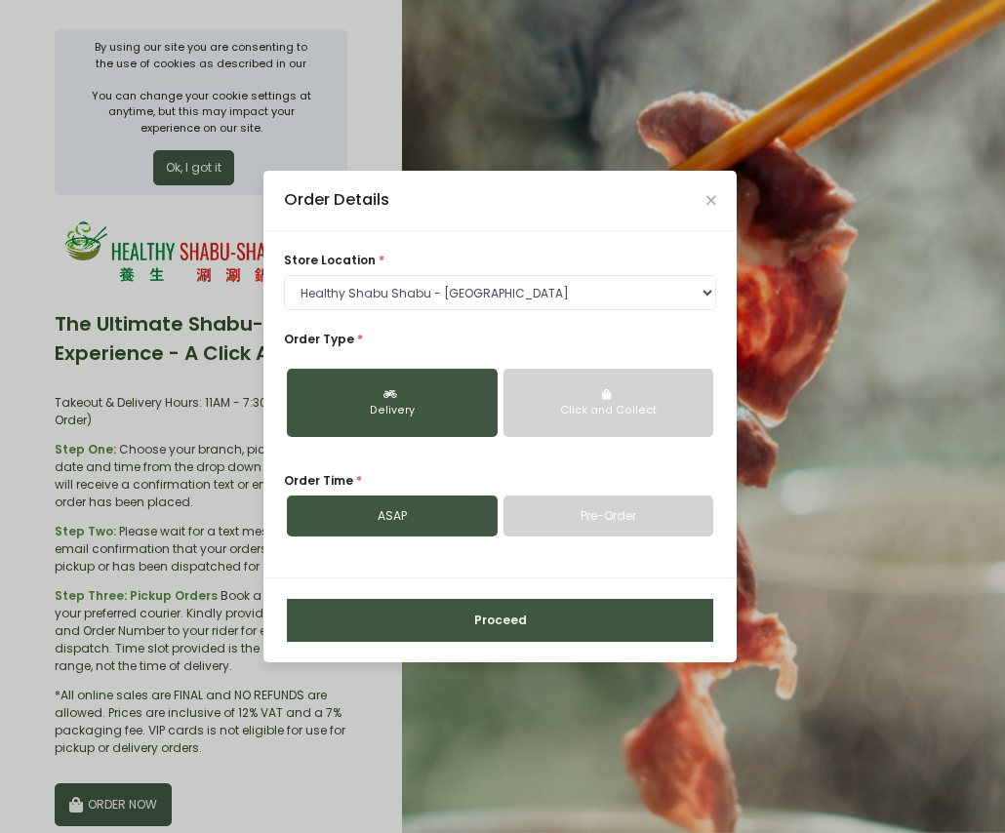
click at [490, 620] on button "Proceed" at bounding box center [500, 620] width 426 height 43
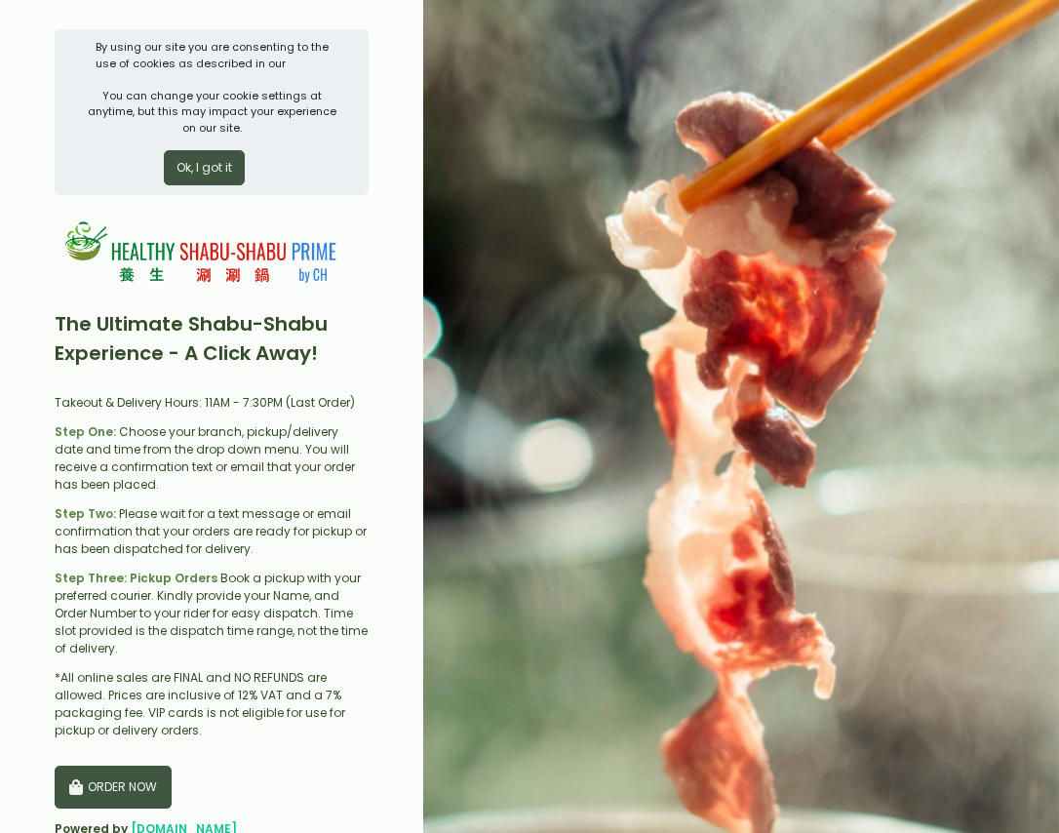
scroll to position [262, 0]
click at [132, 766] on button "ORDER NOW" at bounding box center [113, 787] width 117 height 43
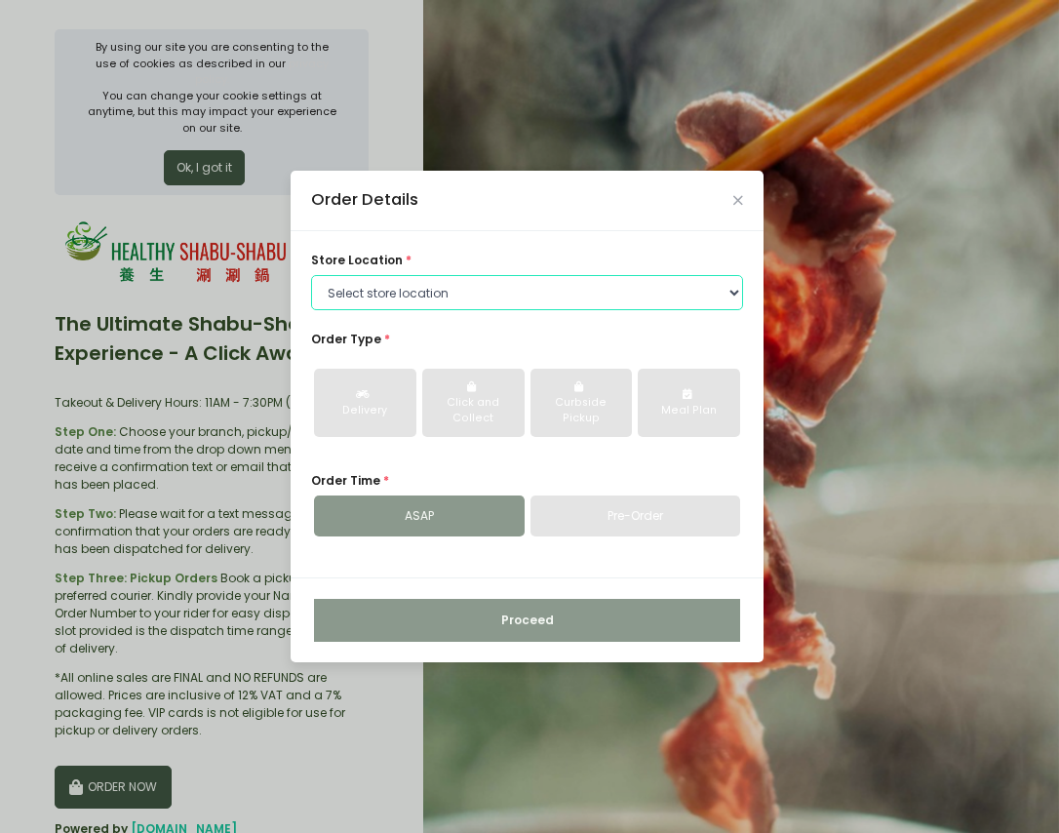
click at [579, 293] on select "Select store location Healthy Shabu Shabu - Rockwell Healthy Shabu Shabu - Shan…" at bounding box center [527, 292] width 432 height 35
select select "63be4f80c6ca541f04493c8d"
click at [311, 275] on select "Select store location Healthy Shabu Shabu - Rockwell Healthy Shabu Shabu - Shan…" at bounding box center [527, 292] width 432 height 35
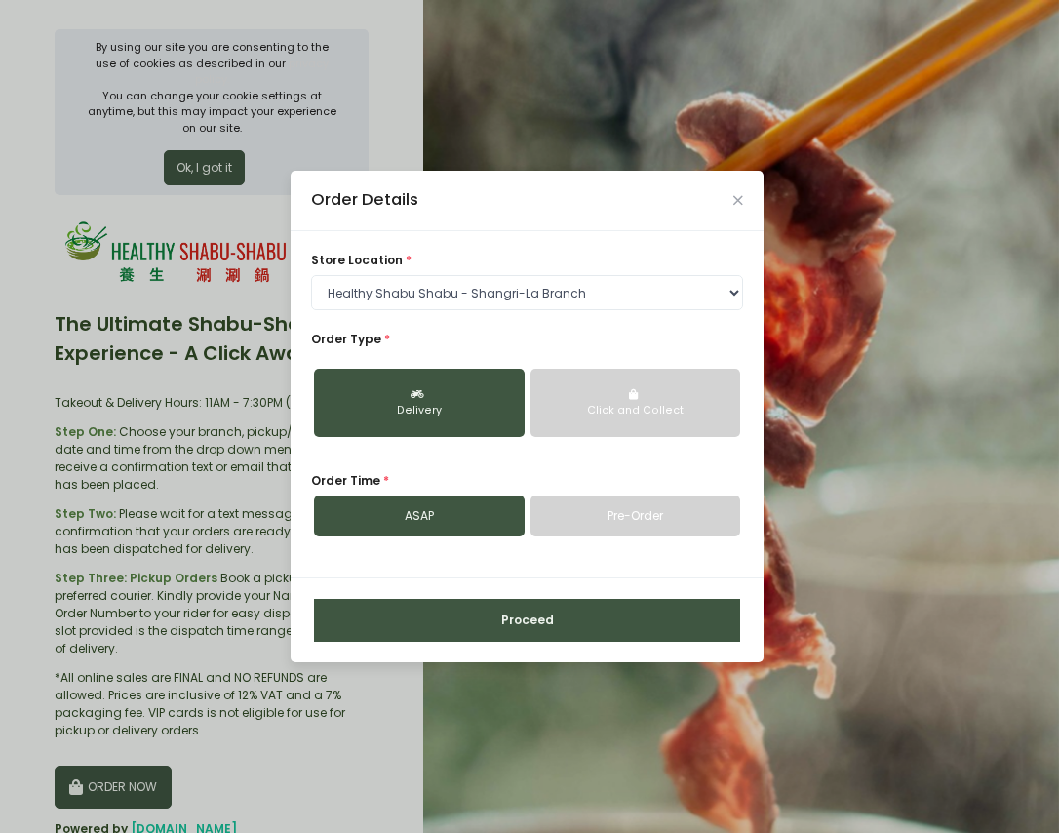
click at [546, 622] on button "Proceed" at bounding box center [527, 620] width 426 height 43
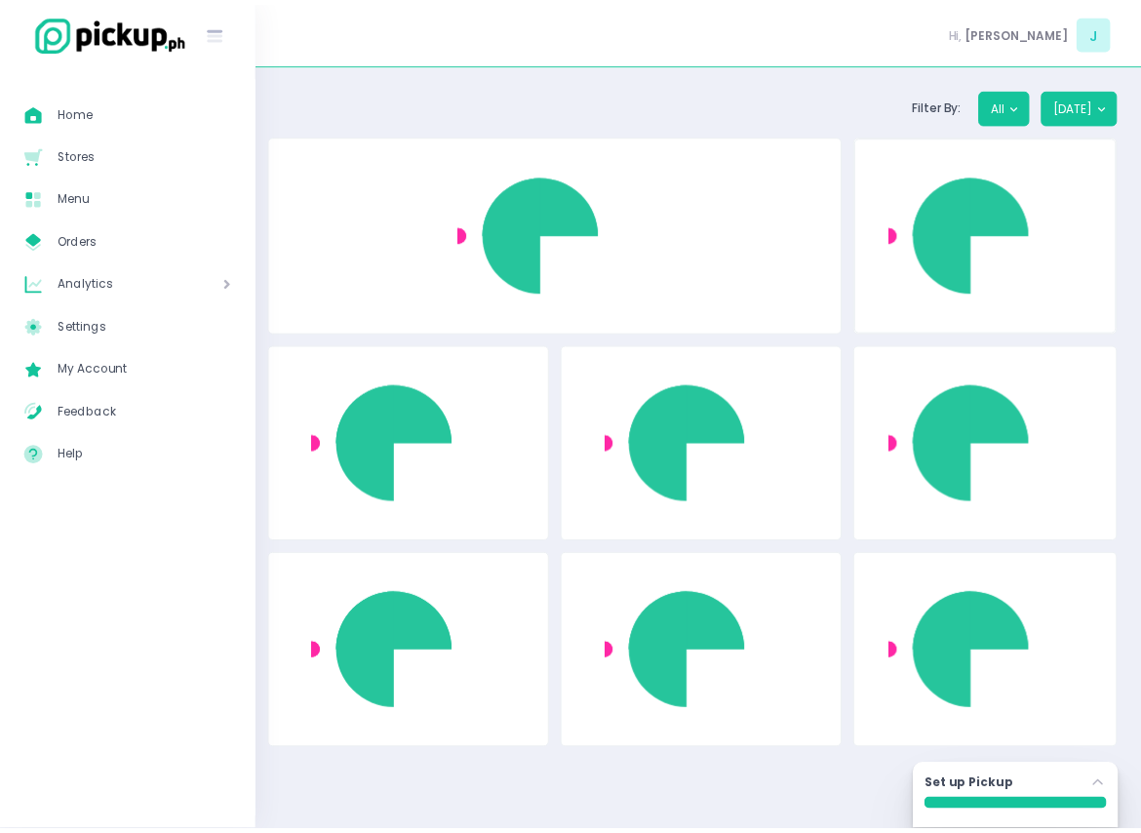
scroll to position [262, 0]
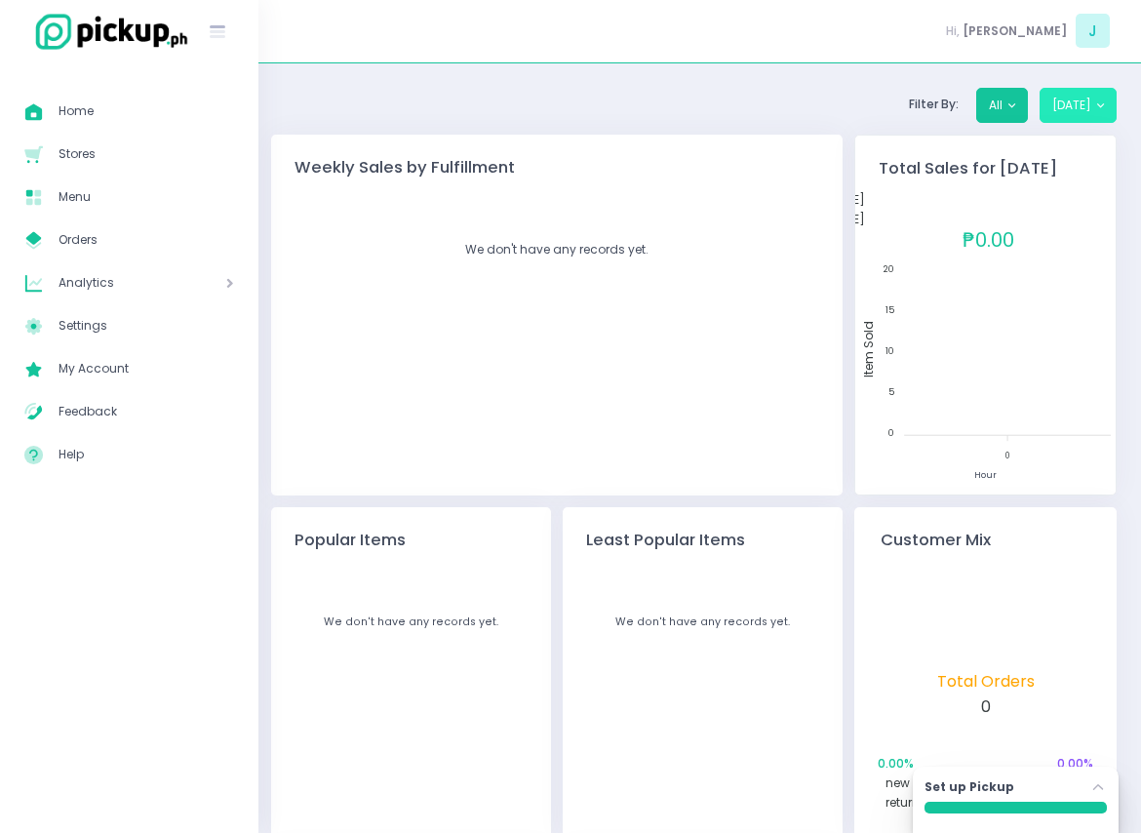
click at [1090, 110] on button "[DATE]" at bounding box center [1078, 105] width 77 height 35
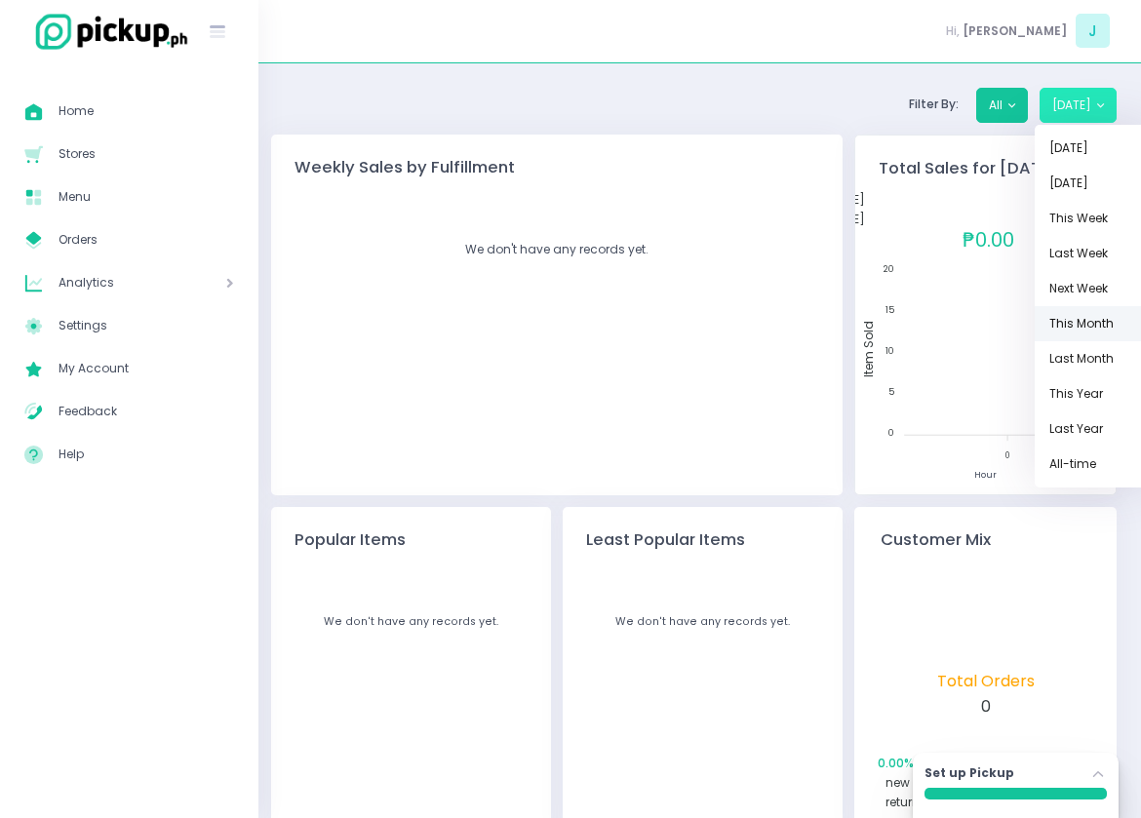
click at [1102, 317] on link "This Month" at bounding box center [1093, 323] width 117 height 35
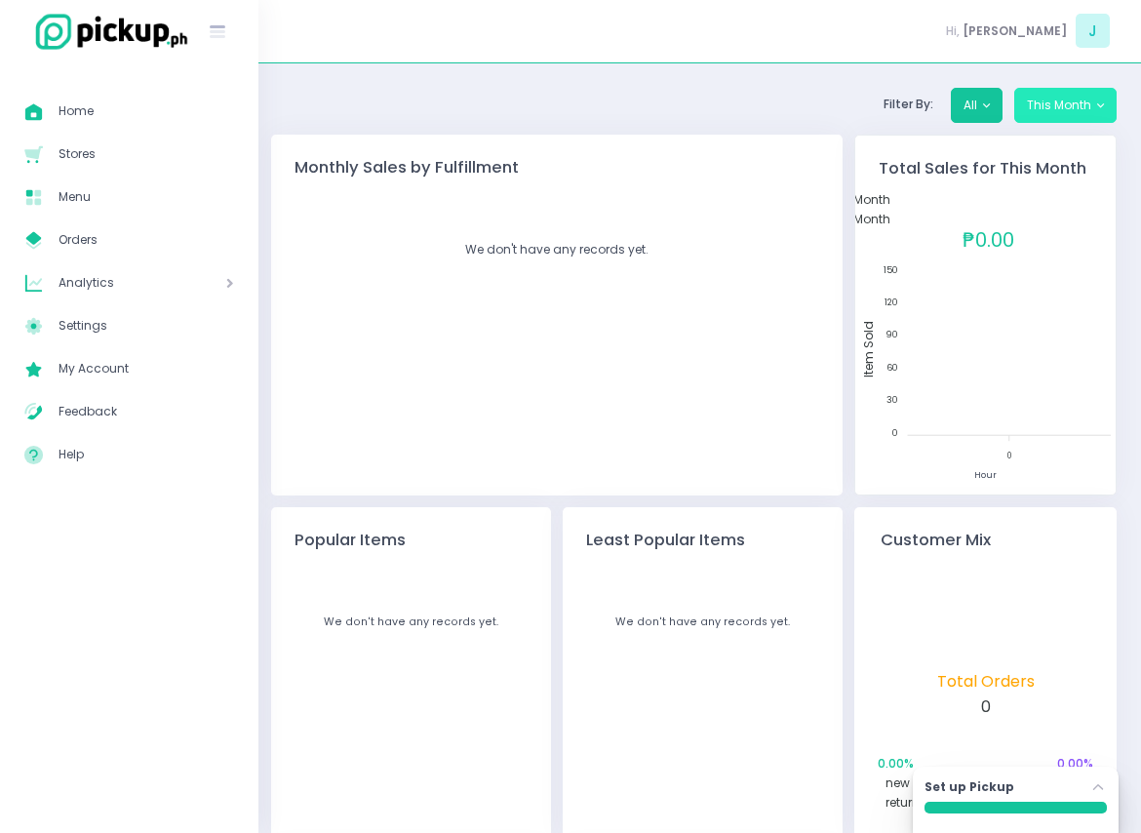
click at [1071, 115] on button "This Month" at bounding box center [1065, 105] width 102 height 35
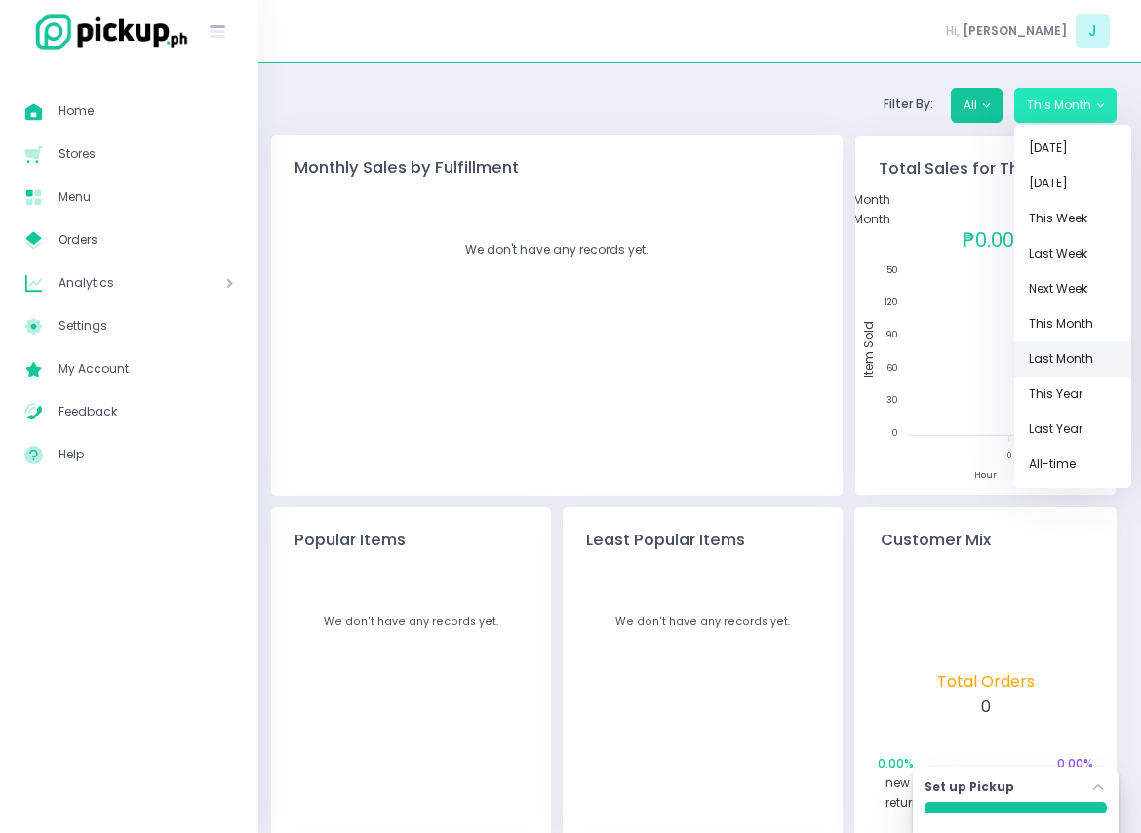
click at [1084, 357] on link "Last Month" at bounding box center [1072, 358] width 117 height 35
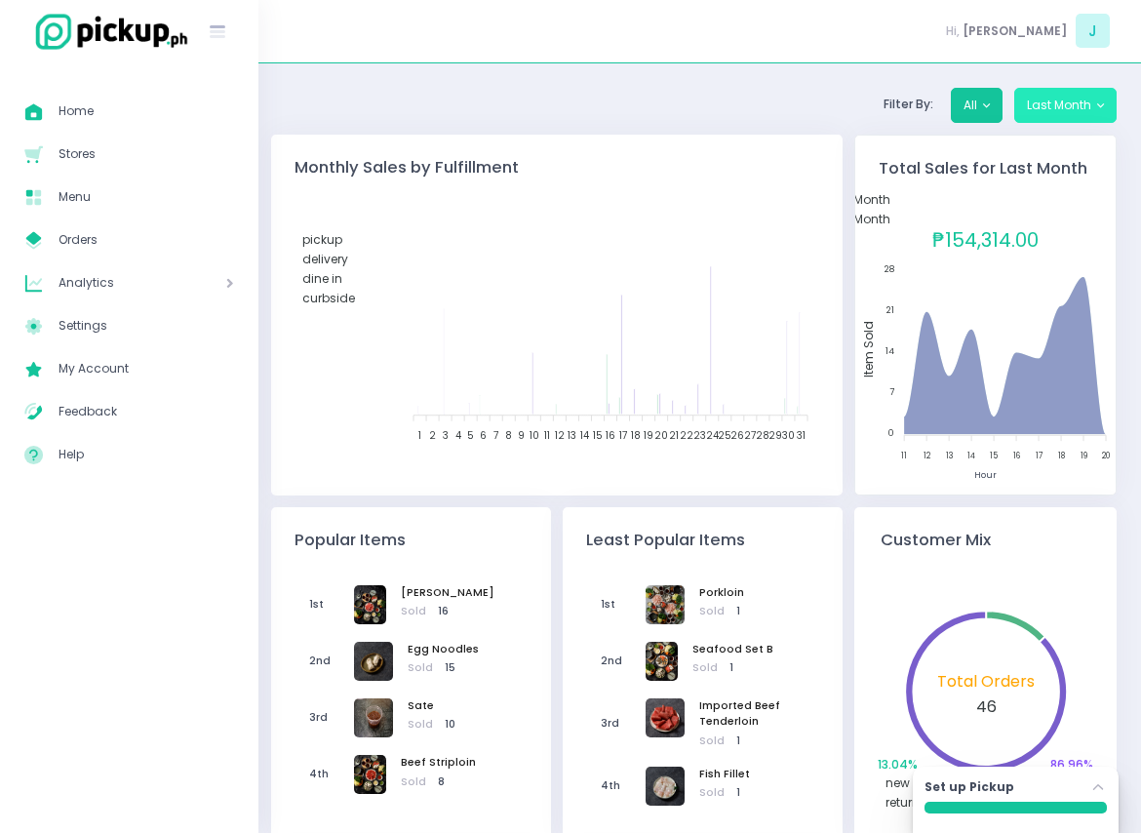
click at [1067, 104] on button "Last Month" at bounding box center [1065, 105] width 102 height 35
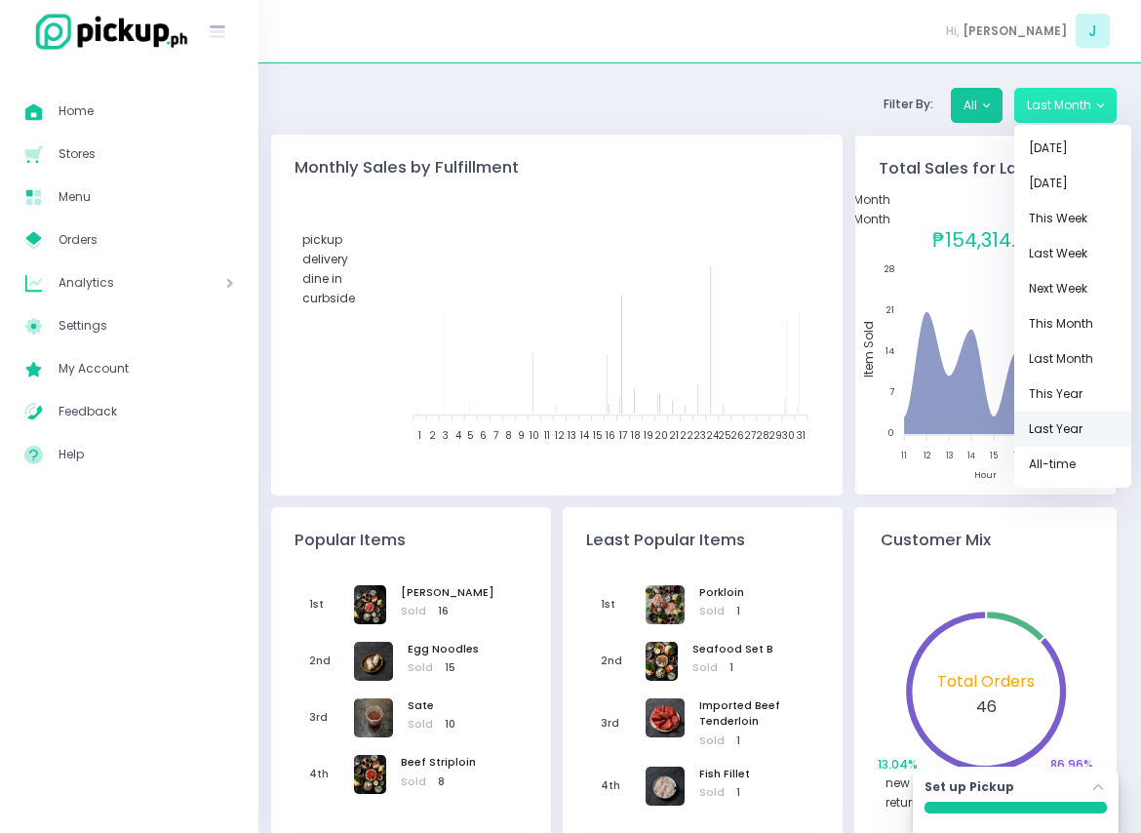
click at [1084, 425] on link "Last Year" at bounding box center [1072, 429] width 117 height 35
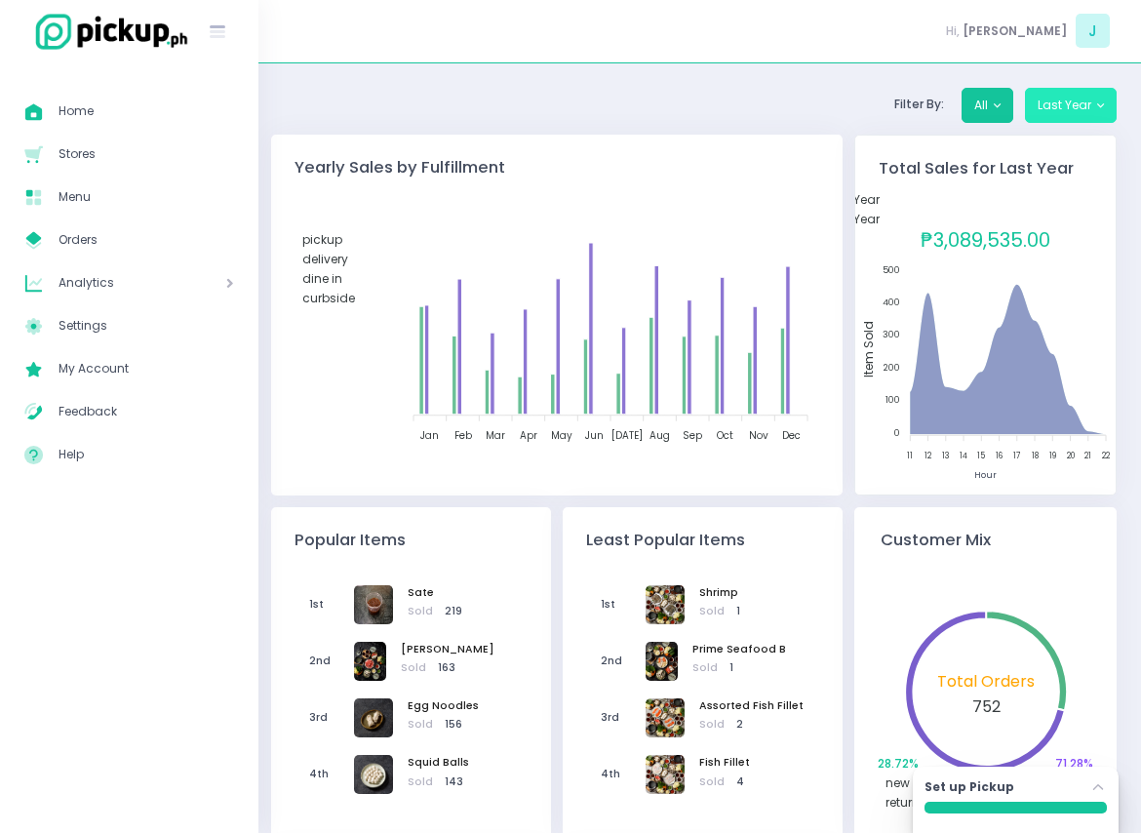
click at [1070, 118] on button "Last Year" at bounding box center [1071, 105] width 92 height 35
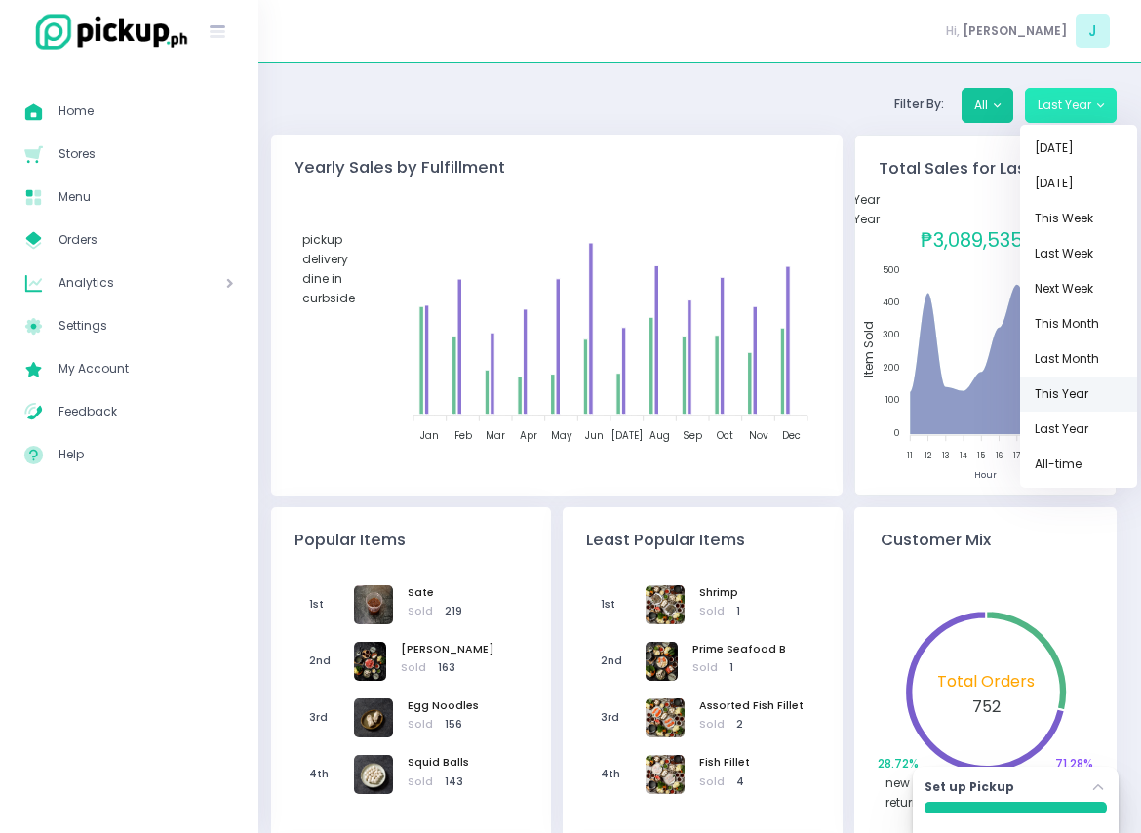
click at [1059, 397] on link "This Year" at bounding box center [1078, 393] width 117 height 35
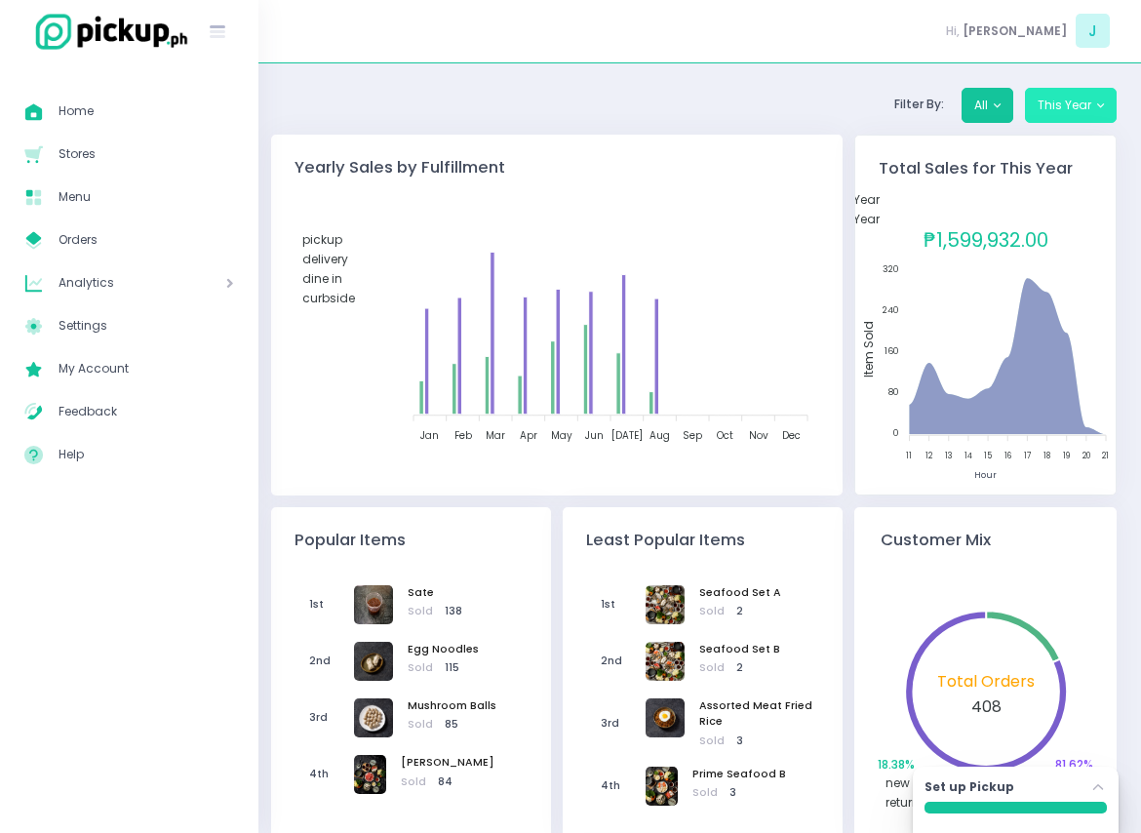
click at [1052, 116] on button "This Year" at bounding box center [1071, 105] width 92 height 35
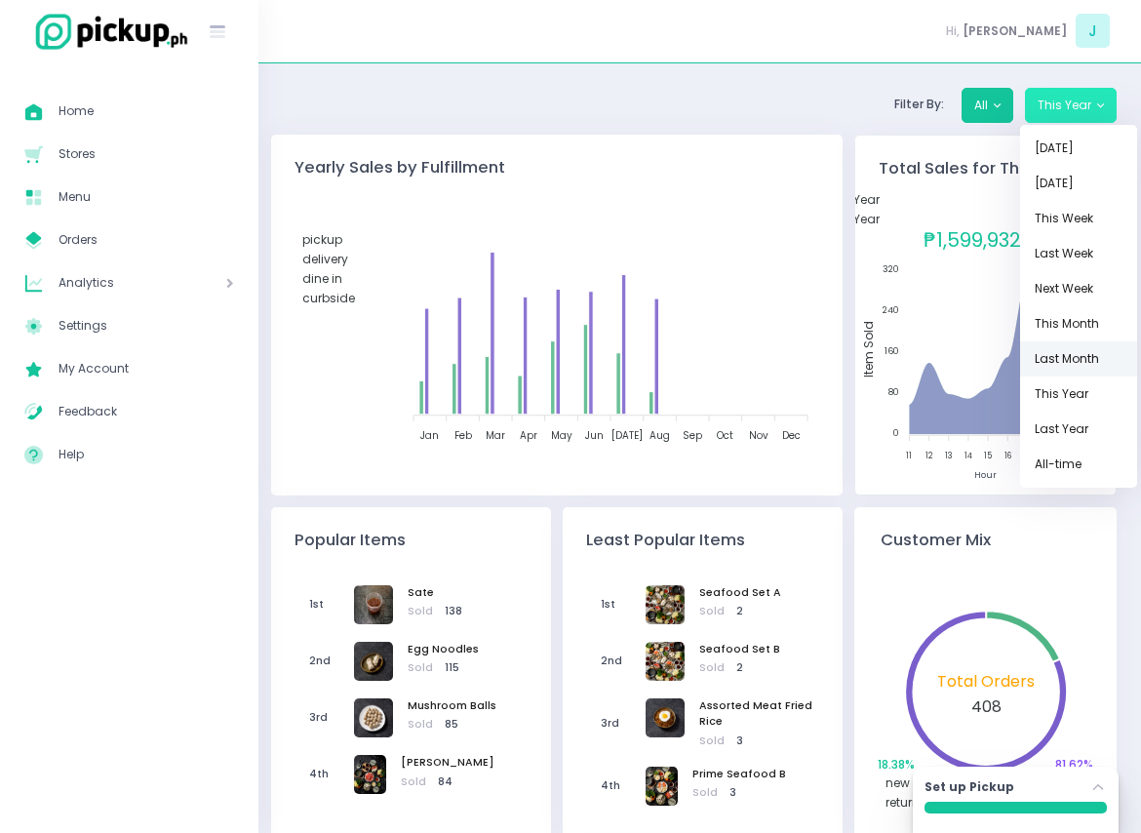
click at [1088, 363] on link "Last Month" at bounding box center [1078, 358] width 117 height 35
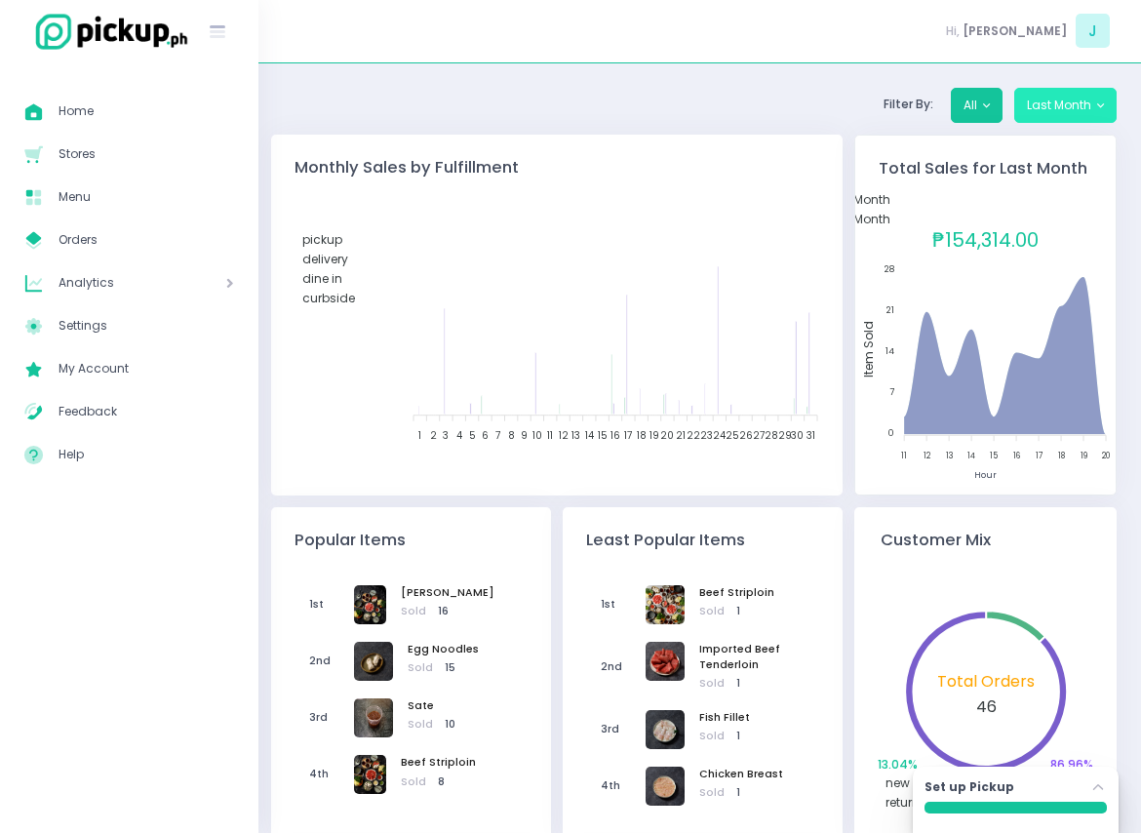
click at [1086, 110] on button "Last Month" at bounding box center [1065, 105] width 102 height 35
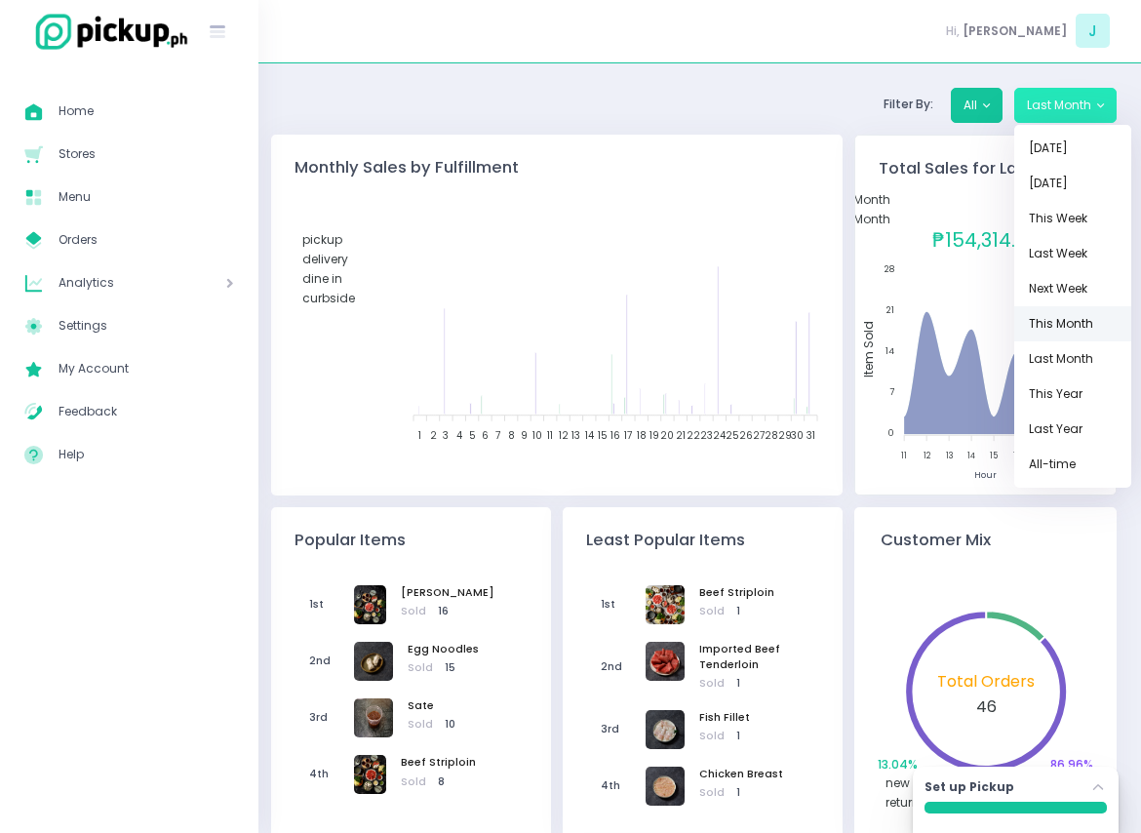
click at [1093, 326] on link "This Month" at bounding box center [1072, 323] width 117 height 35
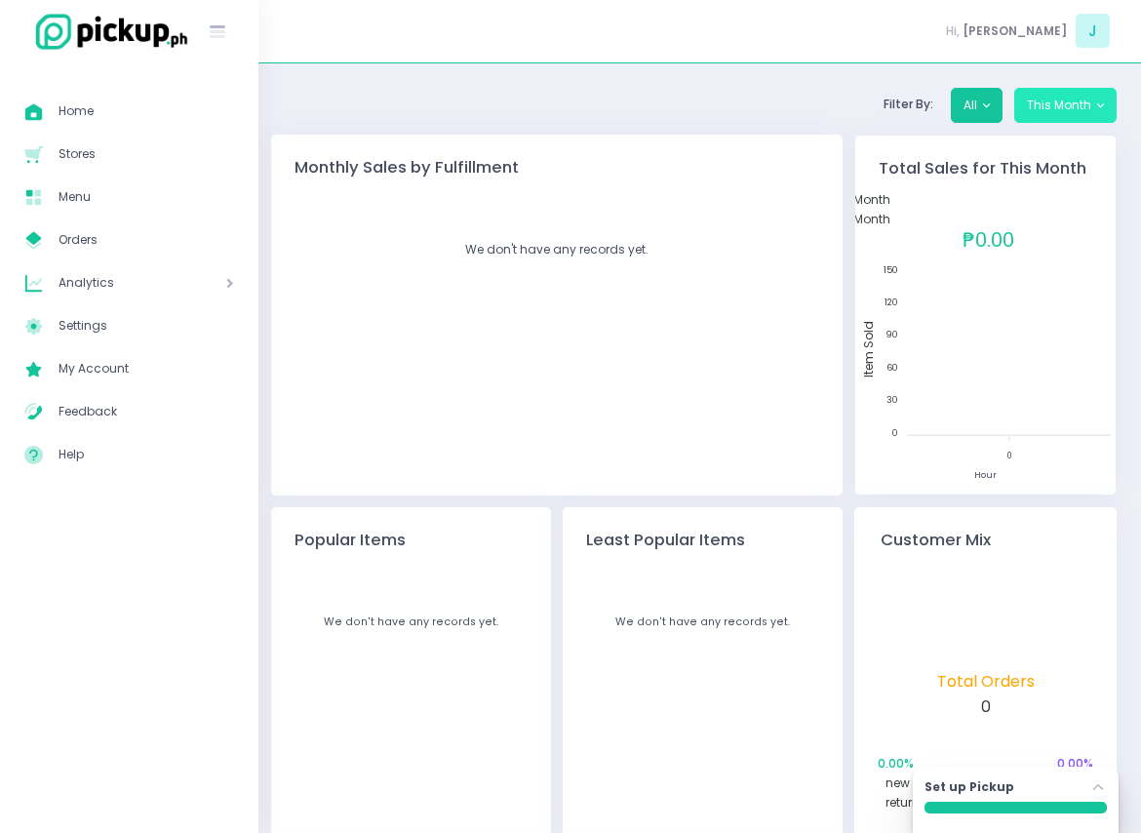
click at [1058, 108] on button "This Month" at bounding box center [1065, 105] width 102 height 35
